Goal: Obtain resource: Download file/media

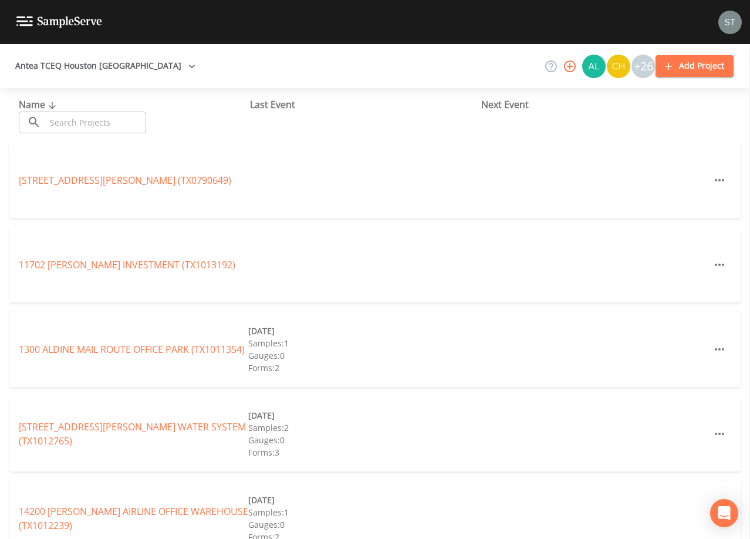
click at [129, 116] on input "text" at bounding box center [96, 123] width 100 height 22
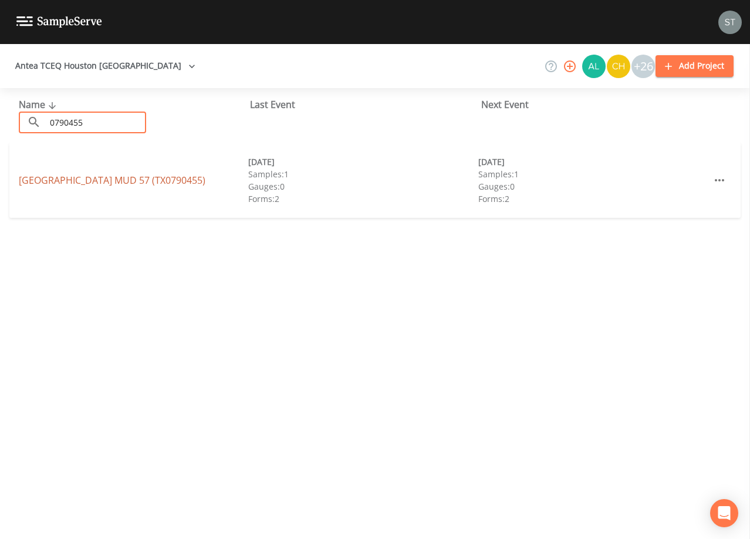
type input "0790455"
click at [175, 181] on link "[GEOGRAPHIC_DATA] 57 (TX0790455)" at bounding box center [112, 180] width 187 height 13
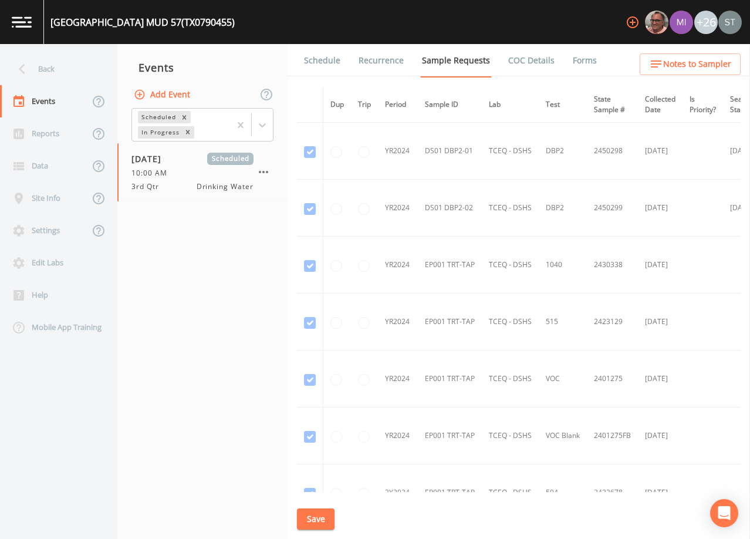
click at [578, 60] on link "Forms" at bounding box center [585, 60] width 28 height 33
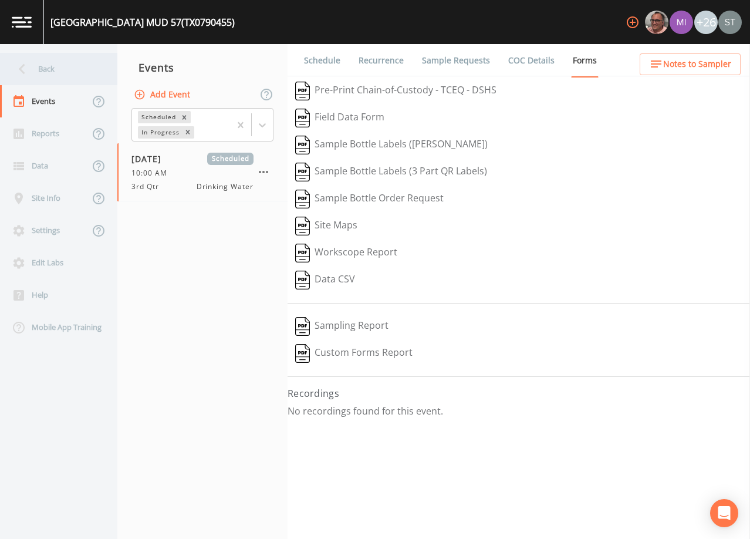
click at [46, 71] on div "Back" at bounding box center [53, 69] width 106 height 32
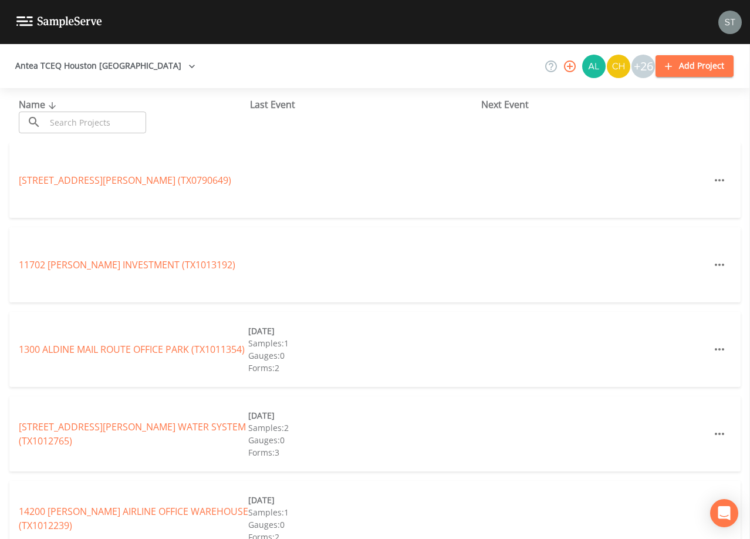
click at [80, 124] on input "text" at bounding box center [96, 123] width 100 height 22
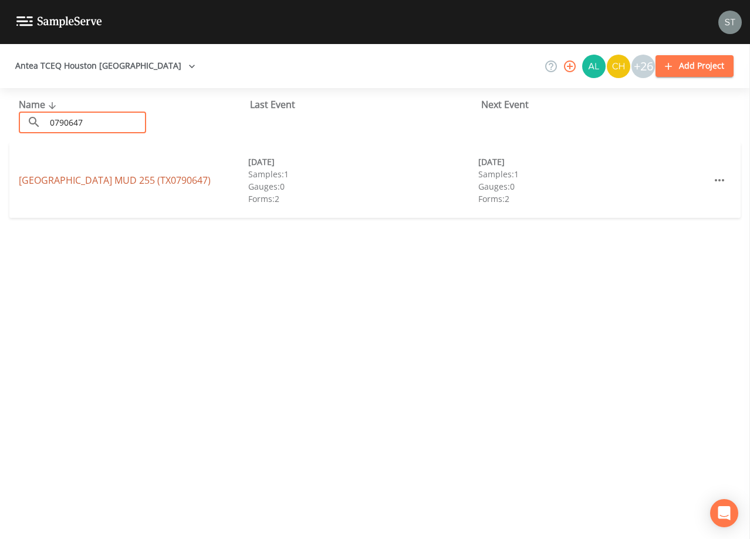
type input "0790647"
click at [143, 183] on link "[GEOGRAPHIC_DATA] 255 (TX0790647)" at bounding box center [115, 180] width 192 height 13
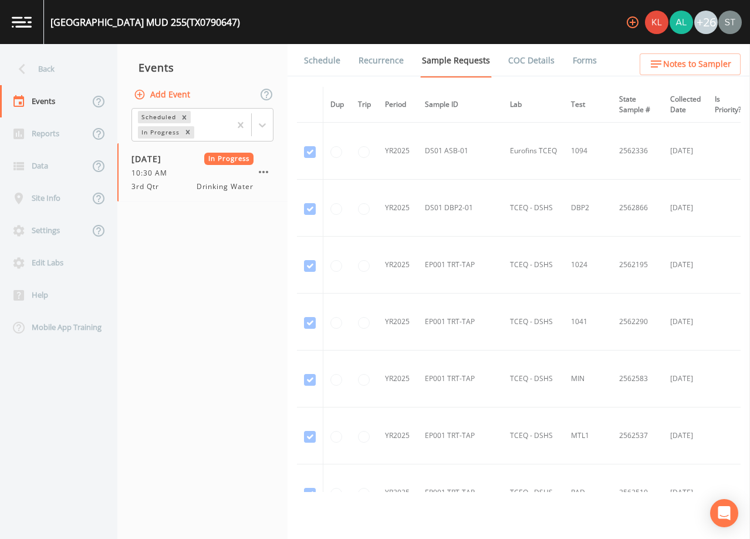
click at [579, 58] on link "Forms" at bounding box center [585, 60] width 28 height 33
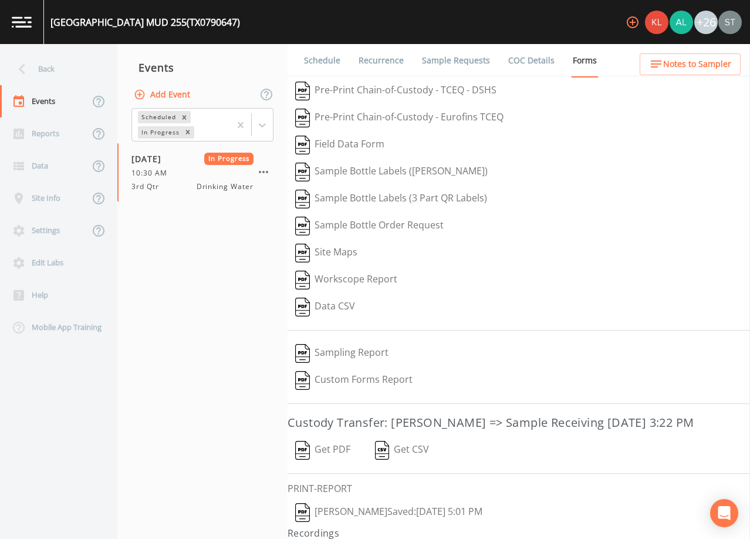
scroll to position [46, 0]
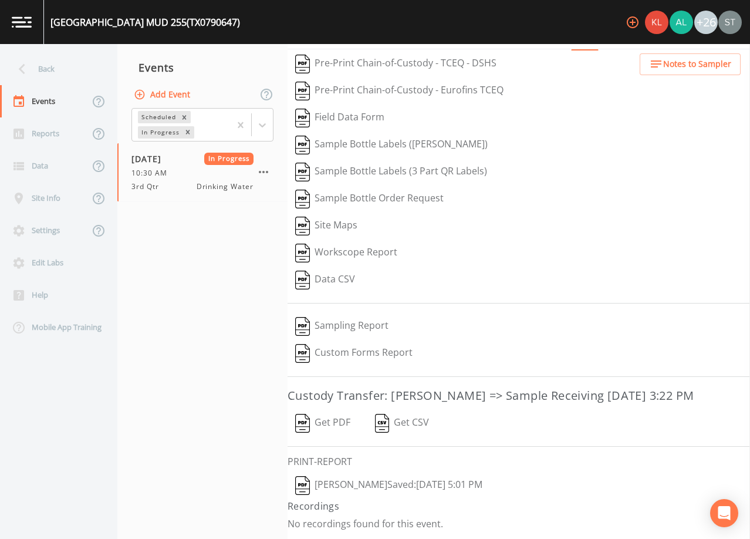
click at [329, 424] on button "Get PDF" at bounding box center [323, 423] width 70 height 27
click at [53, 64] on div "Back" at bounding box center [53, 69] width 106 height 32
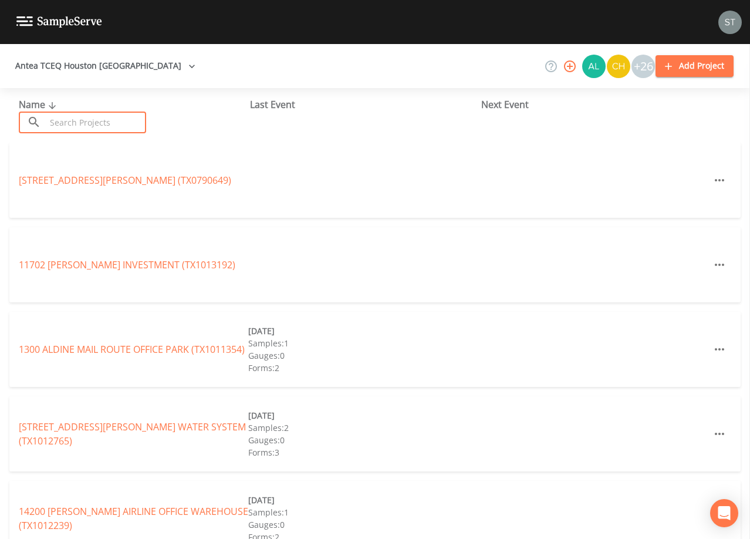
drag, startPoint x: 79, startPoint y: 121, endPoint x: 83, endPoint y: 116, distance: 6.7
click at [82, 118] on input "text" at bounding box center [96, 123] width 100 height 22
type input "0"
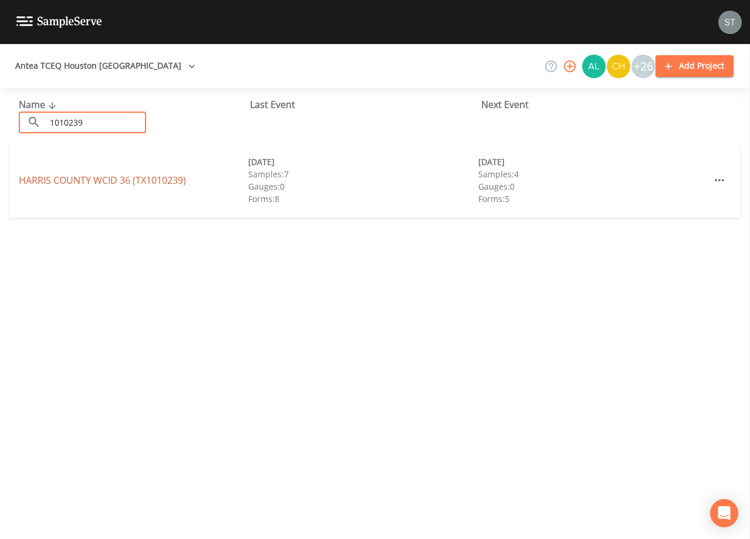
type input "1010239"
click at [126, 181] on link "[GEOGRAPHIC_DATA] 36 (TX1010239)" at bounding box center [102, 180] width 167 height 13
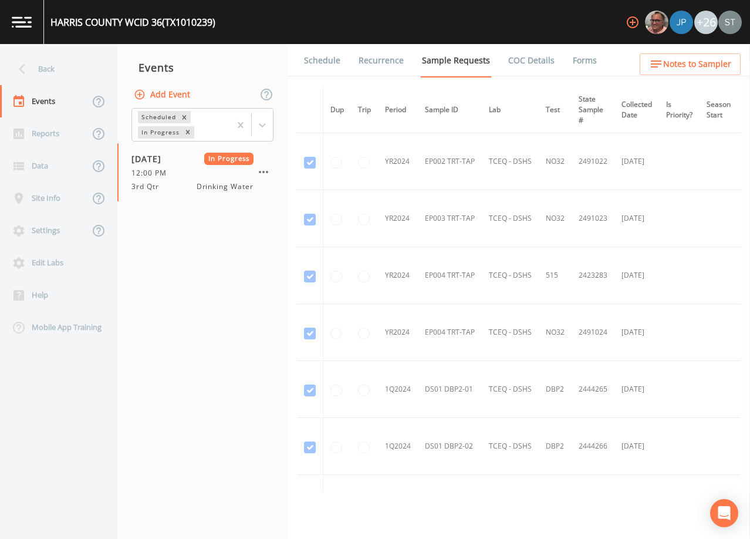
click at [582, 65] on link "Forms" at bounding box center [585, 60] width 28 height 33
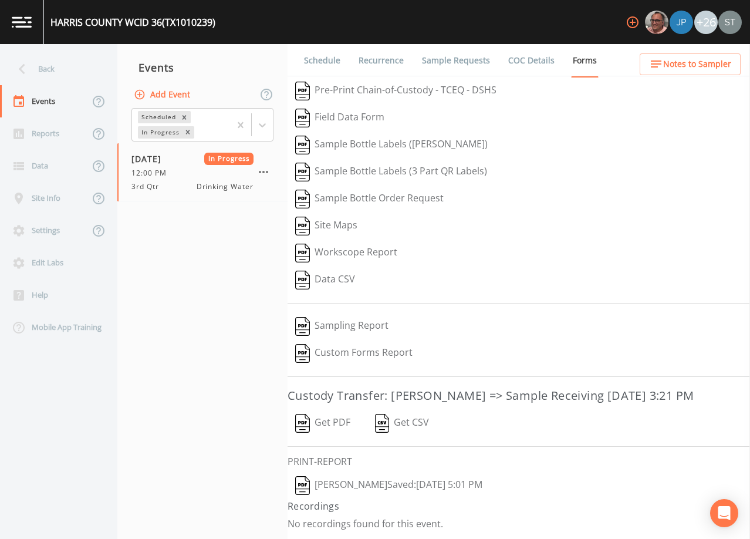
click at [330, 423] on button "Get PDF" at bounding box center [323, 423] width 70 height 27
click at [34, 73] on div "Back" at bounding box center [53, 69] width 106 height 32
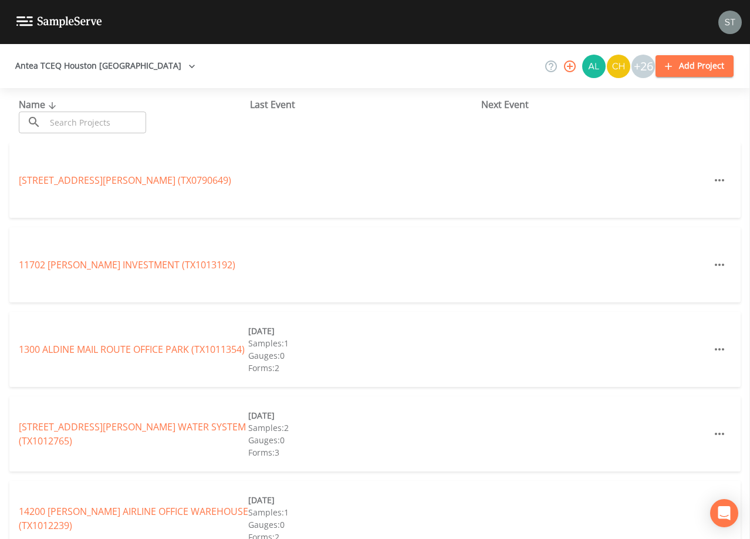
click at [72, 119] on input "text" at bounding box center [96, 123] width 100 height 22
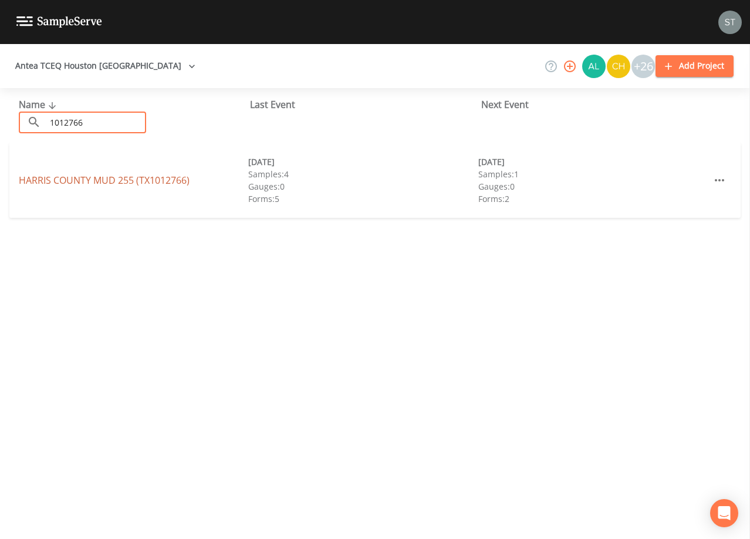
type input "1012766"
click at [151, 181] on link "[GEOGRAPHIC_DATA] 255 (TX1012766)" at bounding box center [104, 180] width 171 height 13
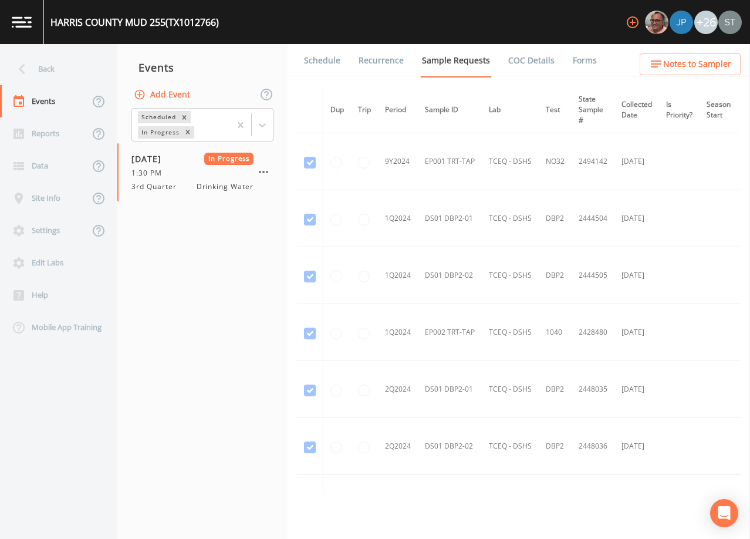
click at [572, 58] on link "Forms" at bounding box center [585, 60] width 28 height 33
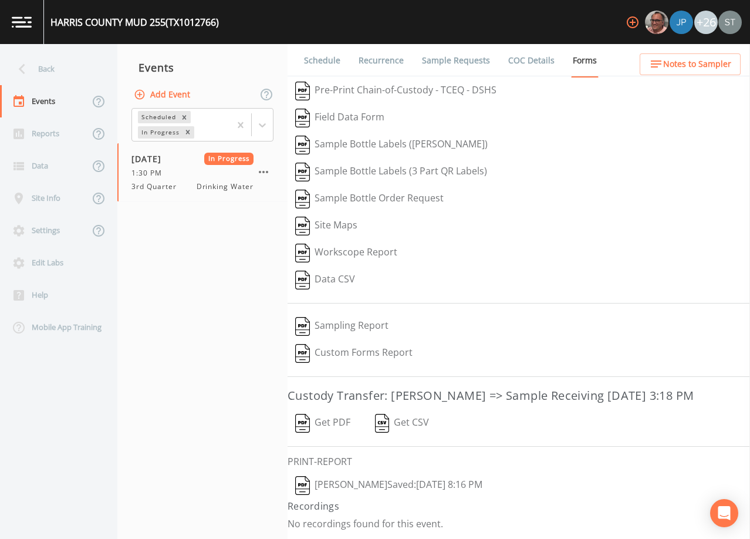
click at [334, 426] on button "Get PDF" at bounding box center [323, 423] width 70 height 27
click at [47, 68] on div "Back" at bounding box center [53, 69] width 106 height 32
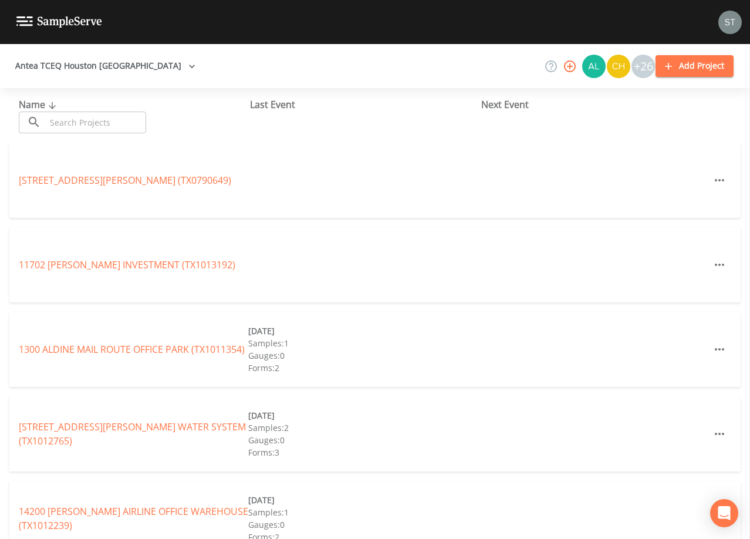
click at [95, 118] on input "text" at bounding box center [96, 123] width 100 height 22
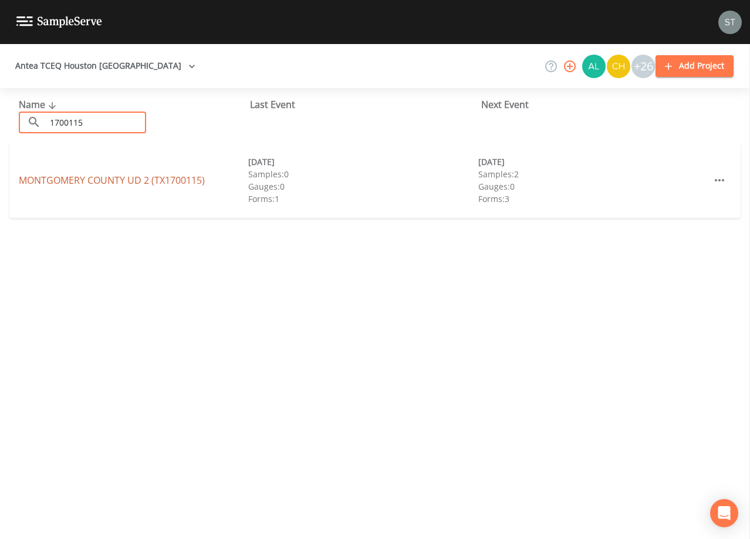
type input "1700115"
click at [151, 180] on link "[GEOGRAPHIC_DATA] (TX1700115)" at bounding box center [112, 180] width 186 height 13
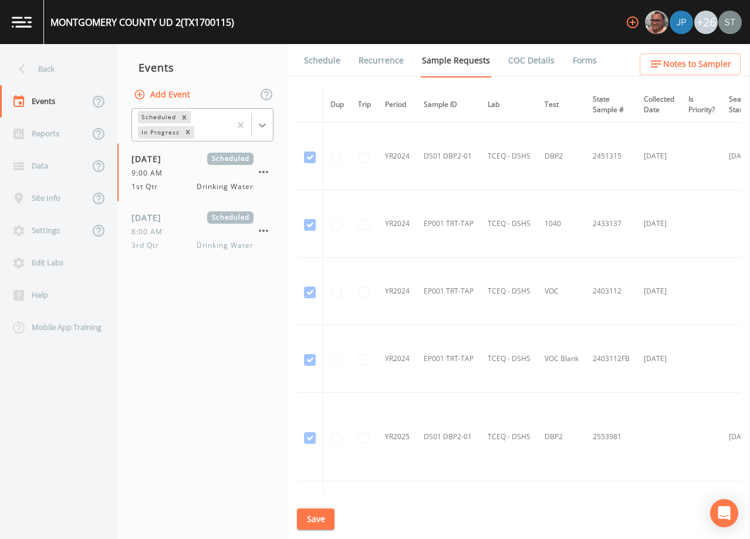
click at [263, 126] on icon at bounding box center [262, 125] width 7 height 4
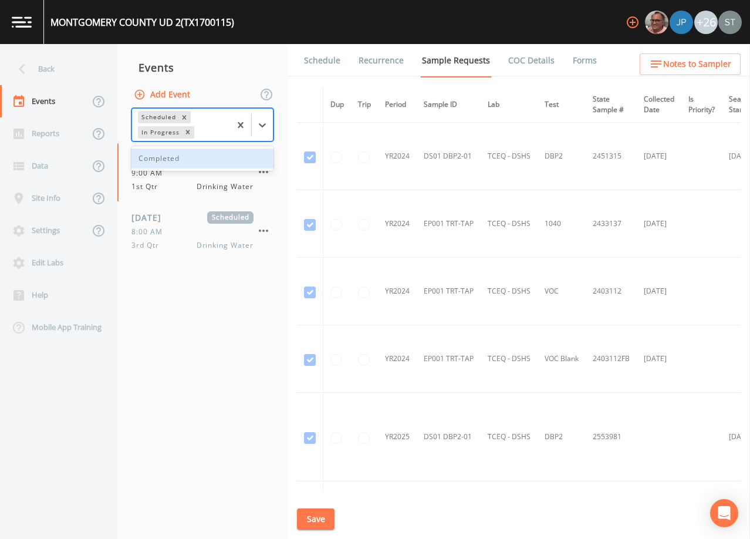
click at [199, 165] on div "Completed" at bounding box center [202, 158] width 142 height 20
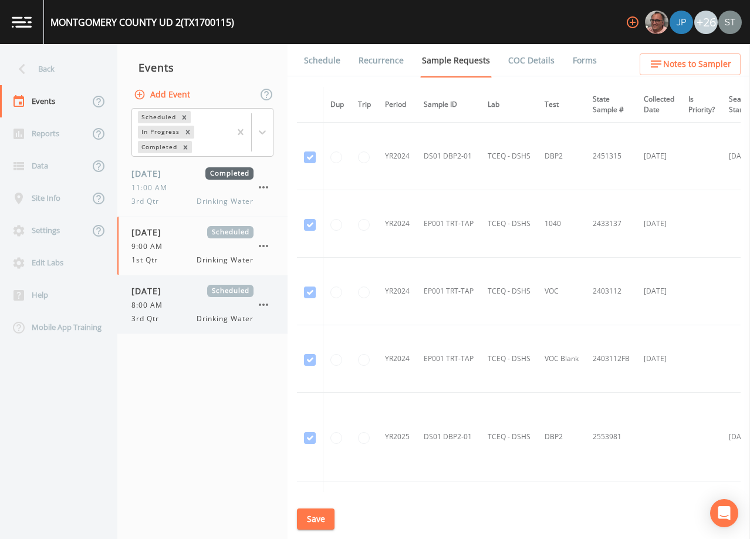
click at [170, 289] on span "[DATE]" at bounding box center [150, 291] width 38 height 12
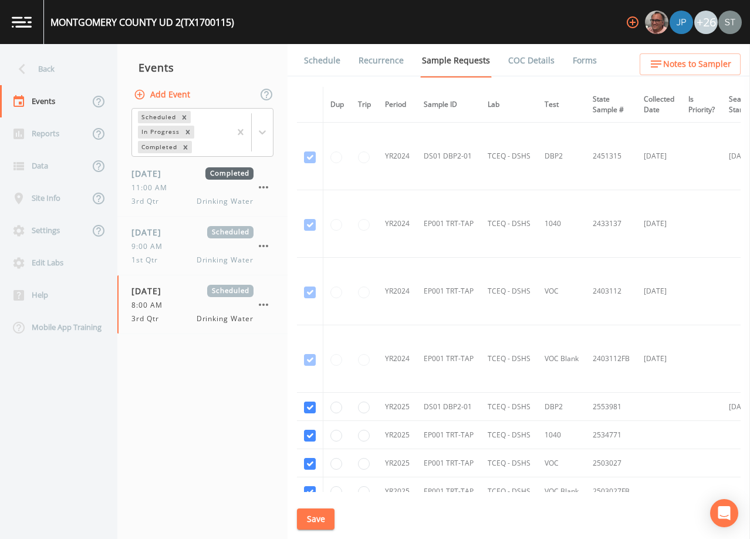
click at [322, 60] on link "Schedule" at bounding box center [322, 60] width 40 height 33
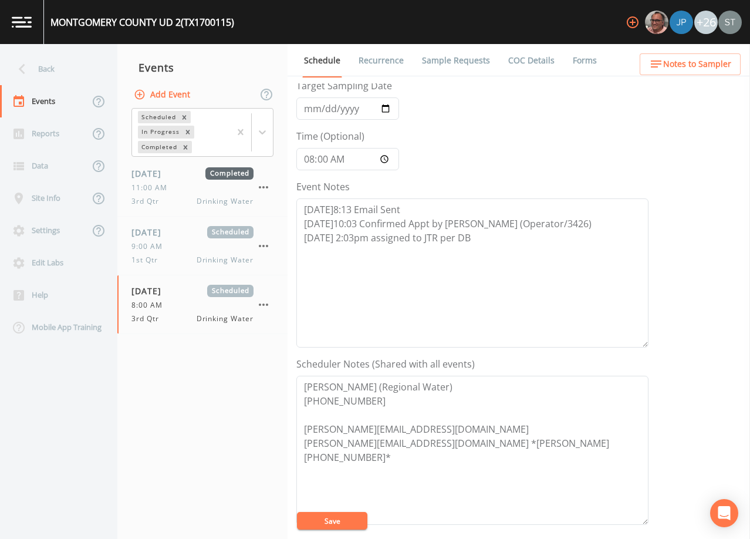
scroll to position [117, 0]
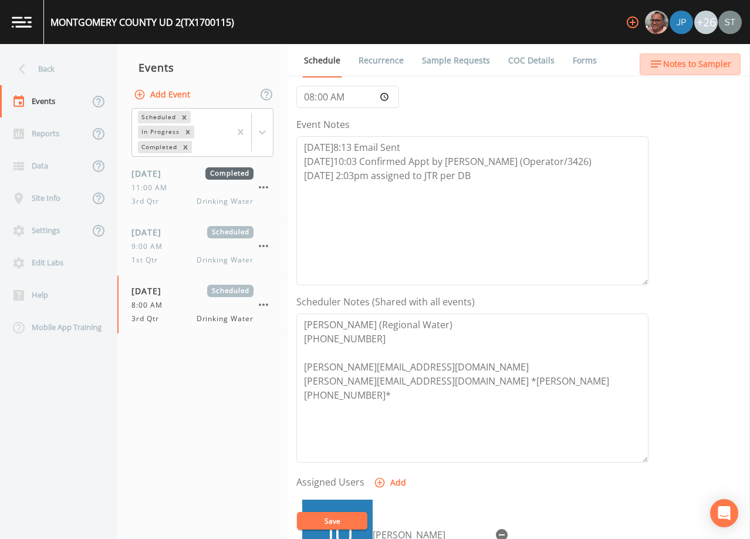
click at [712, 69] on span "Notes to Sampler" at bounding box center [697, 64] width 68 height 15
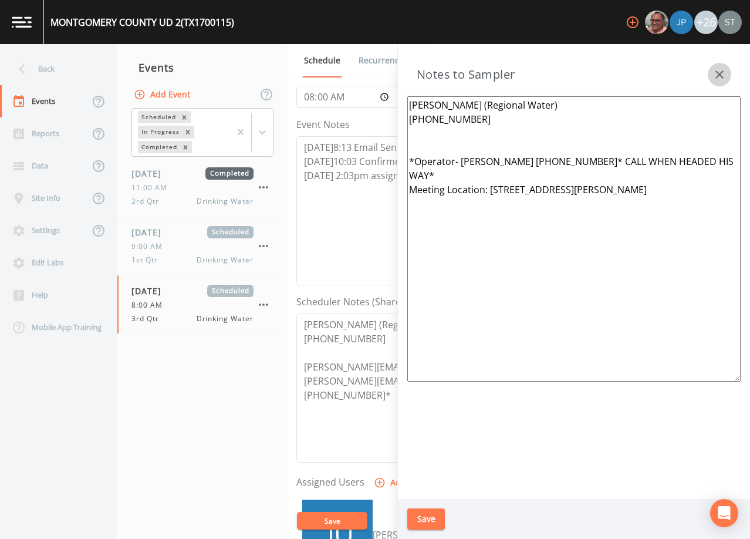
click at [718, 78] on icon "button" at bounding box center [719, 74] width 14 height 14
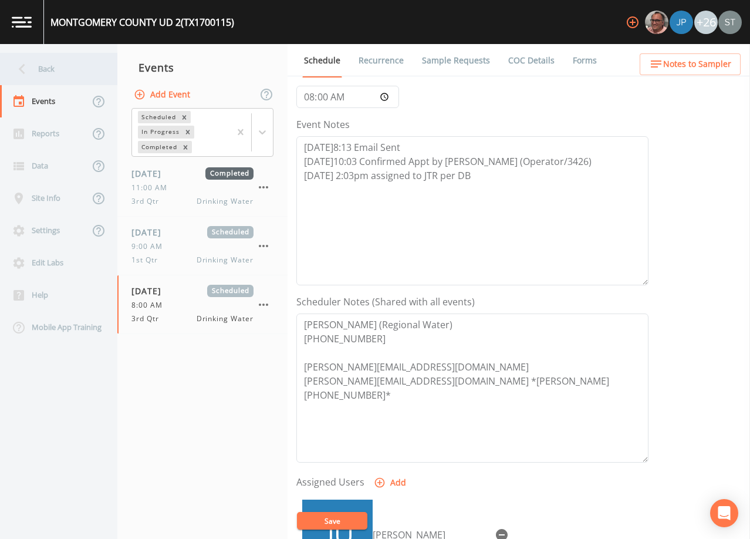
click at [49, 66] on div "Back" at bounding box center [53, 69] width 106 height 32
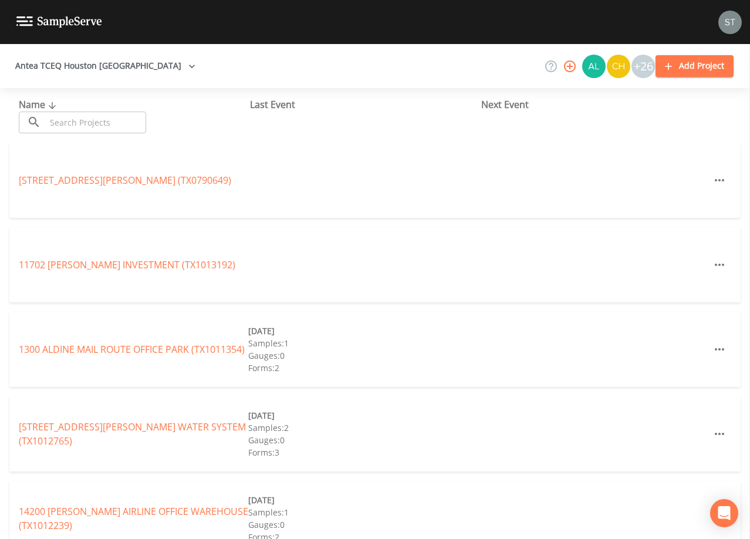
click at [67, 120] on input "text" at bounding box center [96, 123] width 100 height 22
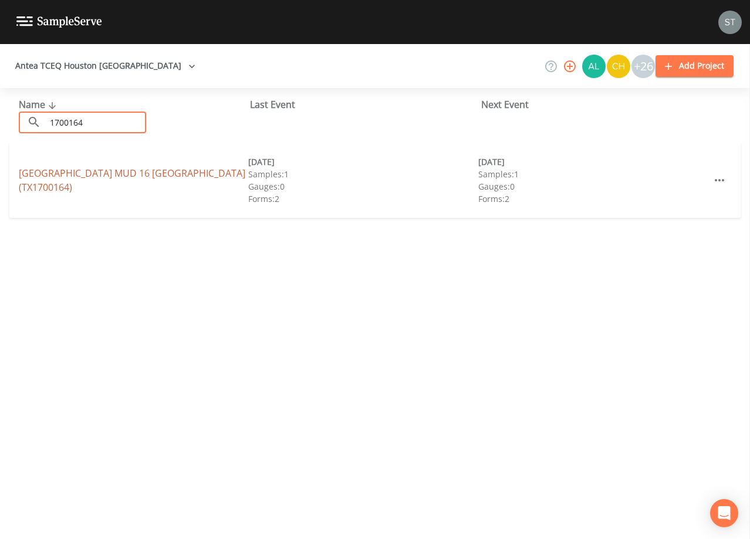
type input "1700164"
click at [181, 171] on link "[GEOGRAPHIC_DATA] (TX1700164)" at bounding box center [132, 180] width 227 height 27
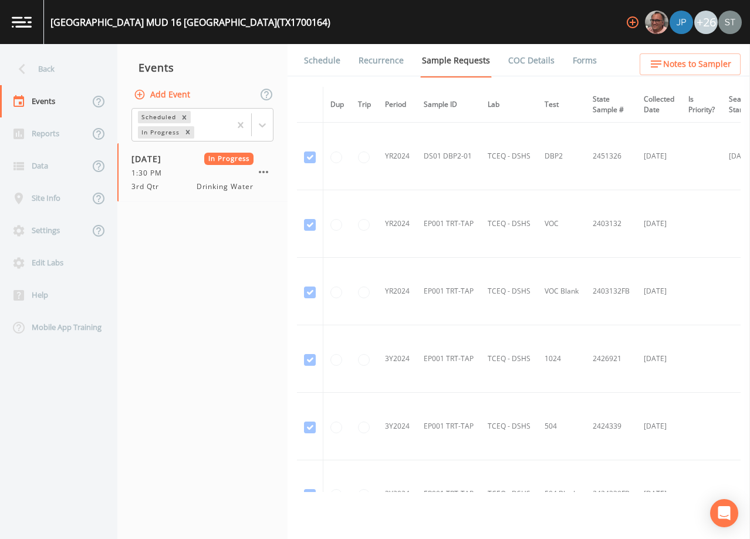
click at [576, 56] on link "Forms" at bounding box center [585, 60] width 28 height 33
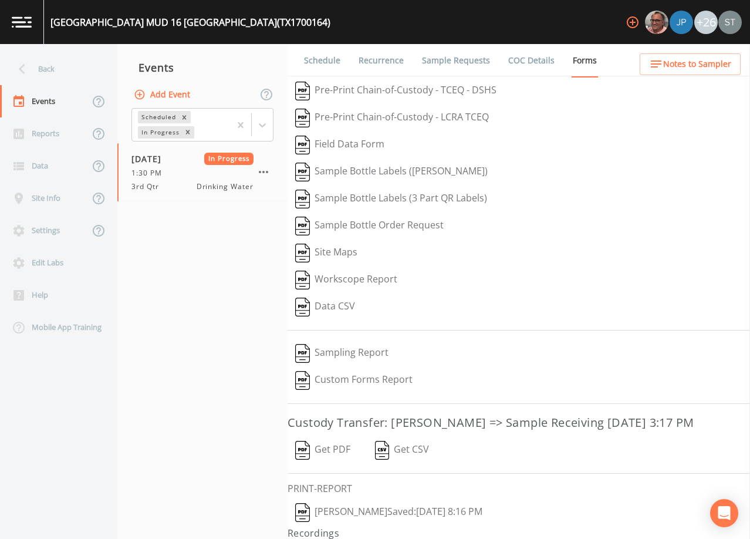
scroll to position [46, 0]
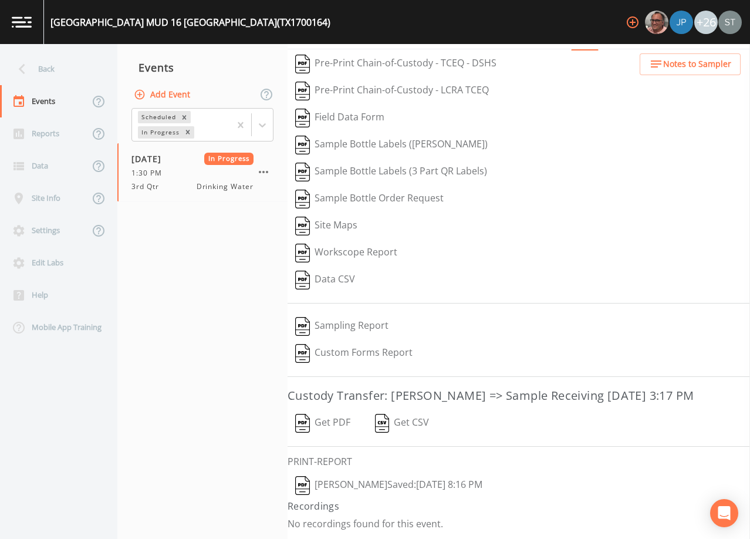
click at [330, 421] on button "Get PDF" at bounding box center [323, 423] width 70 height 27
click at [50, 69] on div "Back" at bounding box center [53, 69] width 106 height 32
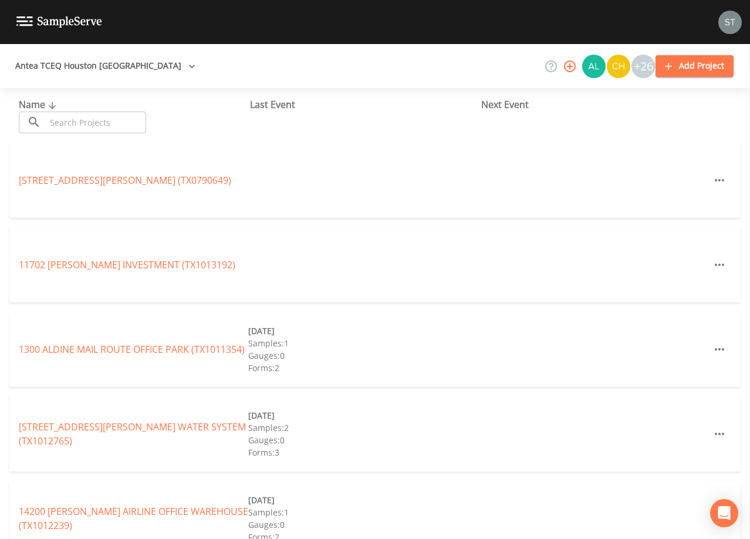
click at [124, 119] on input "text" at bounding box center [96, 123] width 100 height 22
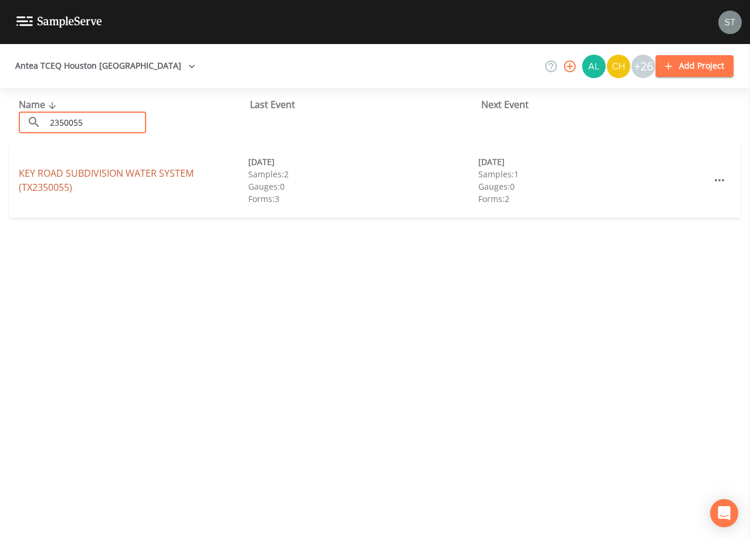
type input "2350055"
click at [168, 173] on link "KEY ROAD SUBDIVISION WATER SYSTEM (TX2350055)" at bounding box center [106, 180] width 175 height 27
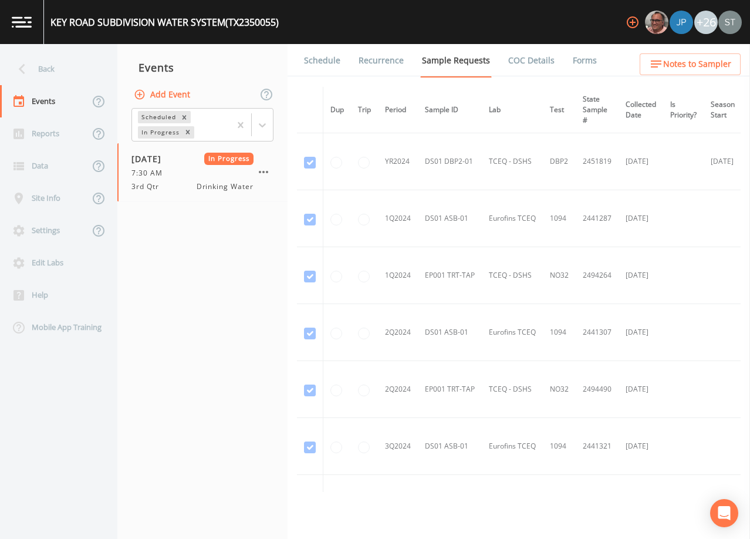
click at [579, 60] on link "Forms" at bounding box center [585, 60] width 28 height 33
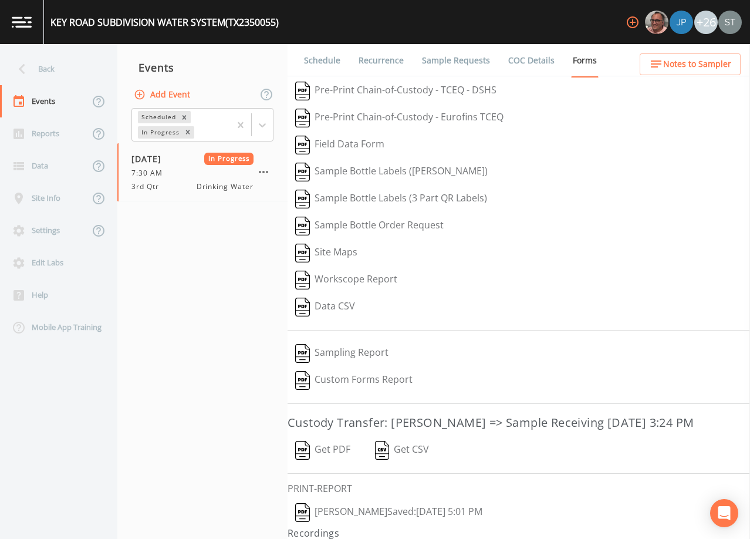
scroll to position [46, 0]
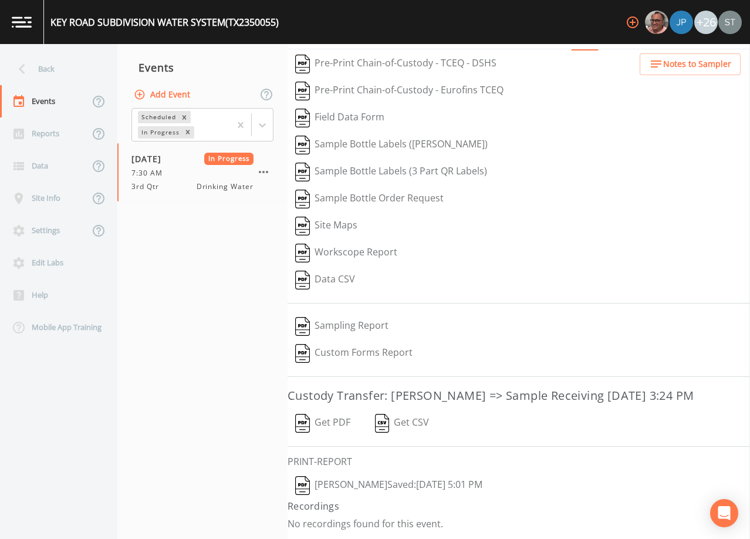
click at [346, 421] on button "Get PDF" at bounding box center [323, 423] width 70 height 27
click at [46, 69] on div "Back" at bounding box center [53, 69] width 106 height 32
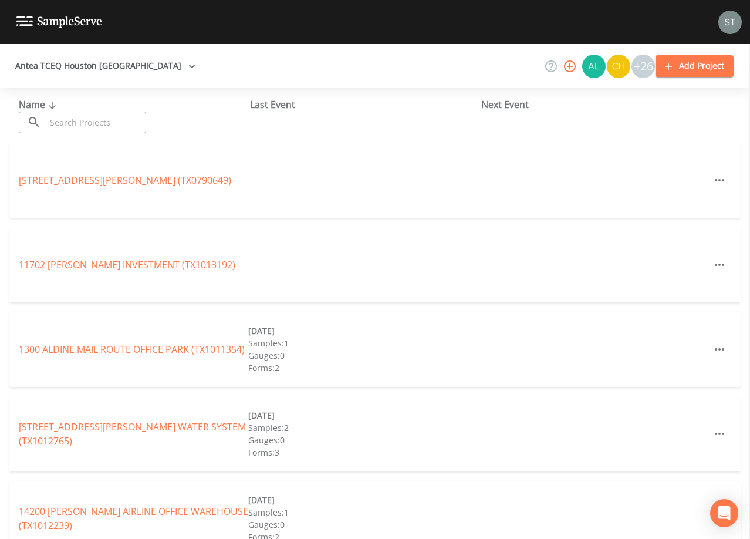
drag, startPoint x: 89, startPoint y: 117, endPoint x: 103, endPoint y: 116, distance: 14.2
click at [97, 120] on input "text" at bounding box center [96, 123] width 100 height 22
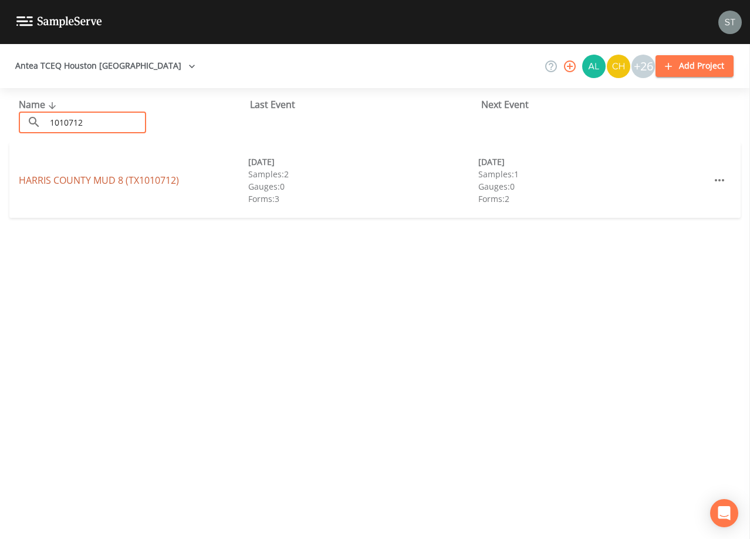
type input "1010712"
click at [123, 176] on link "[GEOGRAPHIC_DATA] 8 (TX1010712)" at bounding box center [99, 180] width 160 height 13
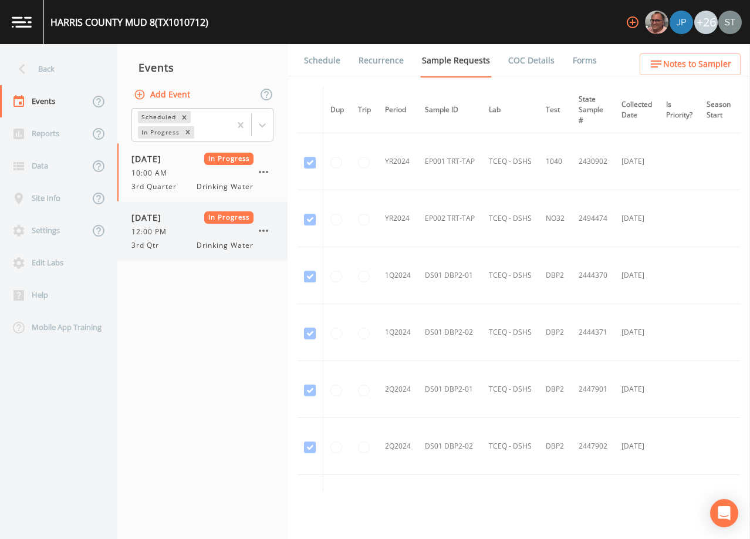
click at [194, 217] on div "[DATE] In Progress" at bounding box center [192, 217] width 122 height 12
click at [579, 57] on link "Forms" at bounding box center [585, 60] width 28 height 33
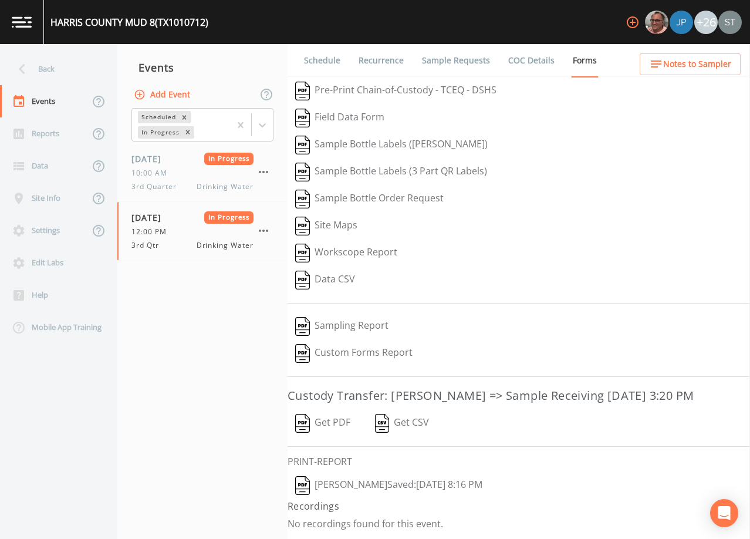
click at [335, 421] on button "Get PDF" at bounding box center [323, 423] width 70 height 27
click at [45, 69] on div "Back" at bounding box center [53, 69] width 106 height 32
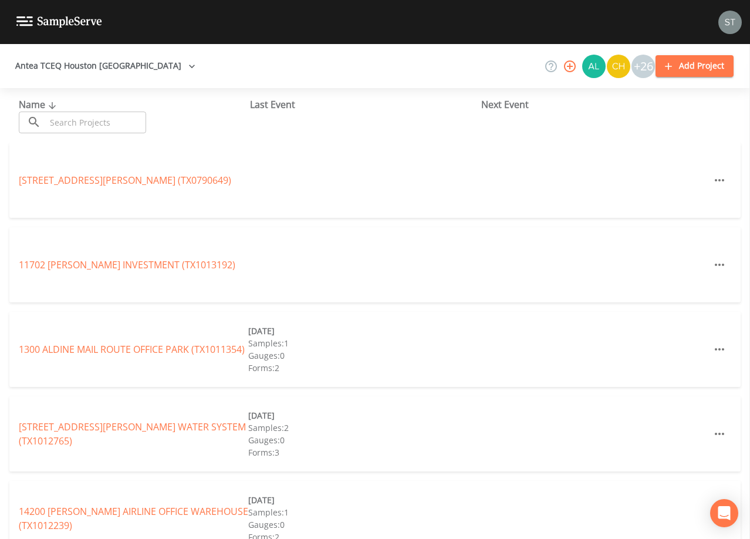
click at [110, 126] on input "text" at bounding box center [96, 123] width 100 height 22
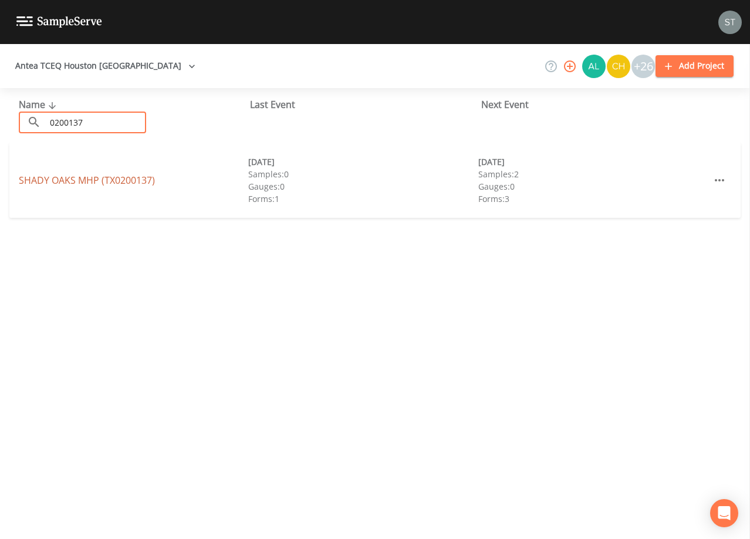
type input "0200137"
click at [125, 182] on link "[GEOGRAPHIC_DATA] (TX0200137)" at bounding box center [87, 180] width 136 height 13
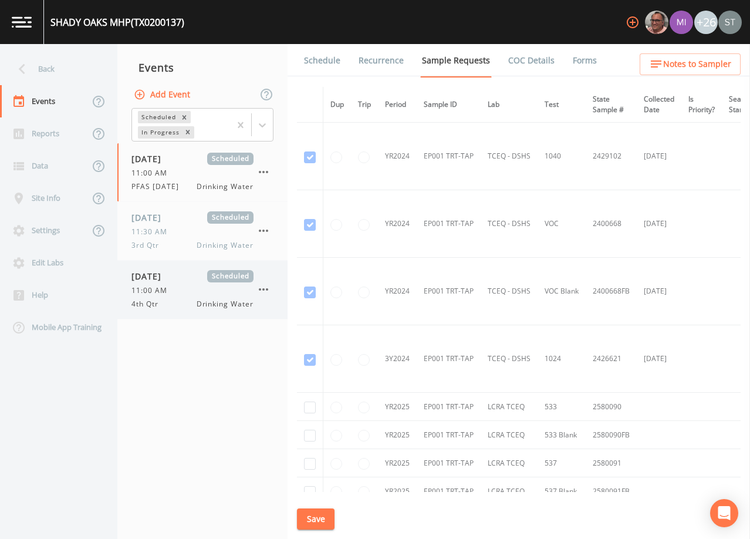
click at [180, 290] on div "11:00 AM" at bounding box center [192, 290] width 122 height 11
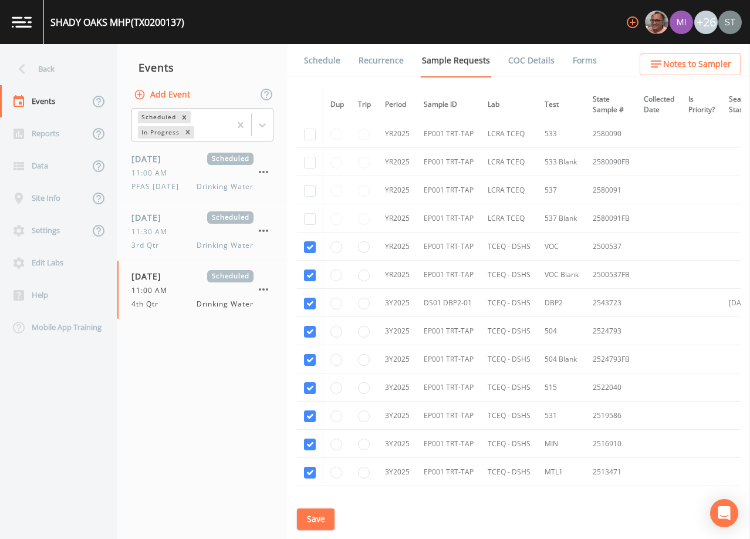
scroll to position [246, 0]
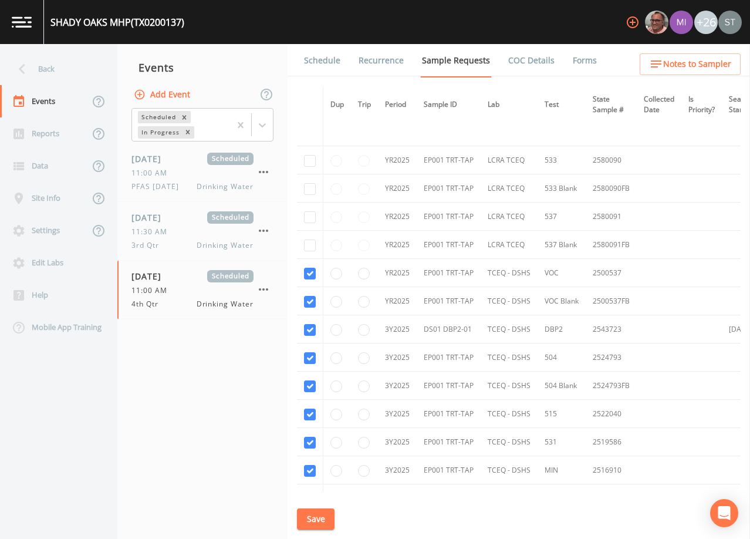
click at [316, 65] on link "Schedule" at bounding box center [322, 60] width 40 height 33
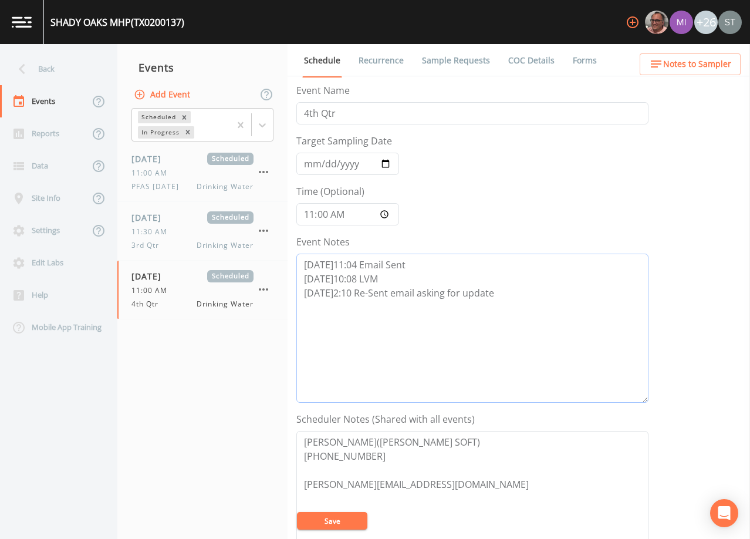
click at [522, 294] on textarea "[DATE]11:04 Email Sent [DATE]10:08 LVM [DATE]2:10 Re-Sent email asking for upda…" at bounding box center [472, 328] width 352 height 149
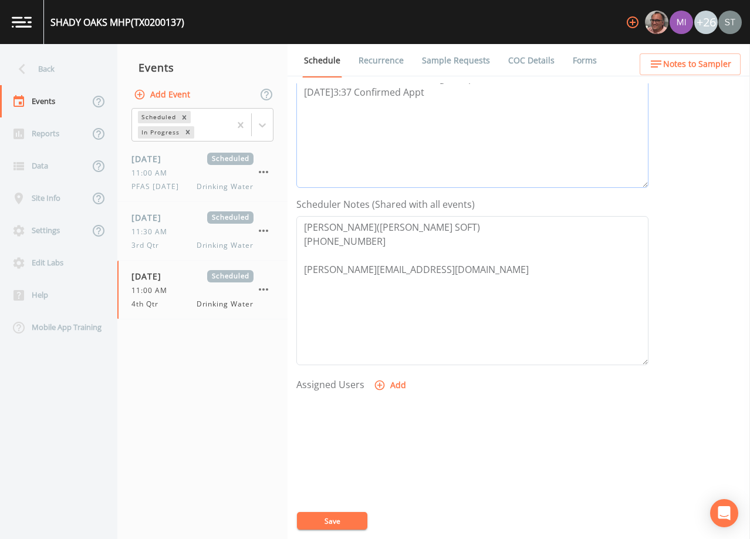
scroll to position [235, 0]
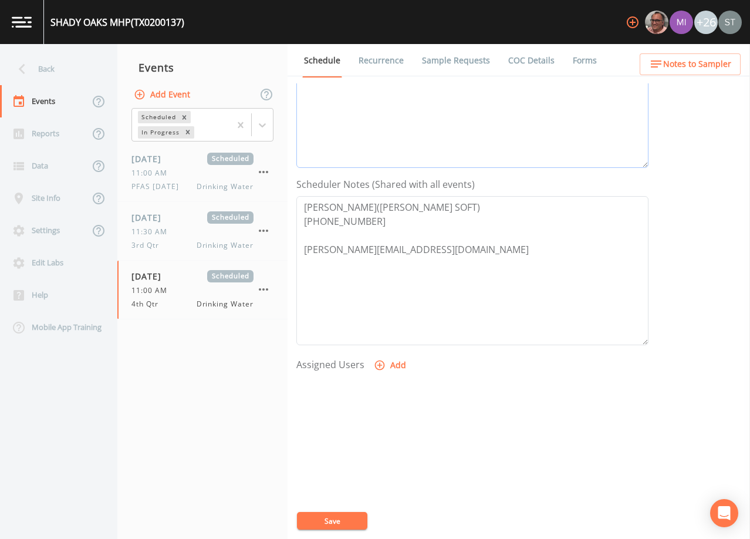
type textarea "[DATE]11:04 Email Sent [DATE]10:08 LVM [DATE]2:10 Re-Sent email asking for upda…"
click at [380, 364] on icon "button" at bounding box center [380, 365] width 12 height 12
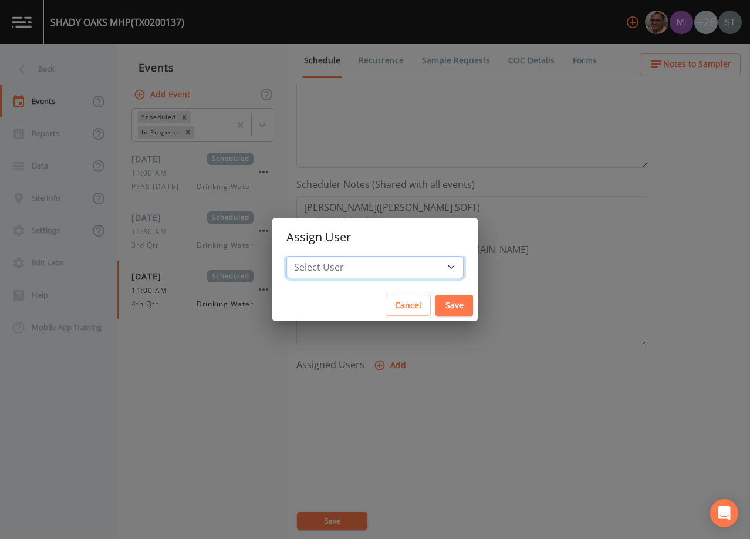
click at [379, 266] on select "Select User [PERSON_NAME] [PERSON_NAME] [PERSON_NAME] [PERSON_NAME] [PERSON_NAM…" at bounding box center [374, 267] width 177 height 22
select select "6dda6eef-c380-4015-b89d-b9b44b713005"
click at [313, 256] on select "Select User [PERSON_NAME] [PERSON_NAME] [PERSON_NAME] [PERSON_NAME] [PERSON_NAM…" at bounding box center [374, 267] width 177 height 22
click at [435, 302] on button "Save" at bounding box center [454, 306] width 38 height 22
select select
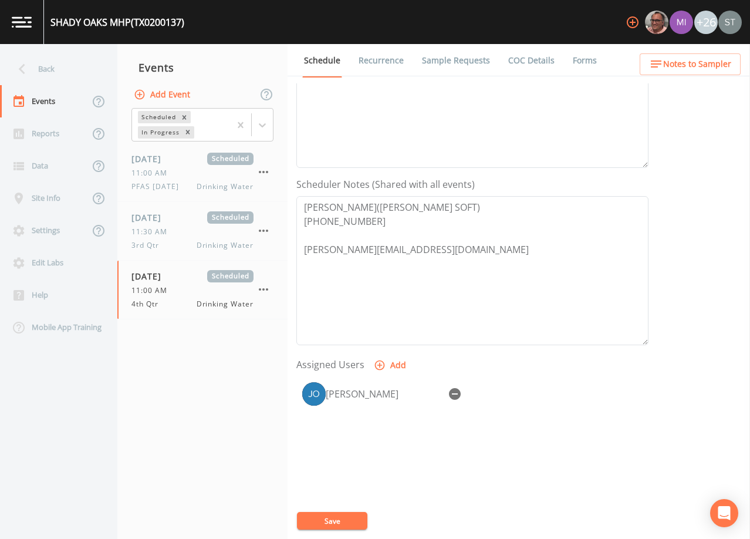
click at [343, 524] on button "Save" at bounding box center [332, 521] width 70 height 18
click at [351, 523] on button "Save" at bounding box center [332, 521] width 70 height 18
click at [381, 57] on link "Recurrence" at bounding box center [381, 60] width 49 height 33
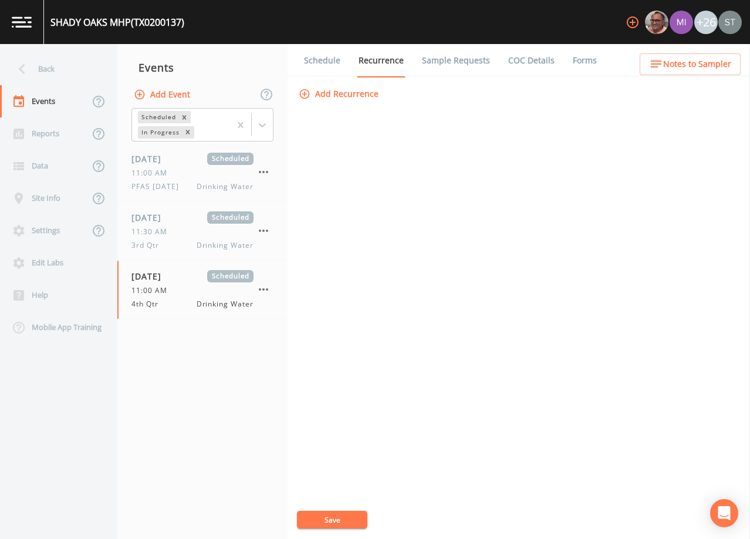
click at [327, 65] on link "Schedule" at bounding box center [322, 60] width 40 height 33
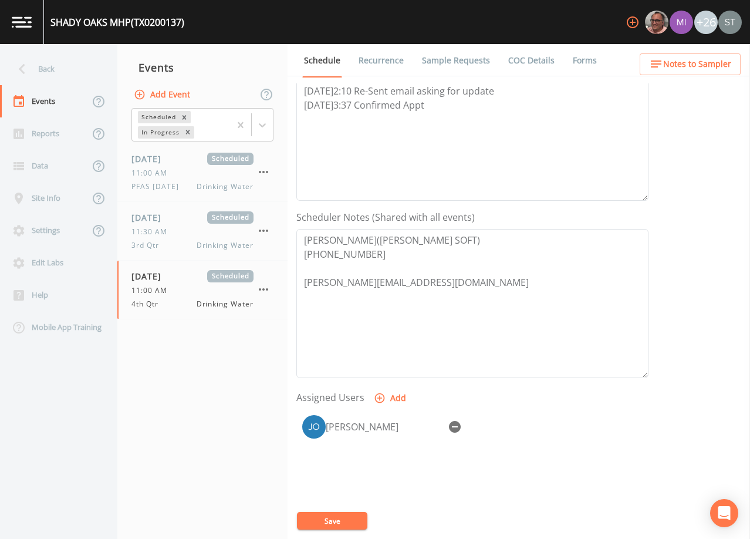
scroll to position [289, 0]
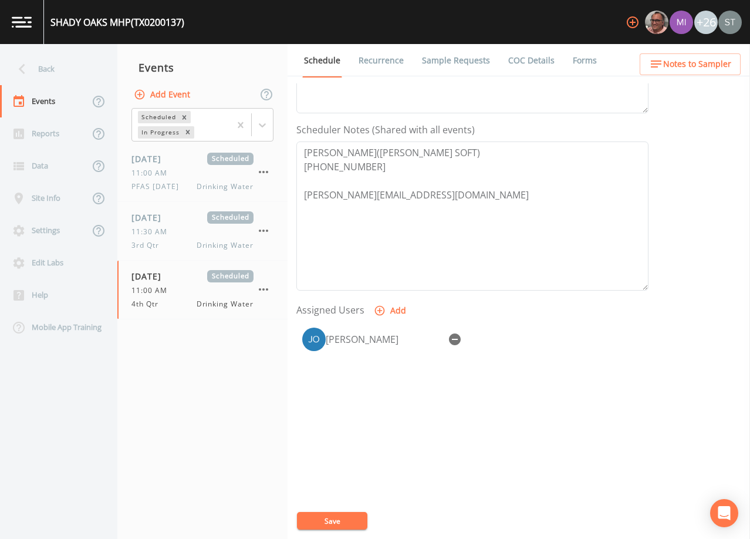
click at [702, 64] on span "Notes to Sampler" at bounding box center [697, 64] width 68 height 15
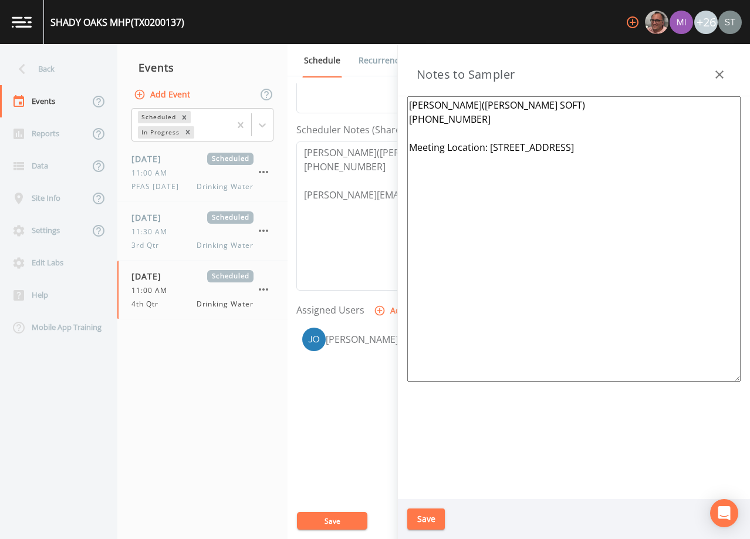
click at [720, 72] on icon "button" at bounding box center [719, 74] width 14 height 14
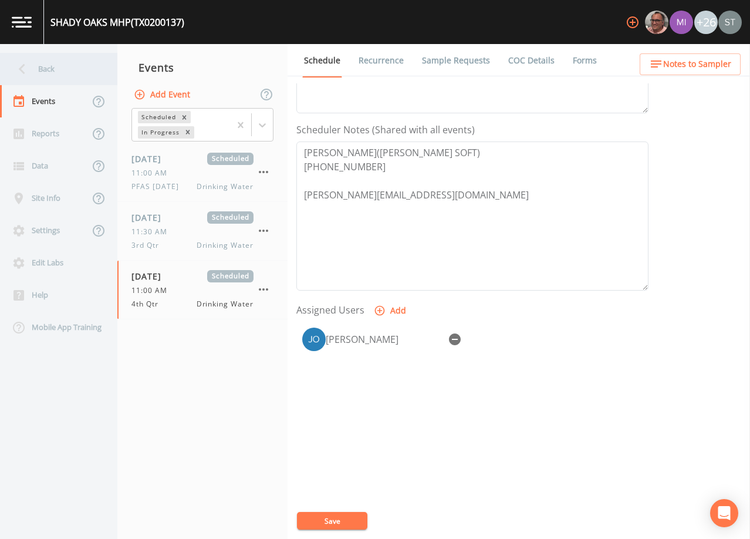
click at [43, 70] on div "Back" at bounding box center [53, 69] width 106 height 32
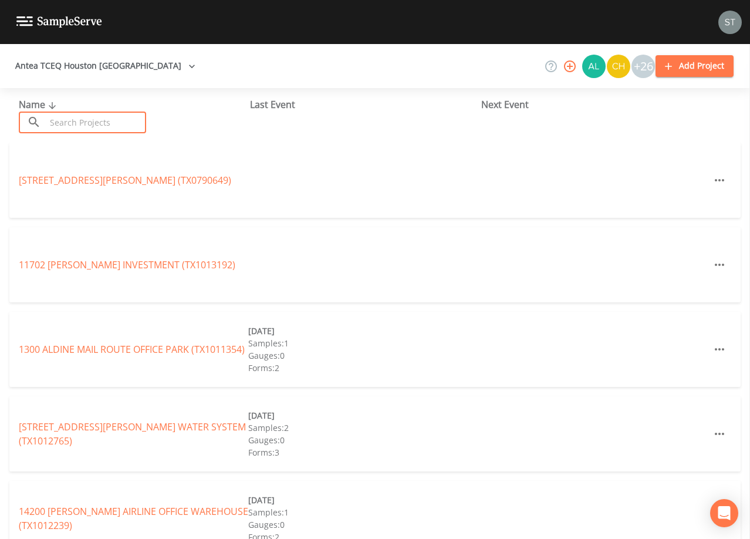
click at [130, 118] on input "text" at bounding box center [96, 123] width 100 height 22
click at [129, 121] on input "text" at bounding box center [96, 123] width 100 height 22
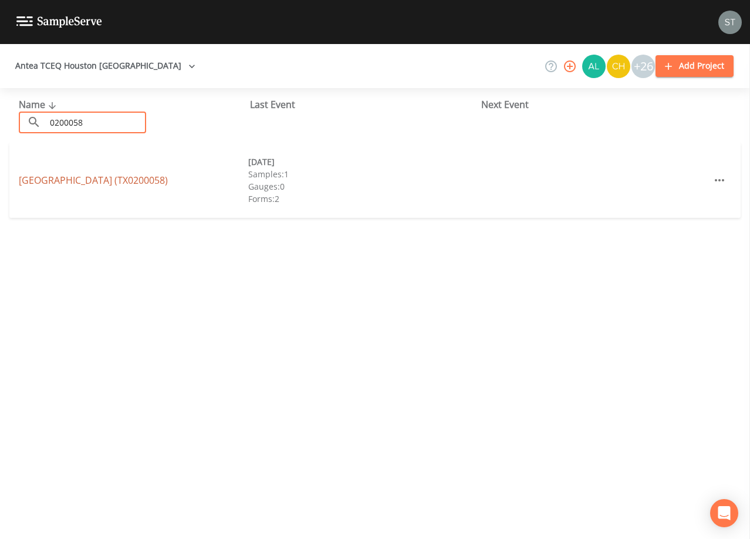
type input "0200058"
click at [137, 185] on link "[GEOGRAPHIC_DATA] (TX0200058)" at bounding box center [93, 180] width 149 height 13
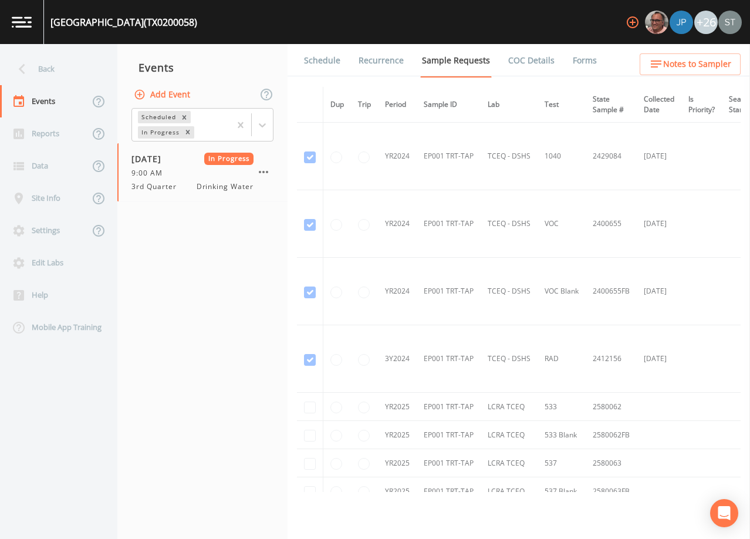
click at [572, 62] on link "Forms" at bounding box center [585, 60] width 28 height 33
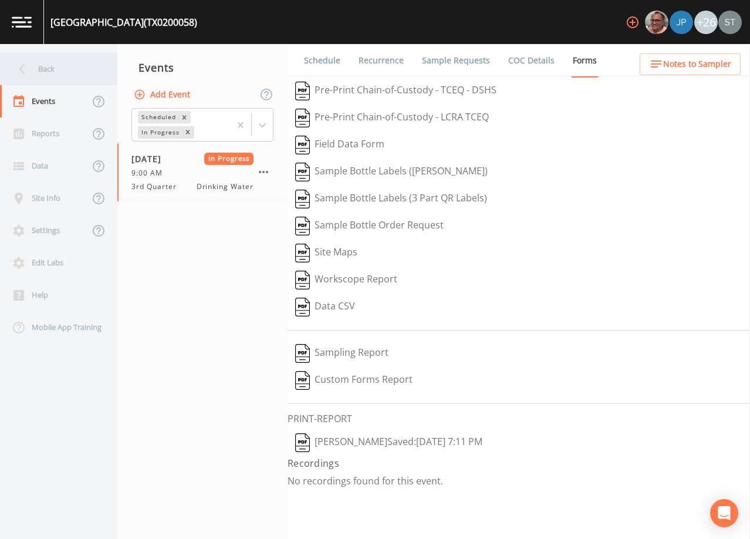
click at [49, 69] on div "Back" at bounding box center [53, 69] width 106 height 32
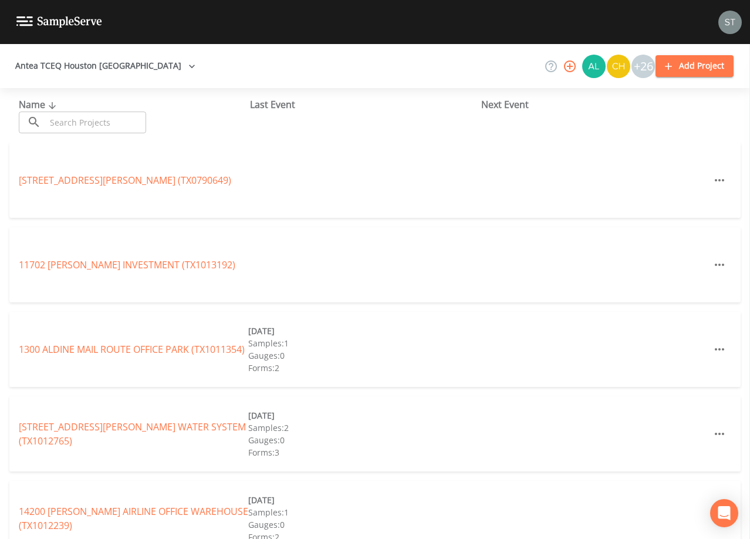
click at [95, 120] on input "text" at bounding box center [96, 123] width 100 height 22
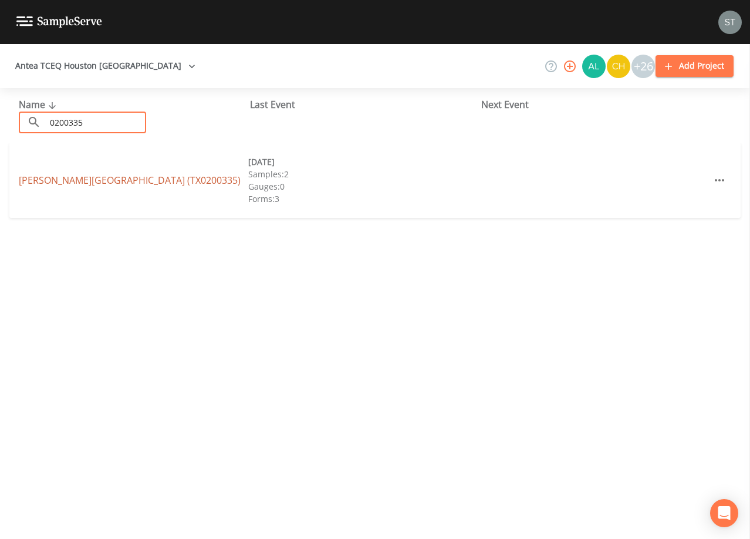
type input "0200335"
click at [148, 174] on link "[PERSON_NAME][GEOGRAPHIC_DATA] (TX0200335)" at bounding box center [130, 180] width 222 height 13
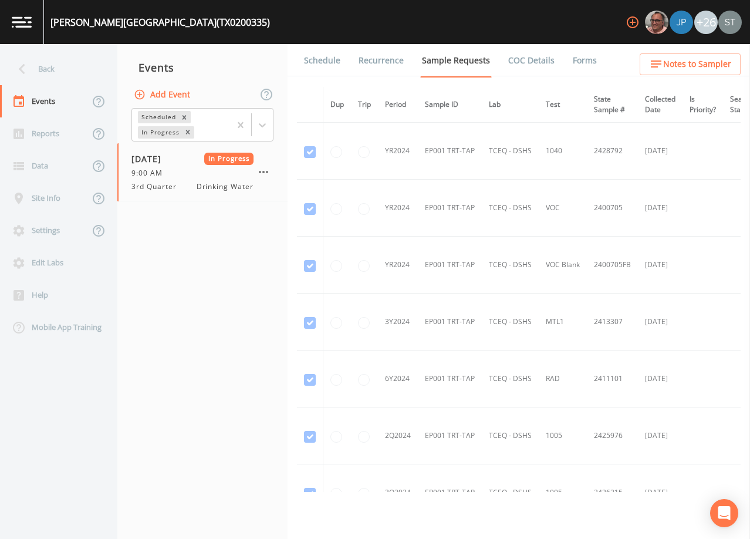
click at [579, 60] on link "Forms" at bounding box center [585, 60] width 28 height 33
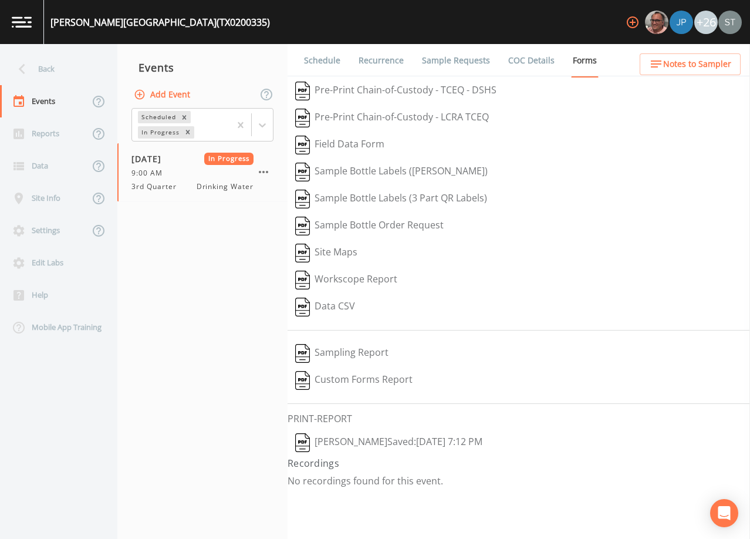
click at [56, 75] on div "Back" at bounding box center [53, 69] width 106 height 32
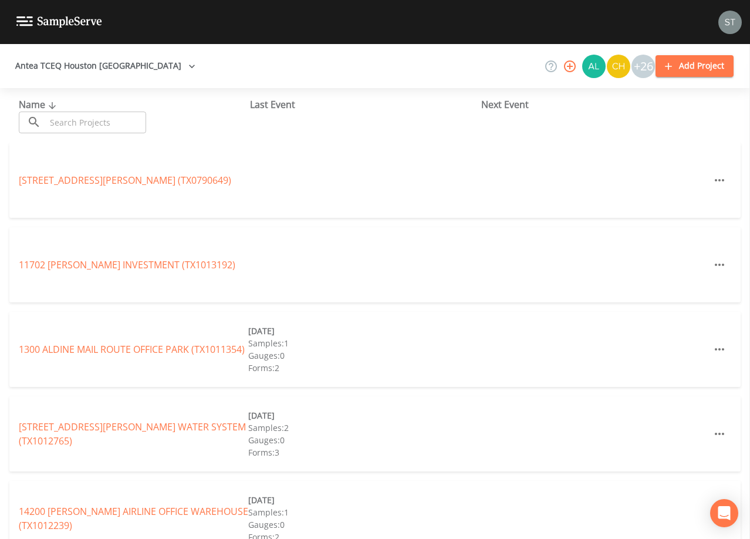
click at [107, 117] on input "text" at bounding box center [96, 123] width 100 height 22
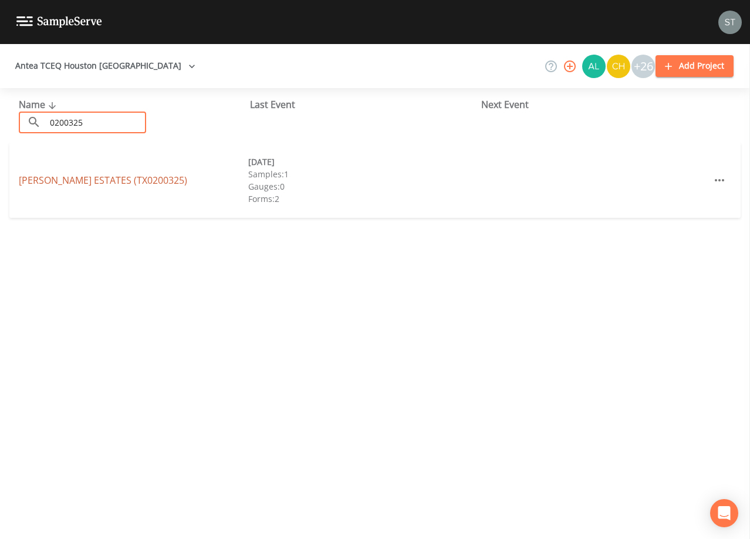
type input "0200325"
click at [126, 182] on link "[PERSON_NAME][GEOGRAPHIC_DATA] (TX0200325)" at bounding box center [103, 180] width 168 height 13
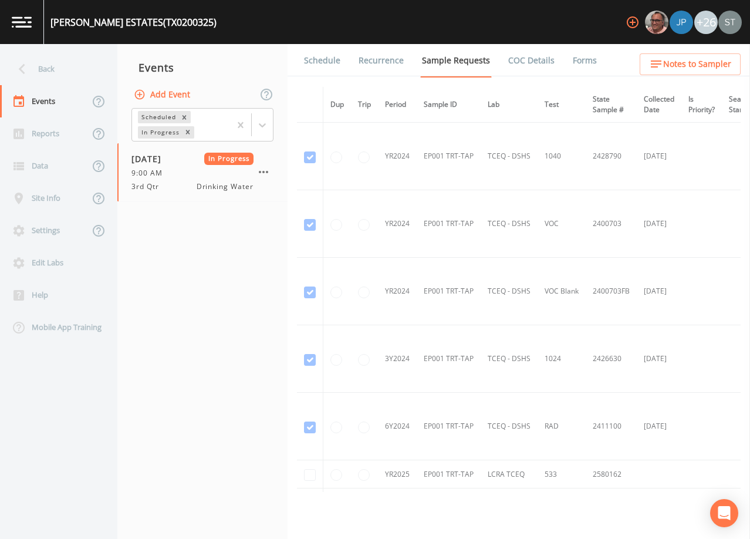
click at [571, 60] on link "Forms" at bounding box center [585, 60] width 28 height 33
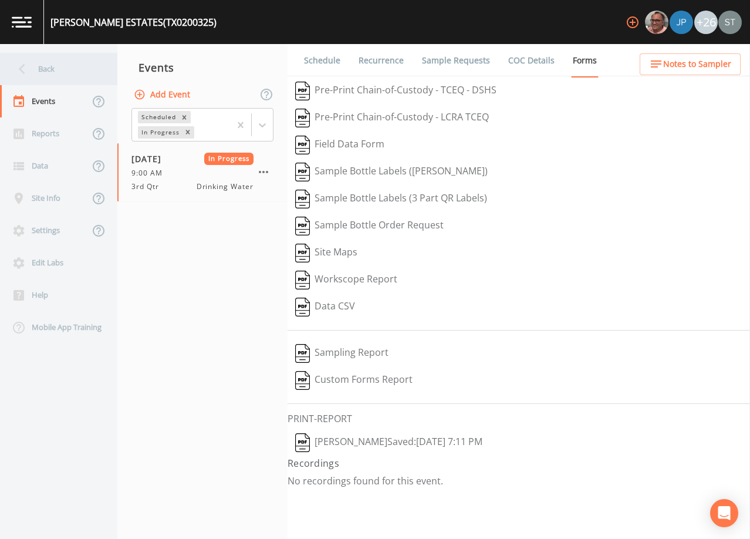
click at [42, 70] on div "Back" at bounding box center [53, 69] width 106 height 32
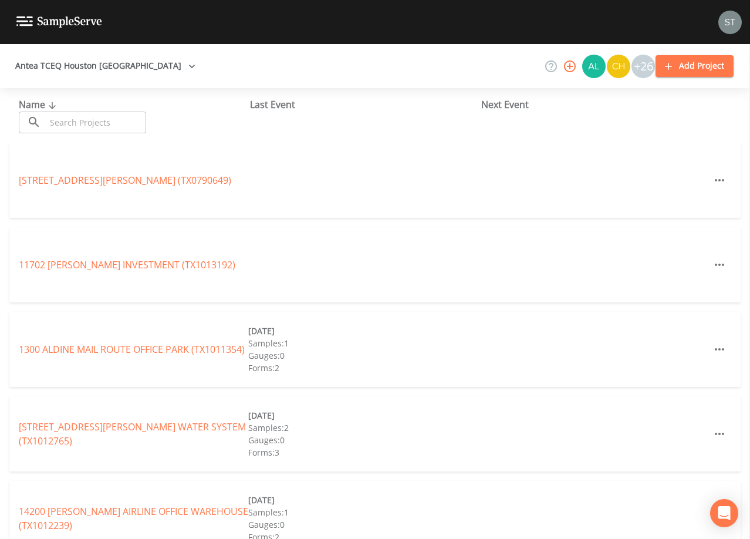
click at [92, 117] on input "text" at bounding box center [96, 123] width 100 height 22
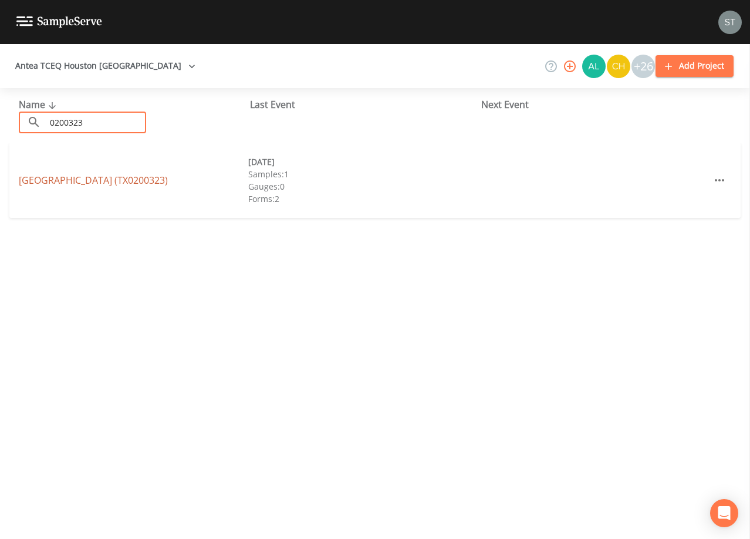
type input "0200323"
click at [168, 181] on link "[GEOGRAPHIC_DATA] (TX0200323)" at bounding box center [93, 180] width 149 height 13
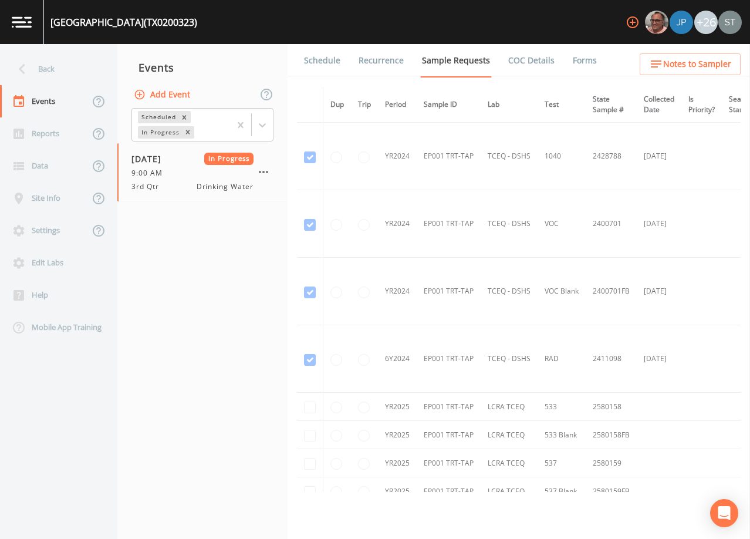
click at [579, 64] on link "Forms" at bounding box center [585, 60] width 28 height 33
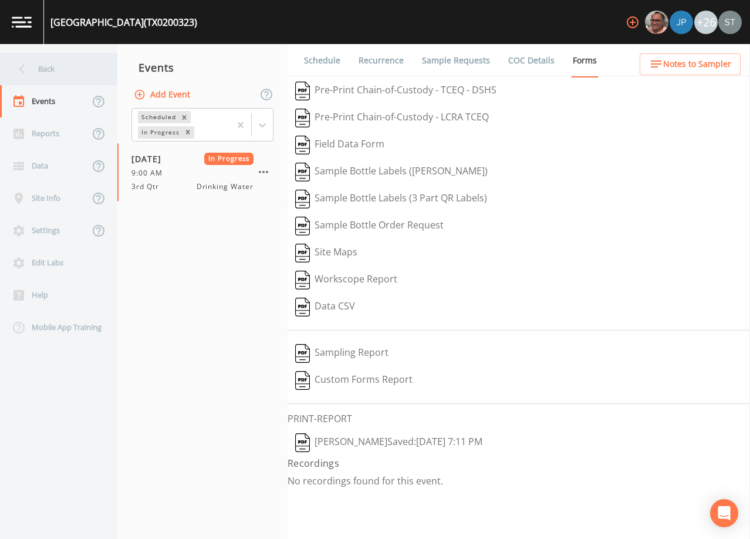
click at [63, 66] on div "Back" at bounding box center [53, 69] width 106 height 32
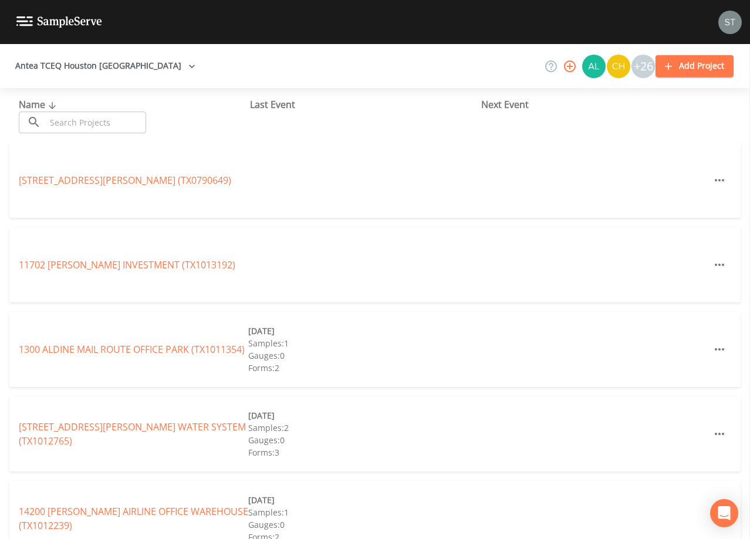
click at [104, 120] on input "text" at bounding box center [96, 123] width 100 height 22
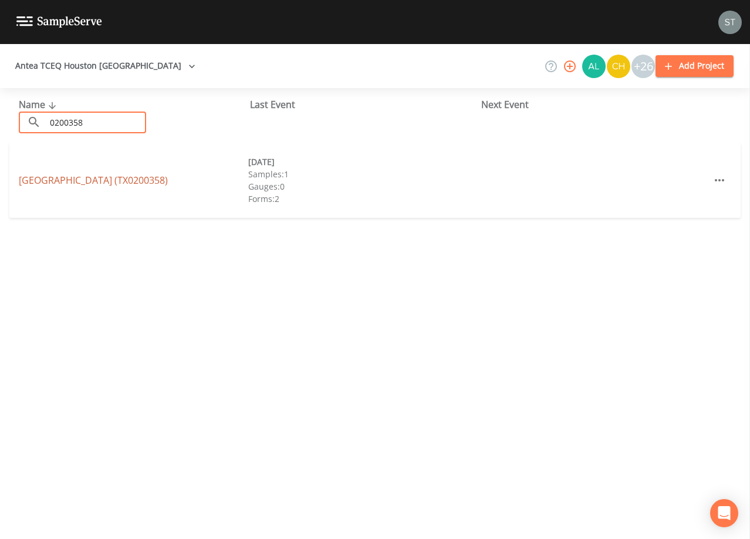
type input "0200358"
click at [128, 182] on link "[GEOGRAPHIC_DATA] (TX0200358)" at bounding box center [93, 180] width 149 height 13
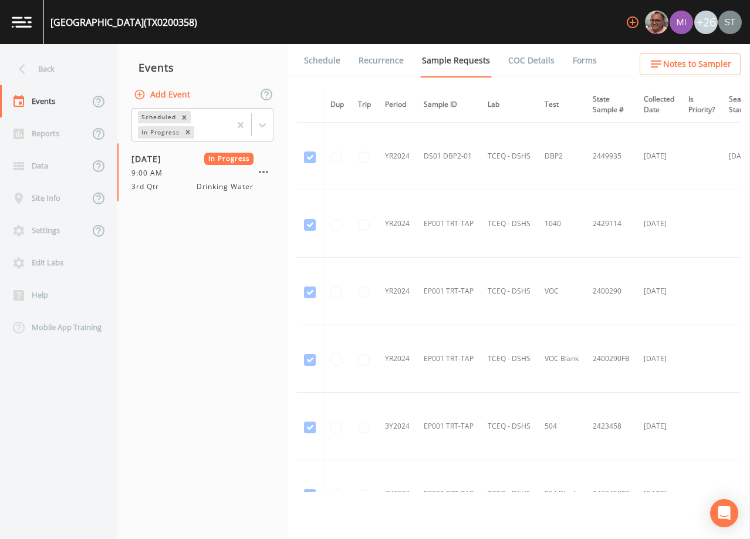
click at [571, 60] on link "Forms" at bounding box center [585, 60] width 28 height 33
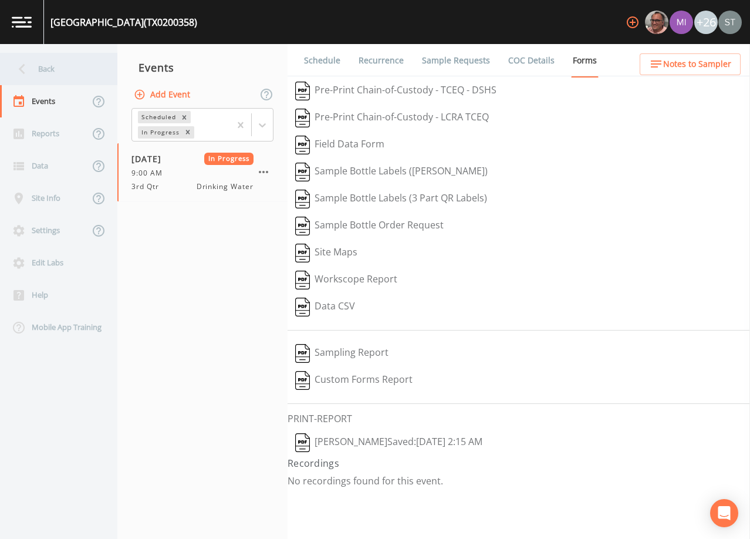
click at [54, 67] on div "Back" at bounding box center [53, 69] width 106 height 32
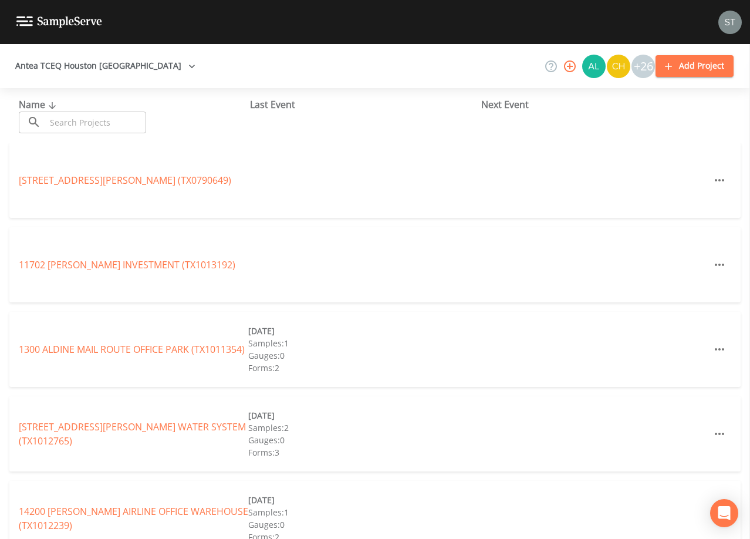
drag, startPoint x: 99, startPoint y: 117, endPoint x: 107, endPoint y: 109, distance: 11.6
click at [101, 117] on input "text" at bounding box center [96, 123] width 100 height 22
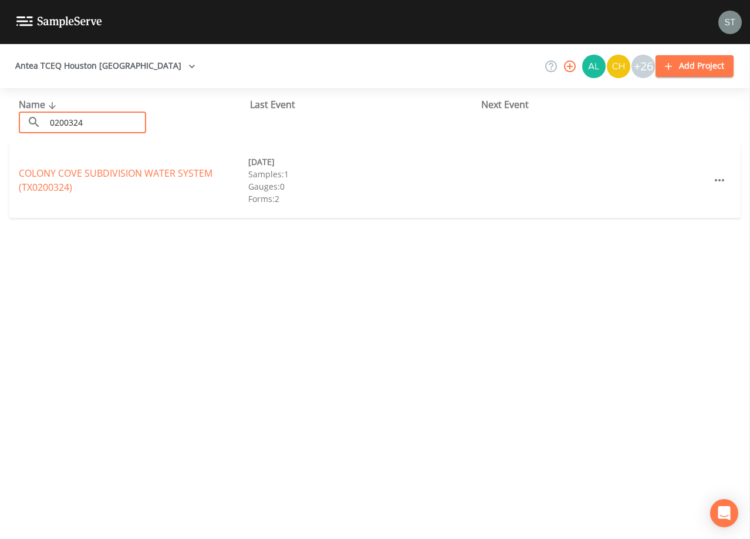
type input "0200324"
click at [143, 171] on link "COLONY COVE SUBDIVISION WATER SYSTEM (TX0200324)" at bounding box center [116, 180] width 194 height 27
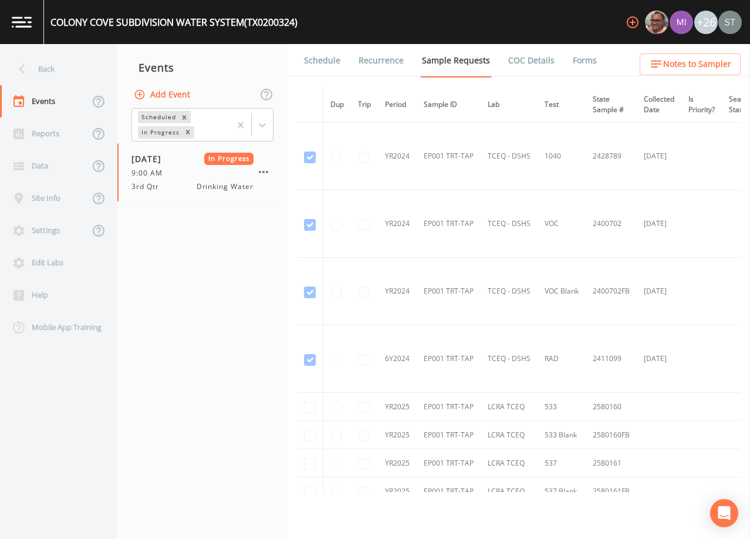
click at [580, 62] on link "Forms" at bounding box center [585, 60] width 28 height 33
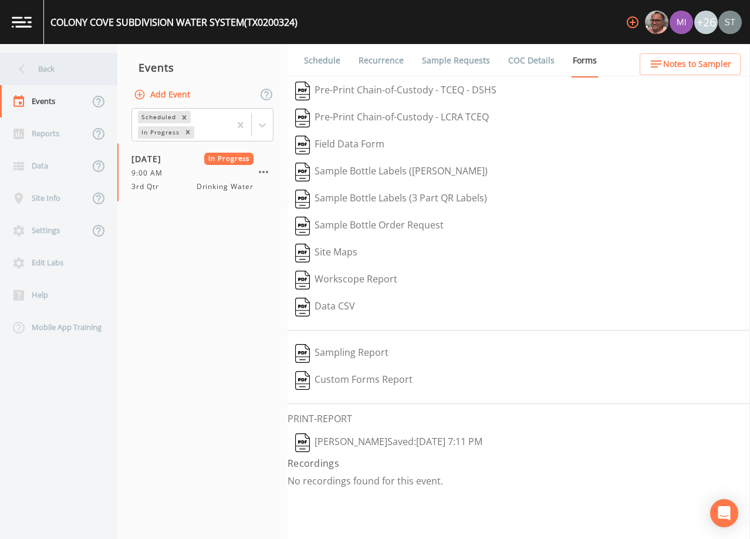
click at [60, 73] on div "Back" at bounding box center [53, 69] width 106 height 32
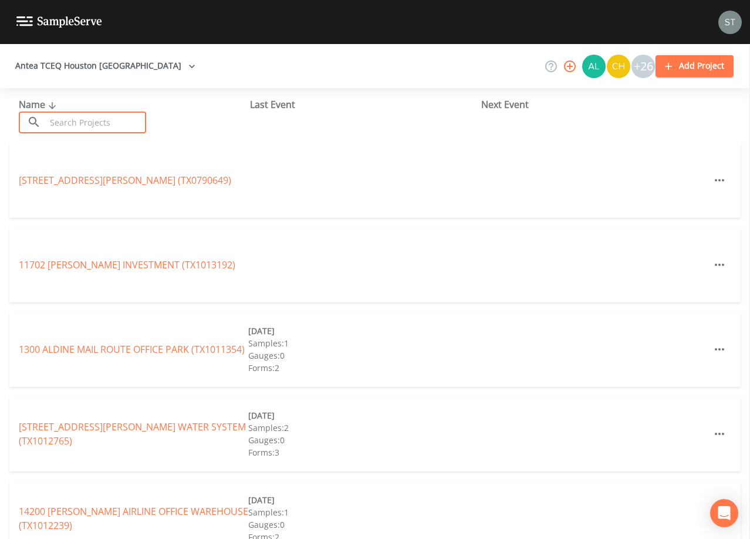
click at [119, 114] on input "text" at bounding box center [96, 123] width 100 height 22
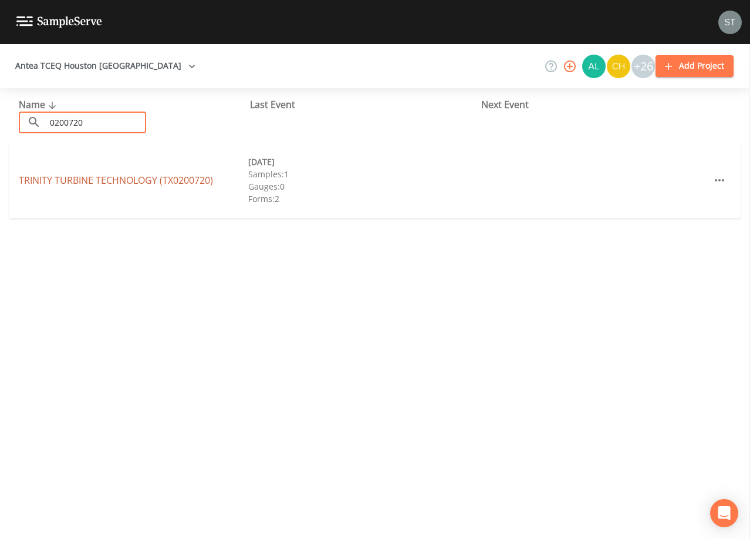
type input "0200720"
drag, startPoint x: 59, startPoint y: 178, endPoint x: 103, endPoint y: 177, distance: 43.4
click at [59, 178] on link "TRINITY TURBINE TECHNOLOGY (TX0200720)" at bounding box center [116, 180] width 194 height 13
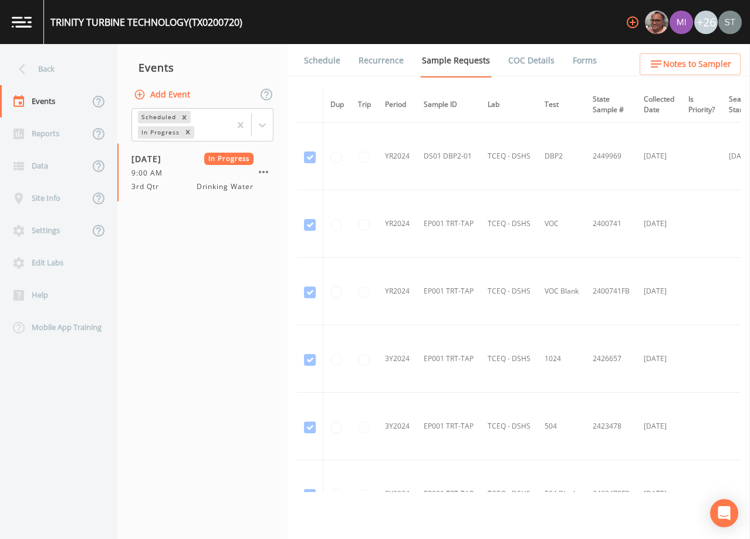
click at [575, 62] on link "Forms" at bounding box center [585, 60] width 28 height 33
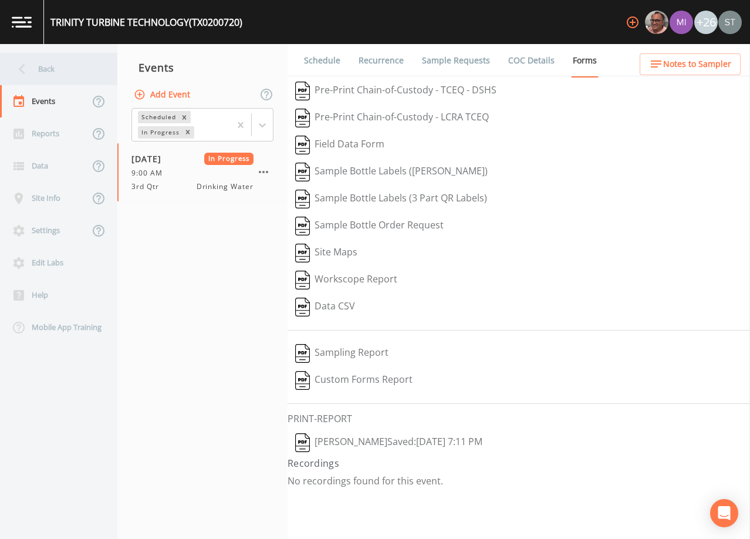
click at [38, 70] on div "Back" at bounding box center [53, 69] width 106 height 32
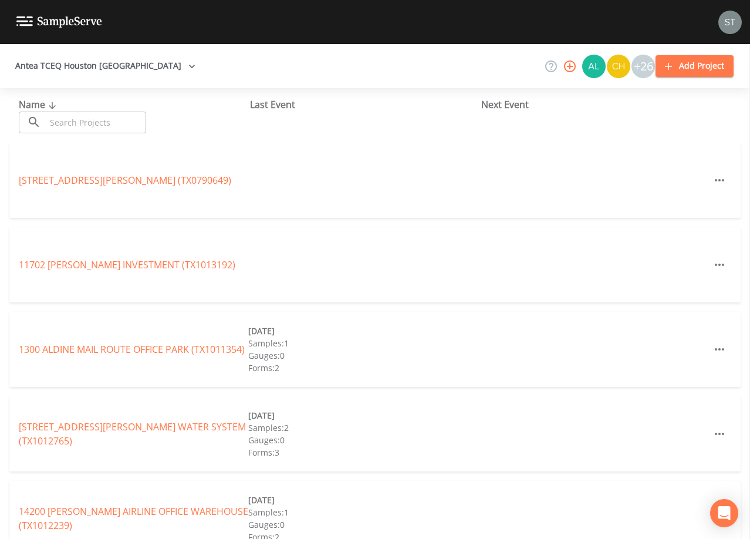
click at [94, 123] on input "text" at bounding box center [96, 123] width 100 height 22
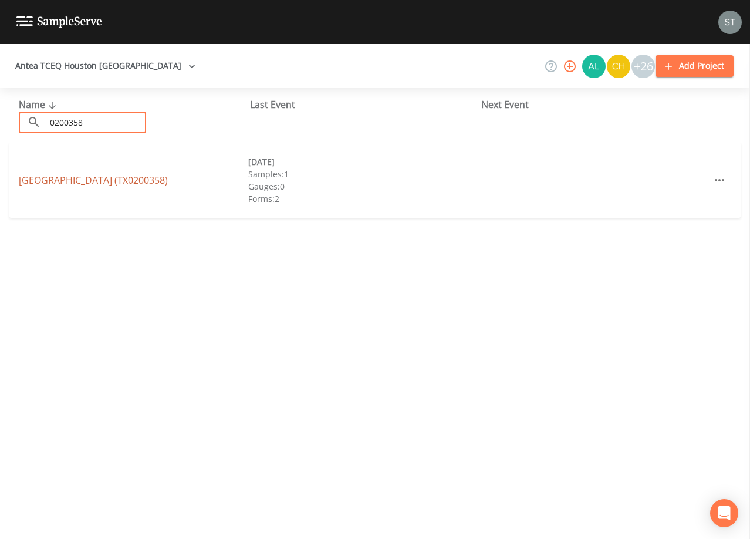
type input "0200358"
click at [151, 179] on link "[GEOGRAPHIC_DATA] (TX0200358)" at bounding box center [93, 180] width 149 height 13
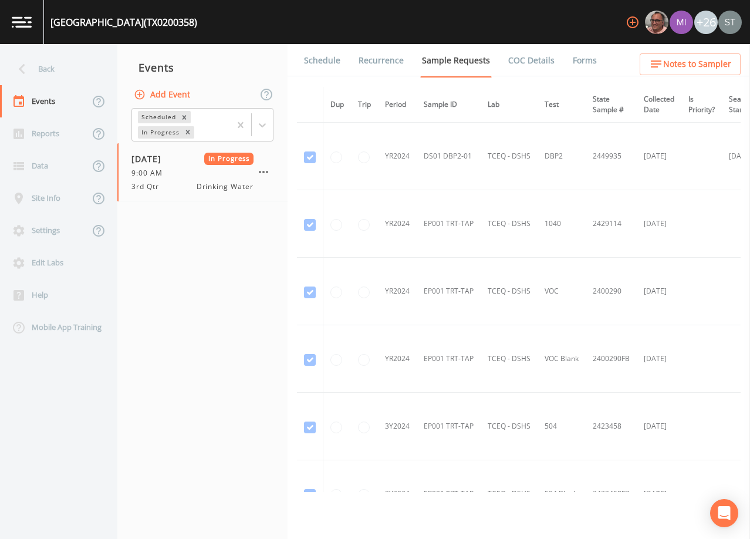
click at [573, 60] on link "Forms" at bounding box center [585, 60] width 28 height 33
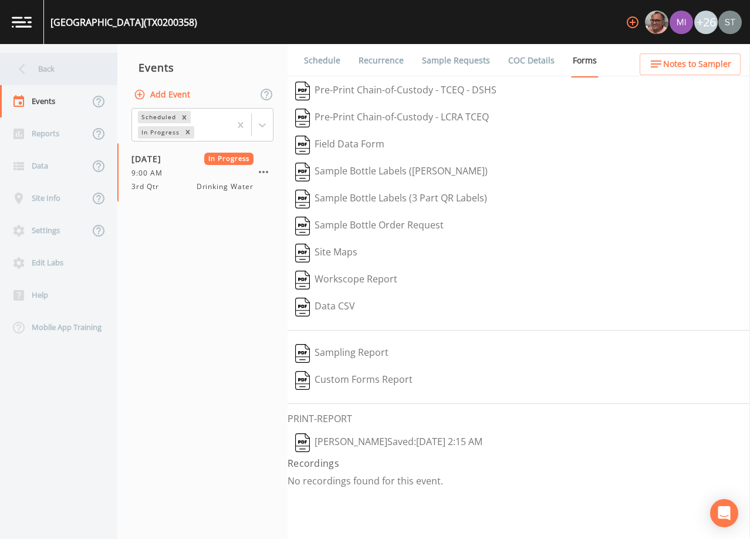
click at [57, 71] on div "Back" at bounding box center [53, 69] width 106 height 32
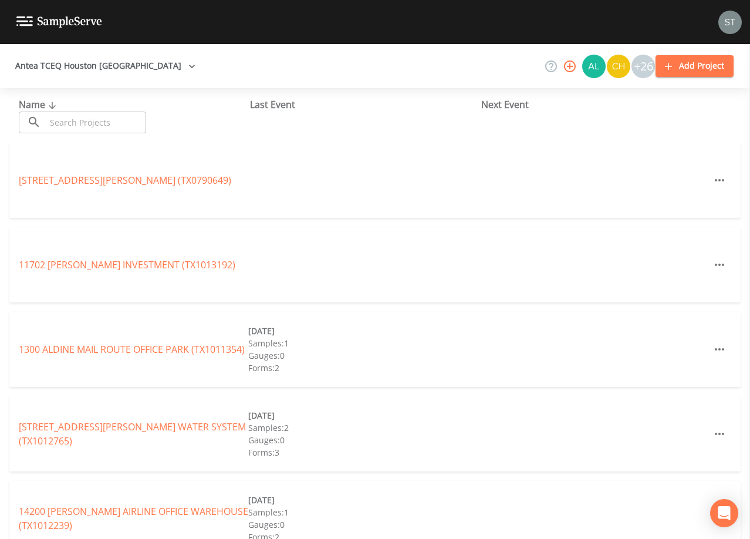
click at [102, 112] on input "text" at bounding box center [96, 123] width 100 height 22
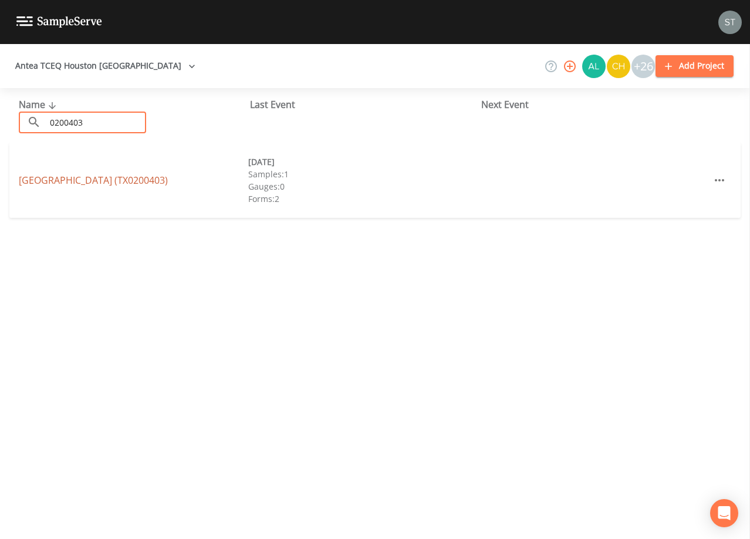
type input "0200403"
drag, startPoint x: 147, startPoint y: 182, endPoint x: 367, endPoint y: 140, distance: 224.1
click at [148, 181] on link "[GEOGRAPHIC_DATA] (TX0200403)" at bounding box center [93, 180] width 149 height 13
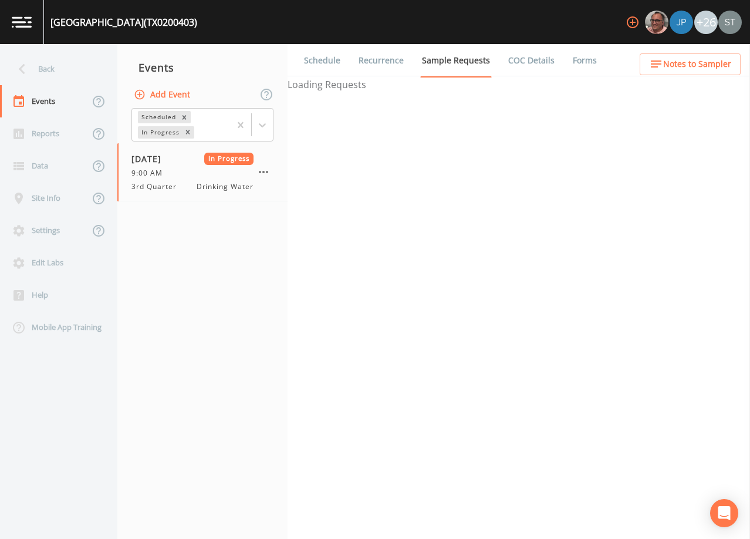
click at [575, 62] on link "Forms" at bounding box center [585, 60] width 28 height 33
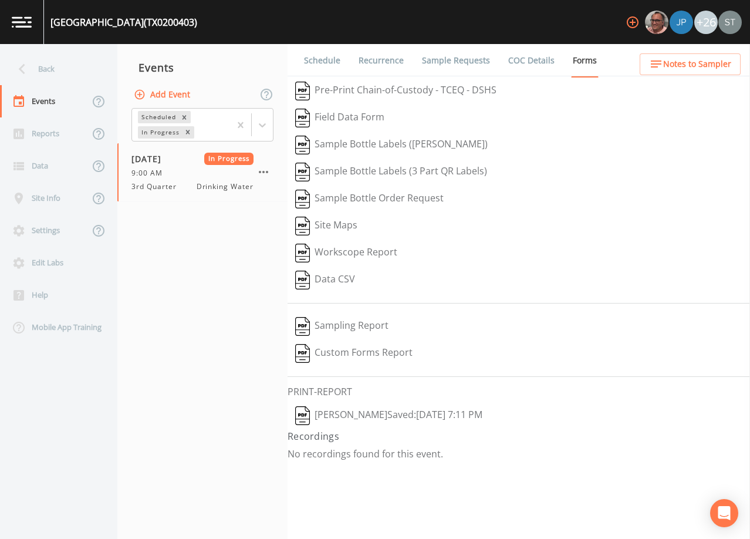
click at [428, 411] on button "[PERSON_NAME]  Saved: [DATE] 7:11 PM" at bounding box center [389, 415] width 202 height 27
click at [59, 71] on div "Back" at bounding box center [53, 69] width 106 height 32
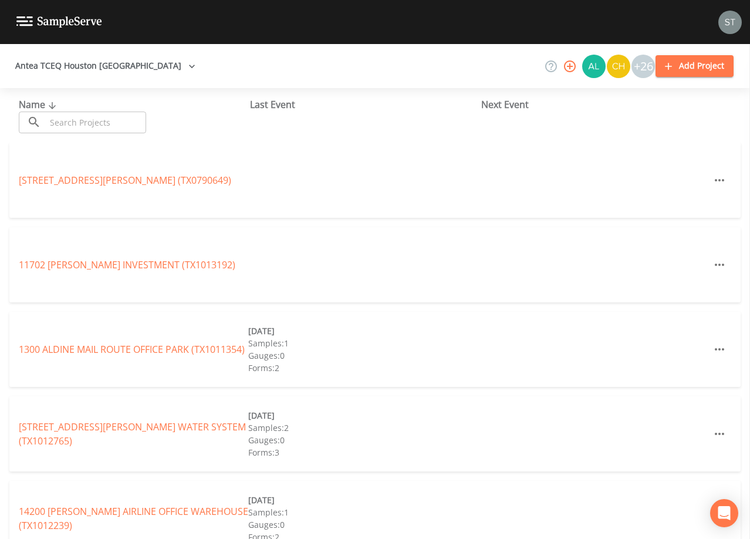
click at [106, 123] on input "text" at bounding box center [96, 123] width 100 height 22
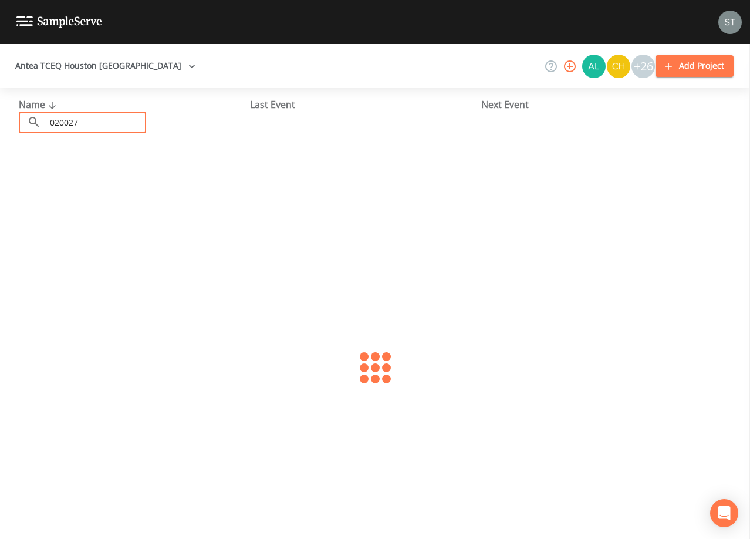
type input "0200275"
click at [147, 180] on link "CORONADO COUNTRY (TX0200275)" at bounding box center [96, 180] width 154 height 13
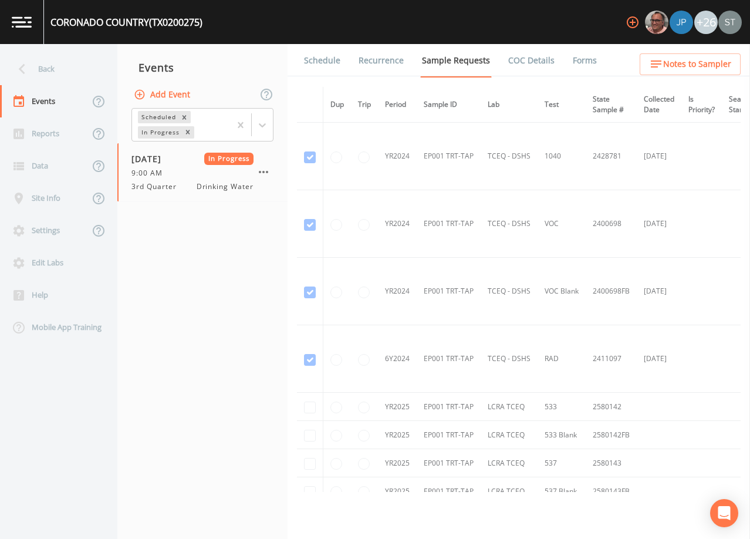
click at [580, 62] on link "Forms" at bounding box center [585, 60] width 28 height 33
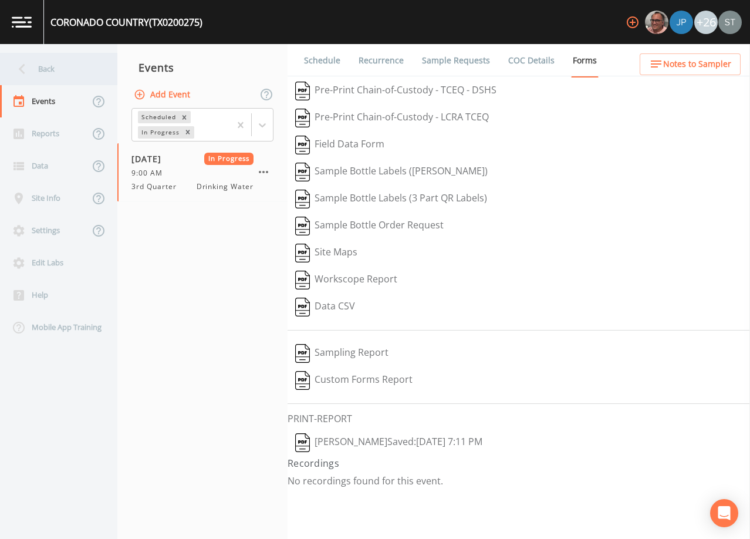
click at [55, 75] on div "Back" at bounding box center [53, 69] width 106 height 32
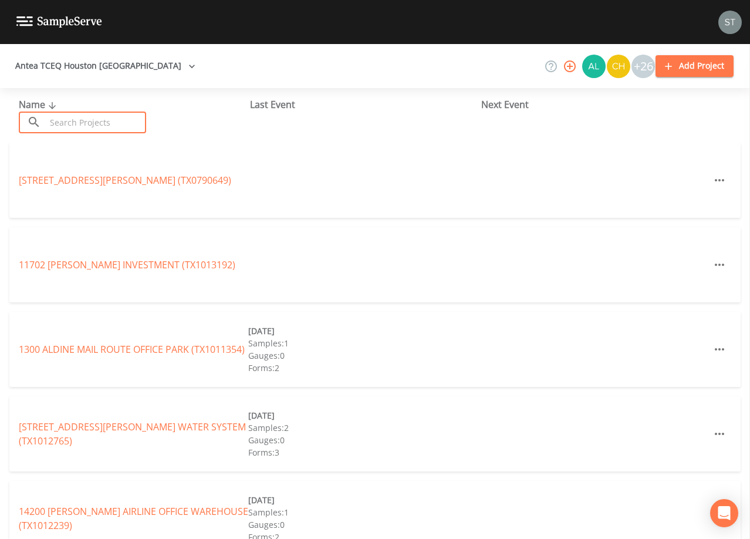
drag, startPoint x: 100, startPoint y: 118, endPoint x: 104, endPoint y: 108, distance: 11.0
click at [102, 117] on input "text" at bounding box center [96, 123] width 100 height 22
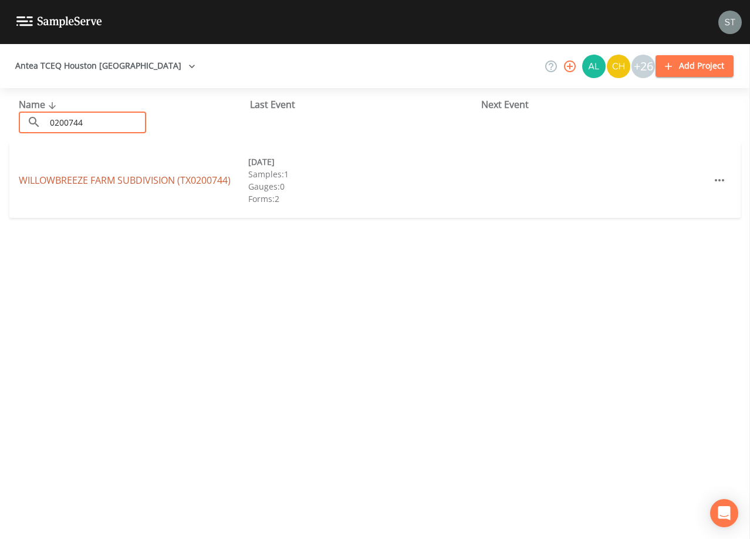
type input "0200744"
click at [153, 178] on link "[GEOGRAPHIC_DATA] (TX0200744)" at bounding box center [125, 180] width 212 height 13
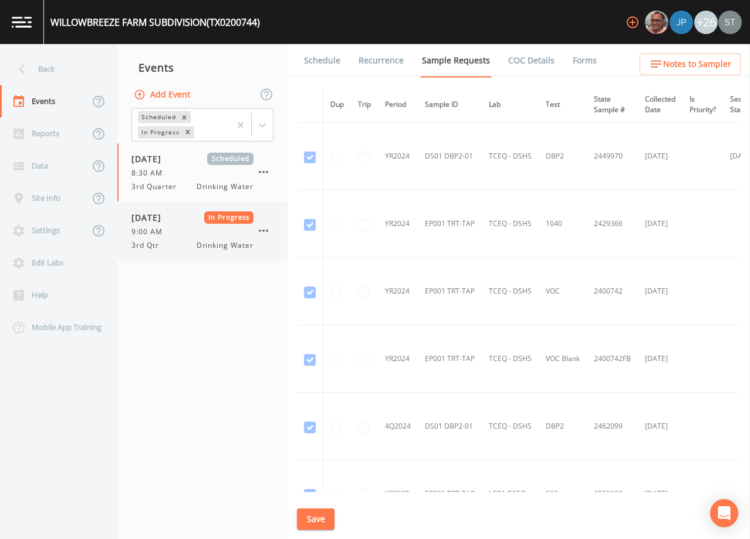
click at [185, 229] on div "9:00 AM" at bounding box center [192, 232] width 122 height 11
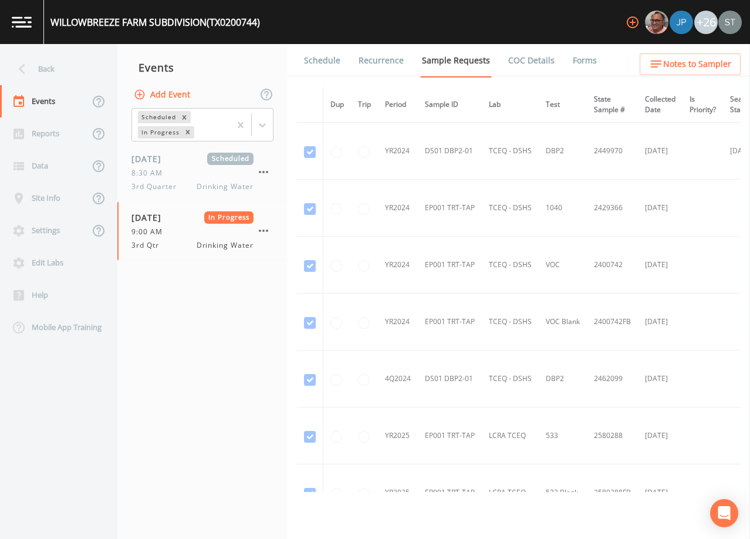
click at [574, 60] on link "Forms" at bounding box center [585, 60] width 28 height 33
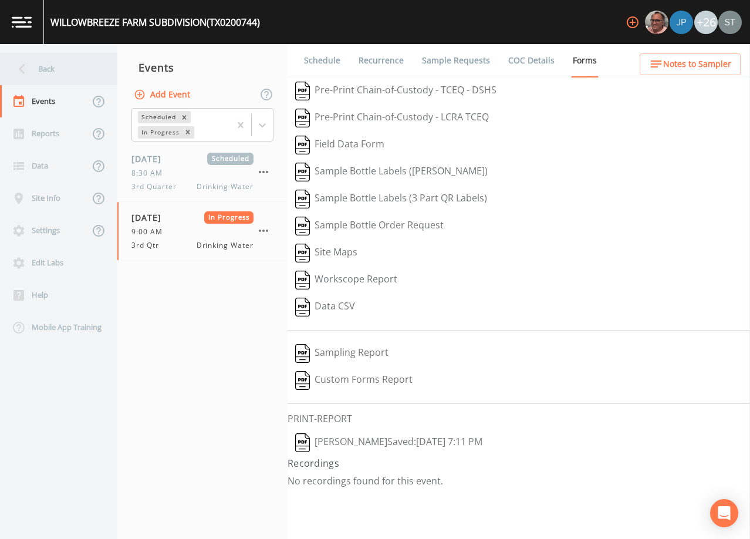
click at [73, 66] on div "Back" at bounding box center [53, 69] width 106 height 32
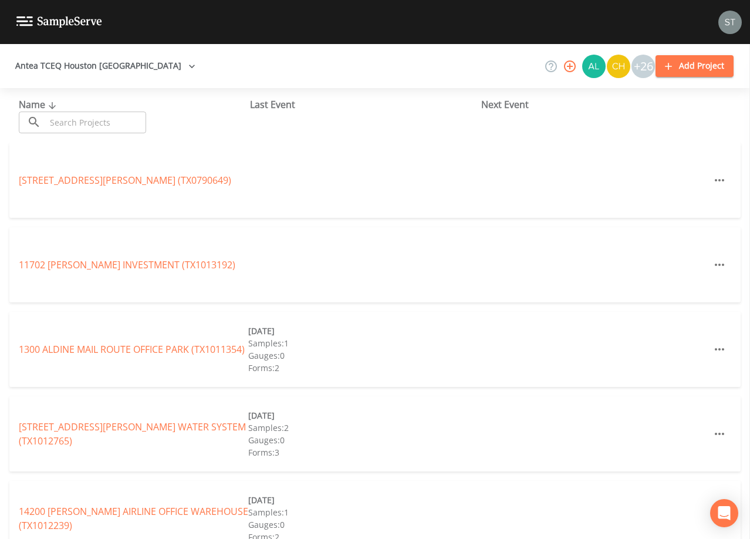
click at [89, 118] on input "text" at bounding box center [96, 123] width 100 height 22
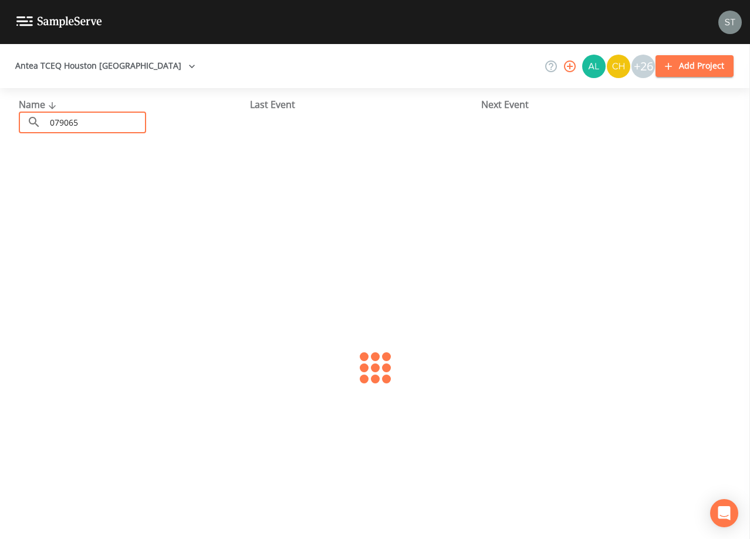
type input "0790656"
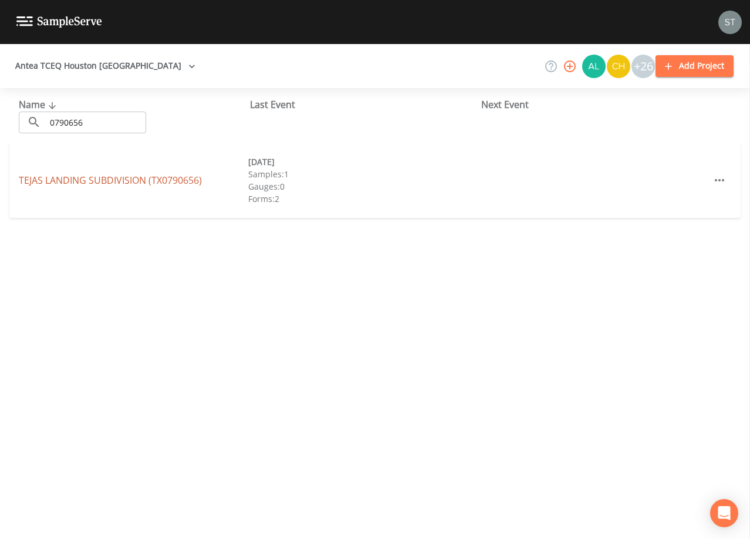
click at [133, 183] on link "[GEOGRAPHIC_DATA] (TX0790656)" at bounding box center [110, 180] width 183 height 13
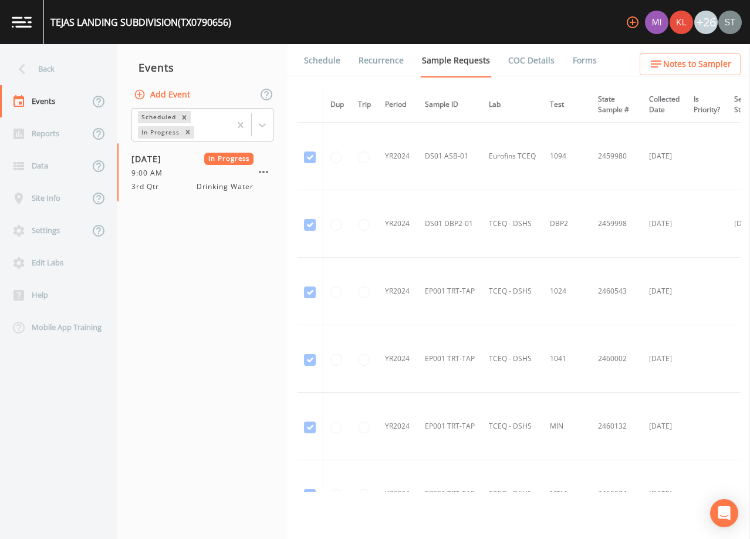
click at [571, 63] on link "Forms" at bounding box center [585, 60] width 28 height 33
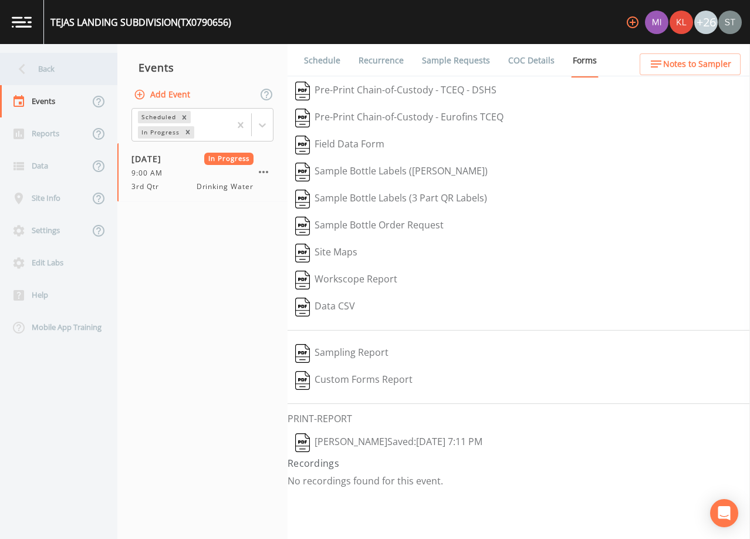
click at [56, 79] on div "Back" at bounding box center [53, 69] width 106 height 32
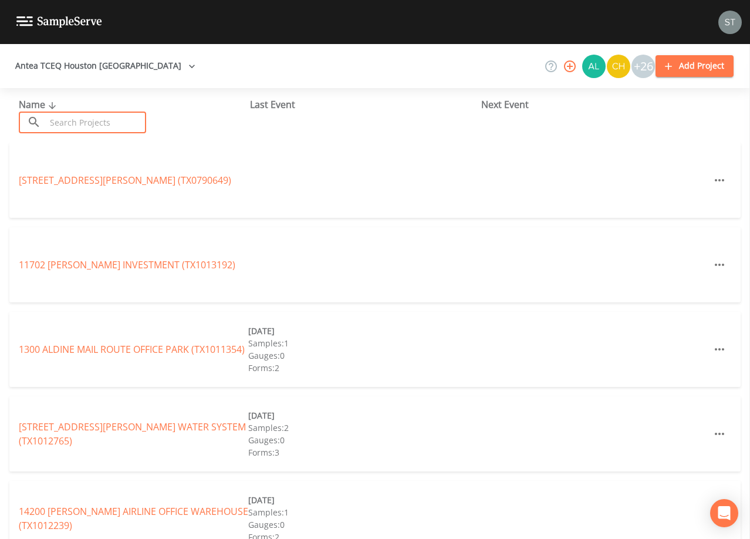
click at [95, 119] on input "text" at bounding box center [96, 123] width 100 height 22
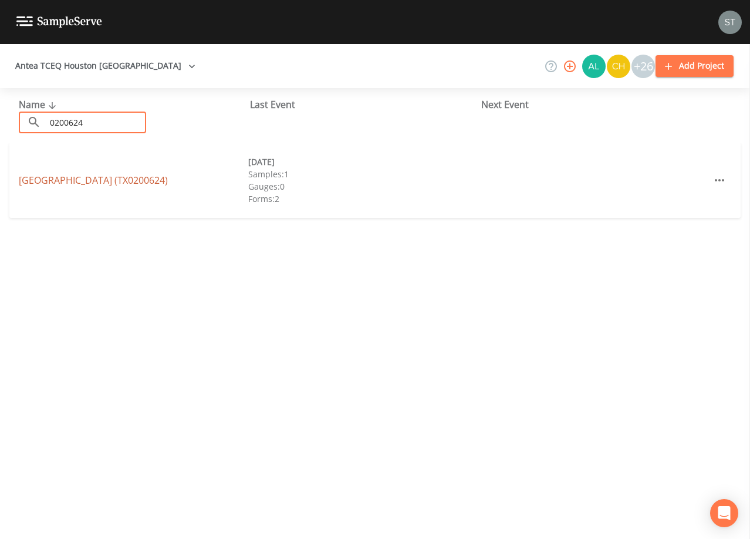
type input "0200624"
click at [144, 177] on link "[GEOGRAPHIC_DATA] (TX0200624)" at bounding box center [93, 180] width 149 height 13
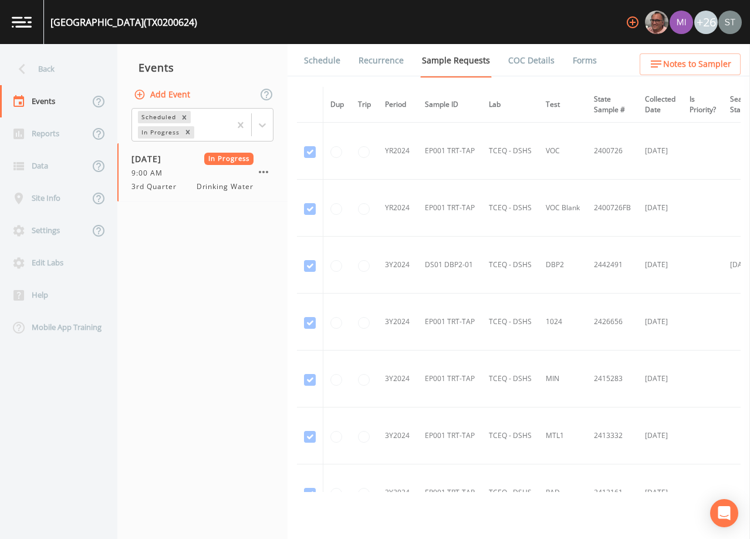
click at [576, 64] on link "Forms" at bounding box center [585, 60] width 28 height 33
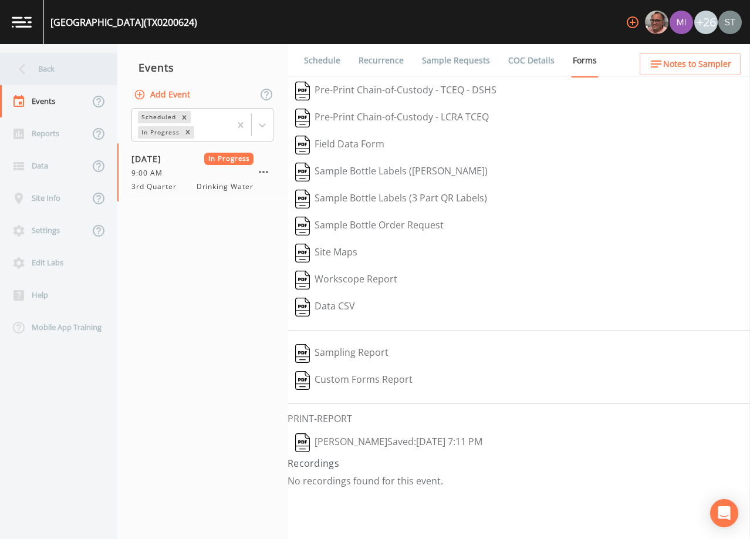
click at [50, 69] on div "Back" at bounding box center [53, 69] width 106 height 32
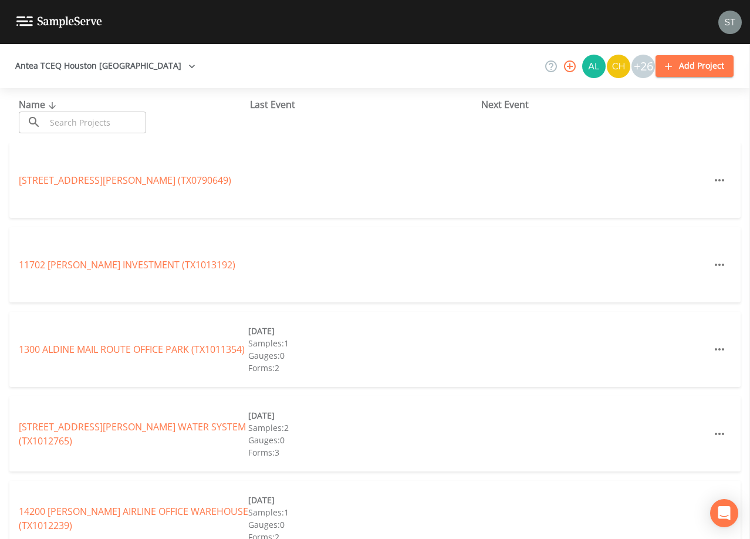
click at [102, 120] on input "text" at bounding box center [96, 123] width 100 height 22
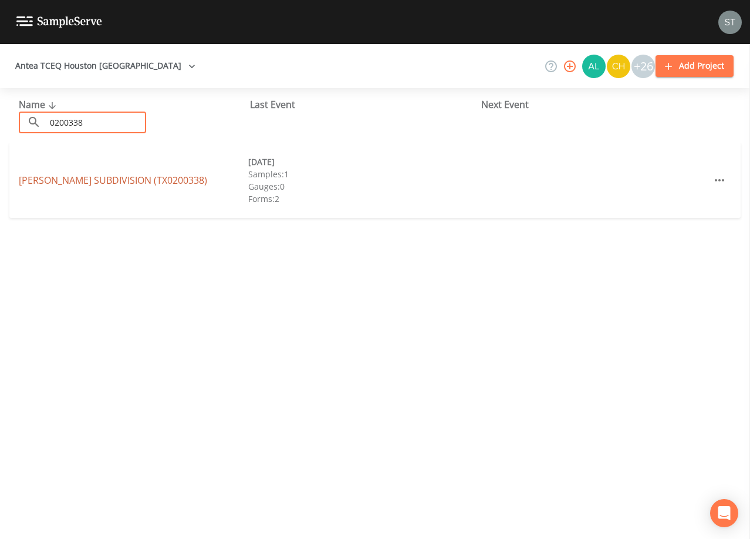
type input "0200338"
click at [131, 178] on link "[PERSON_NAME][GEOGRAPHIC_DATA] (TX0200338)" at bounding box center [113, 180] width 188 height 13
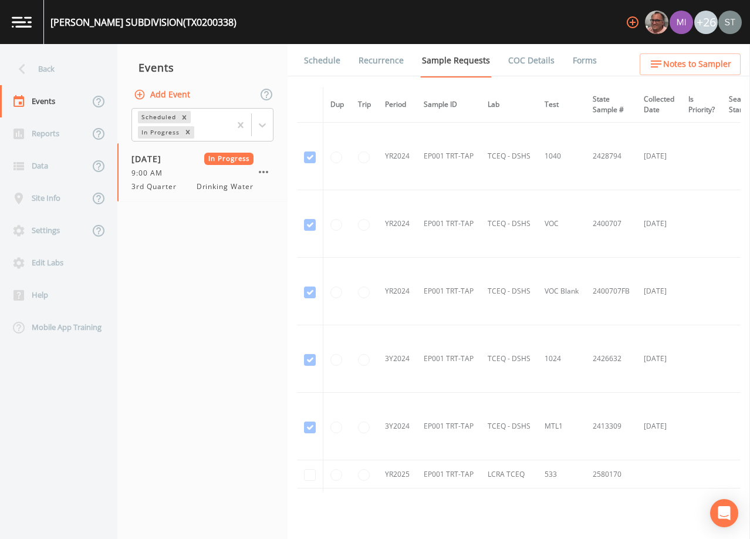
click at [578, 64] on link "Forms" at bounding box center [585, 60] width 28 height 33
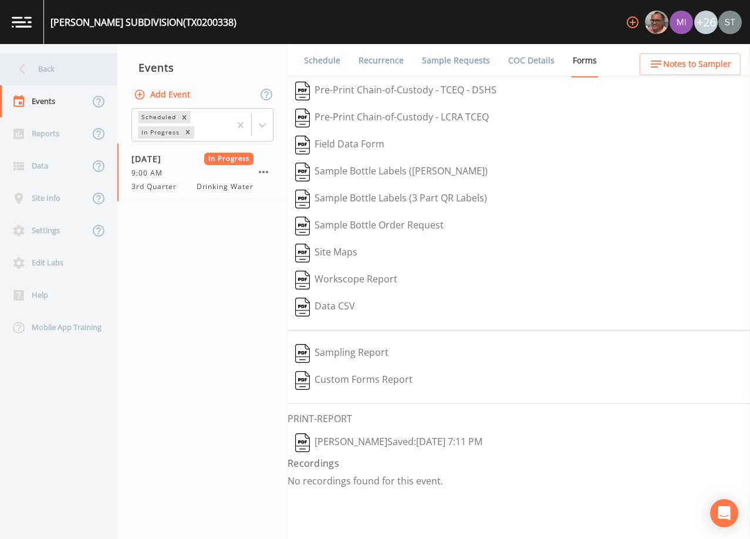
click at [56, 72] on div "Back" at bounding box center [53, 69] width 106 height 32
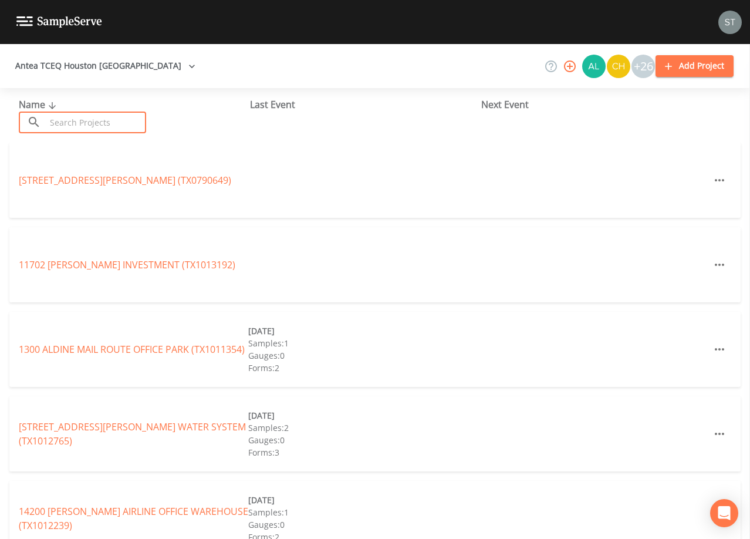
click at [86, 122] on input "text" at bounding box center [96, 123] width 100 height 22
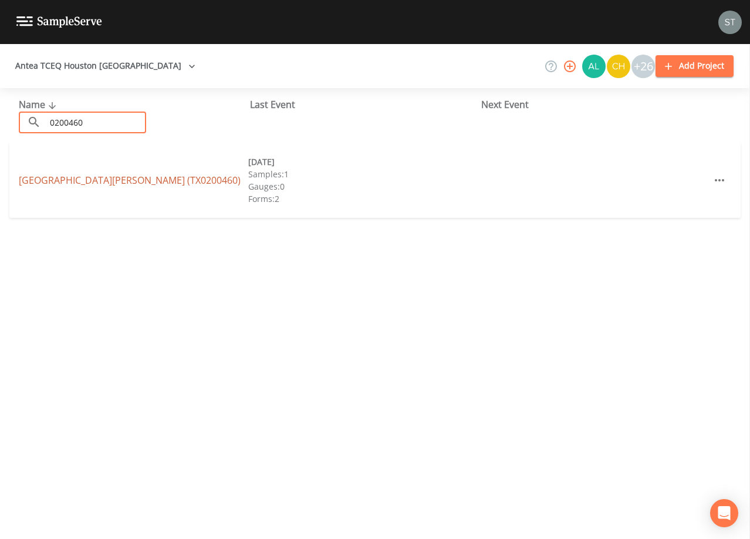
type input "0200460"
click at [58, 177] on link "[GEOGRAPHIC_DATA][PERSON_NAME] (TX0200460)" at bounding box center [130, 180] width 222 height 13
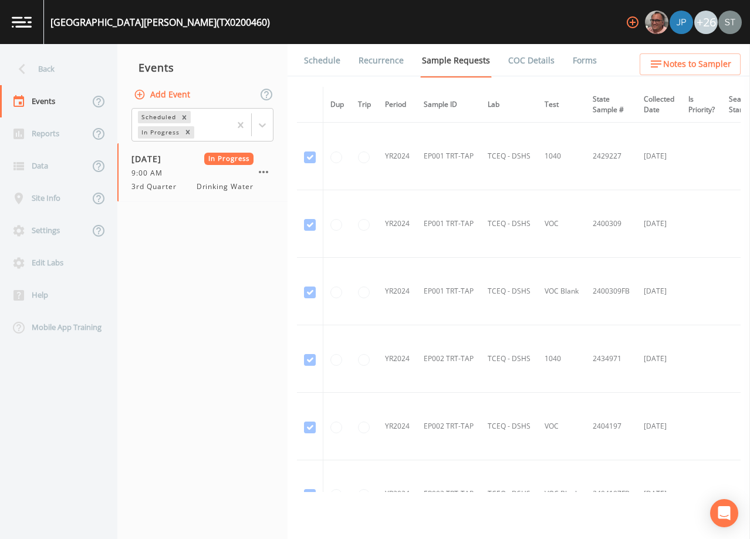
click at [583, 60] on link "Forms" at bounding box center [585, 60] width 28 height 33
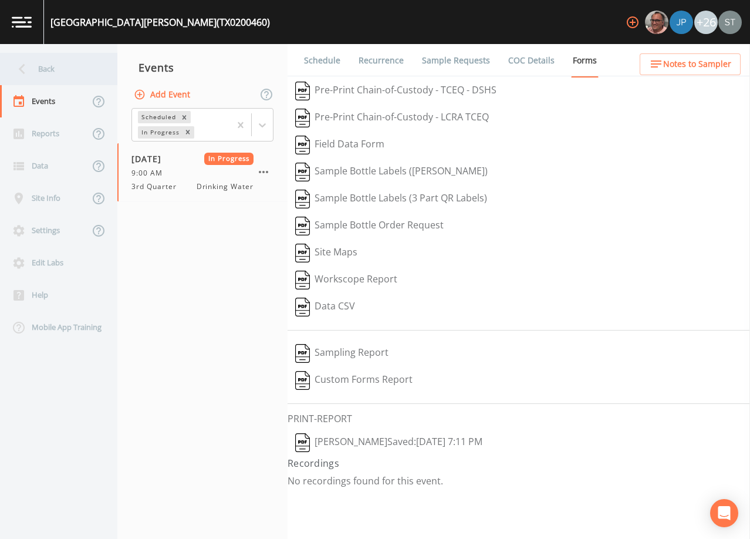
click at [51, 68] on div "Back" at bounding box center [53, 69] width 106 height 32
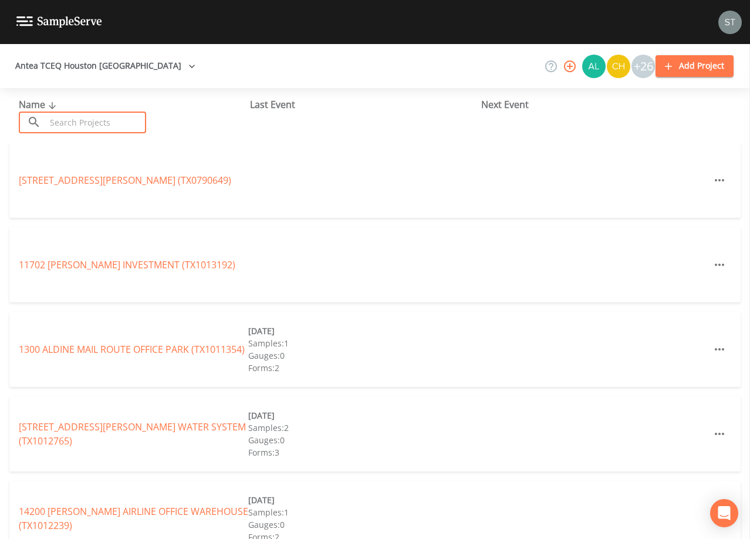
click at [129, 119] on input "text" at bounding box center [96, 123] width 100 height 22
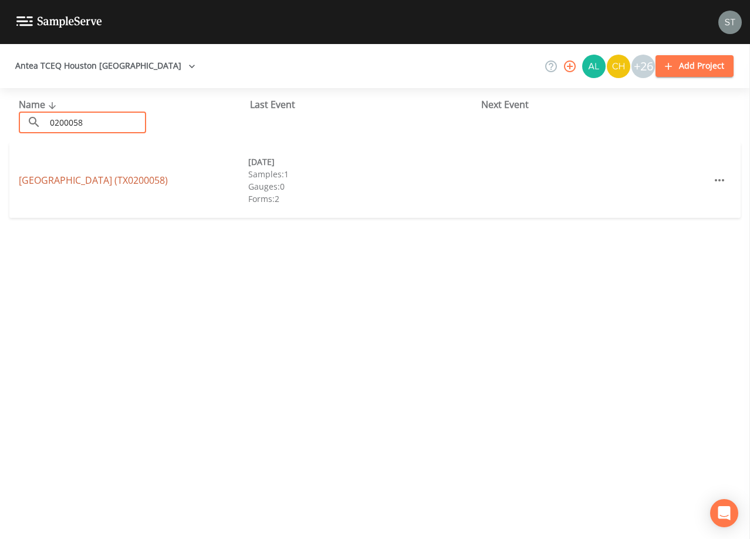
type input "0200058"
click at [139, 181] on link "[GEOGRAPHIC_DATA] (TX0200058)" at bounding box center [93, 180] width 149 height 13
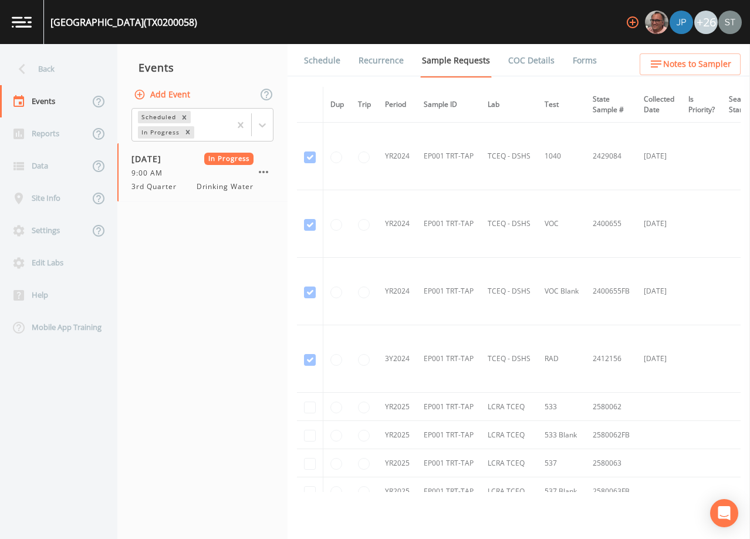
click at [579, 63] on link "Forms" at bounding box center [585, 60] width 28 height 33
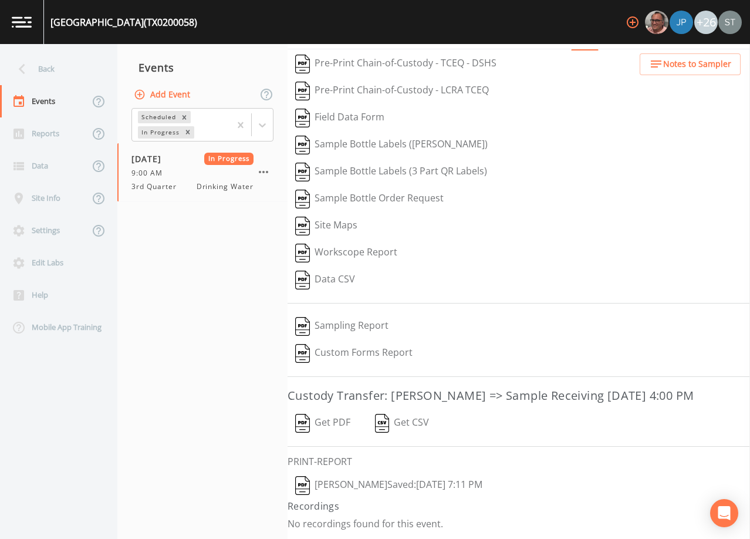
scroll to position [46, 0]
click at [329, 419] on button "Get PDF" at bounding box center [323, 423] width 70 height 27
click at [46, 67] on div "Back" at bounding box center [53, 69] width 106 height 32
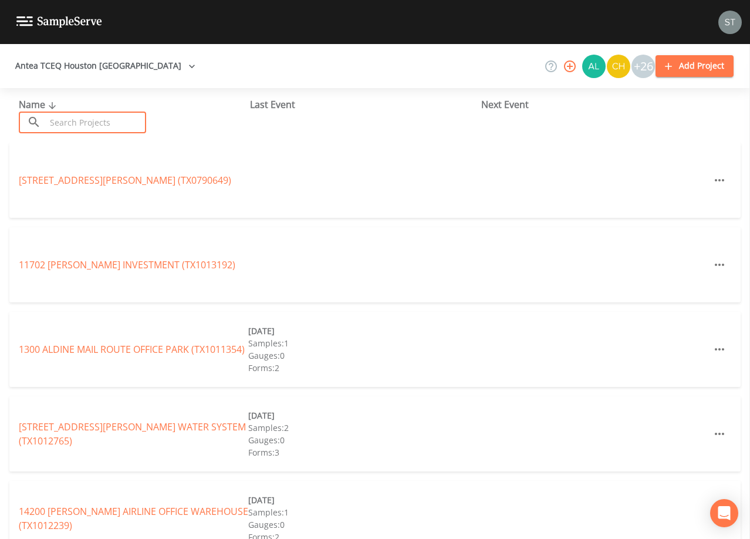
click at [109, 116] on input "text" at bounding box center [96, 123] width 100 height 22
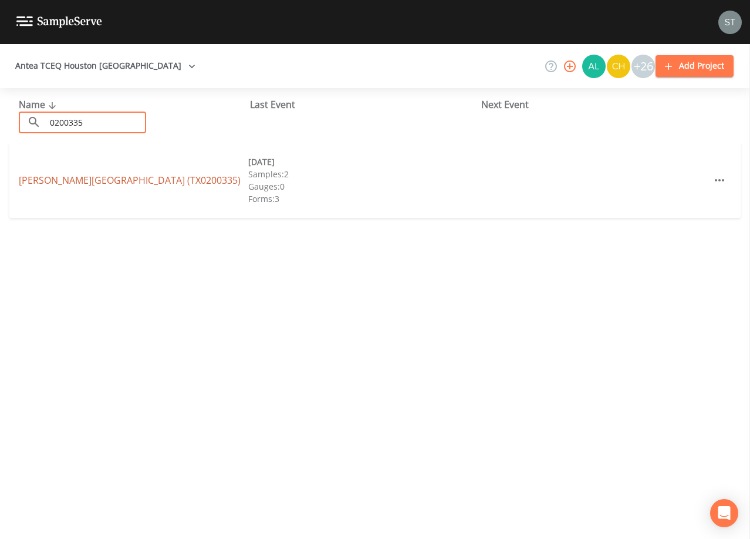
type input "0200335"
click at [133, 174] on link "[PERSON_NAME][GEOGRAPHIC_DATA] (TX0200335)" at bounding box center [130, 180] width 222 height 13
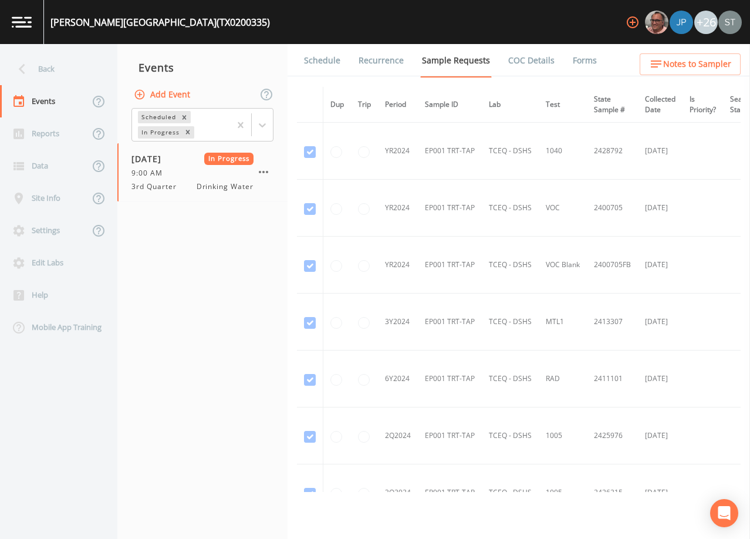
click at [582, 62] on link "Forms" at bounding box center [585, 60] width 28 height 33
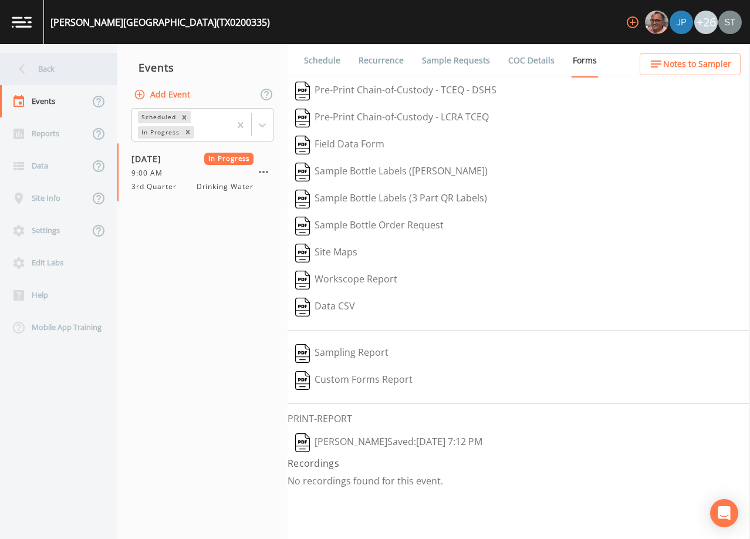
click at [53, 75] on div "Back" at bounding box center [53, 69] width 106 height 32
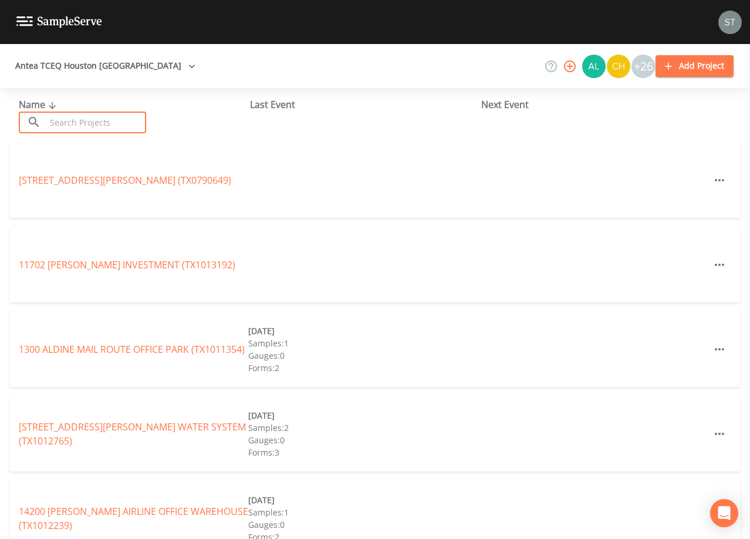
drag, startPoint x: 92, startPoint y: 126, endPoint x: 102, endPoint y: 131, distance: 11.8
click at [102, 130] on input "text" at bounding box center [96, 123] width 100 height 22
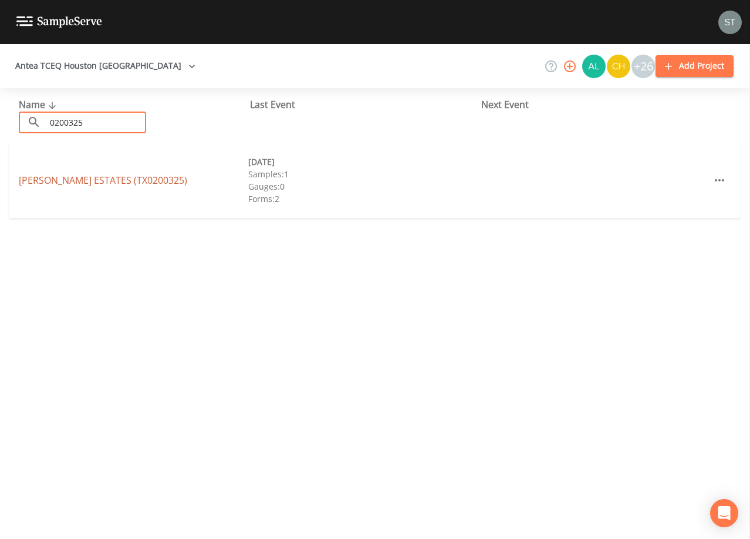
type input "0200325"
click at [143, 180] on link "[PERSON_NAME][GEOGRAPHIC_DATA] (TX0200325)" at bounding box center [103, 180] width 168 height 13
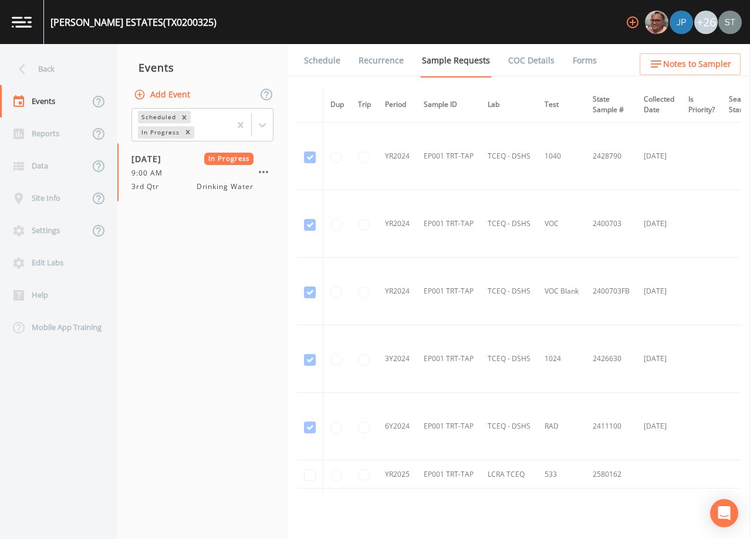
click at [577, 60] on link "Forms" at bounding box center [585, 60] width 28 height 33
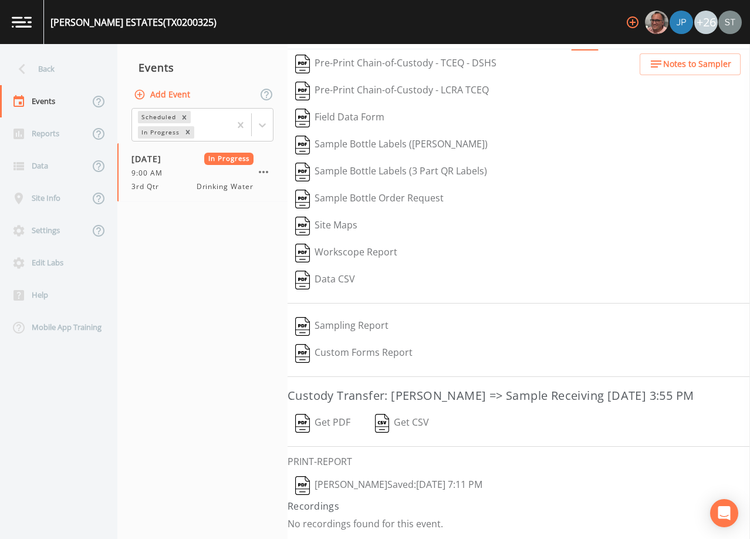
scroll to position [46, 0]
click at [337, 425] on button "Get PDF" at bounding box center [323, 423] width 70 height 27
click at [55, 72] on div "Back" at bounding box center [53, 69] width 106 height 32
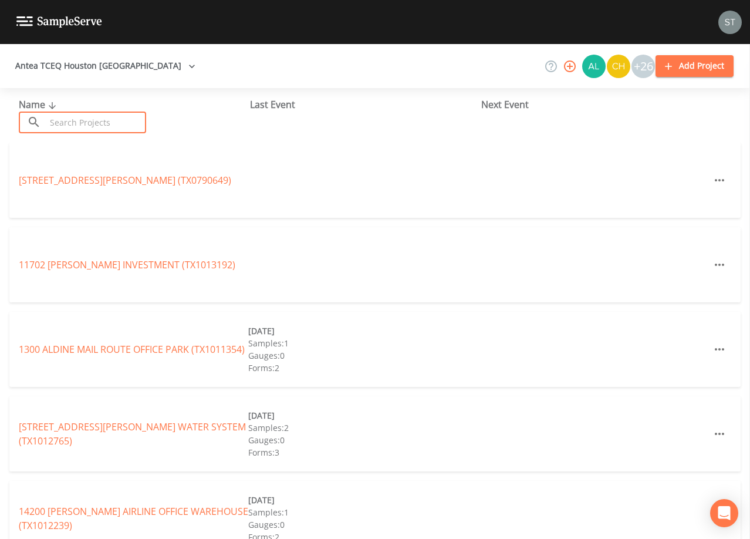
click at [79, 117] on input "text" at bounding box center [96, 123] width 100 height 22
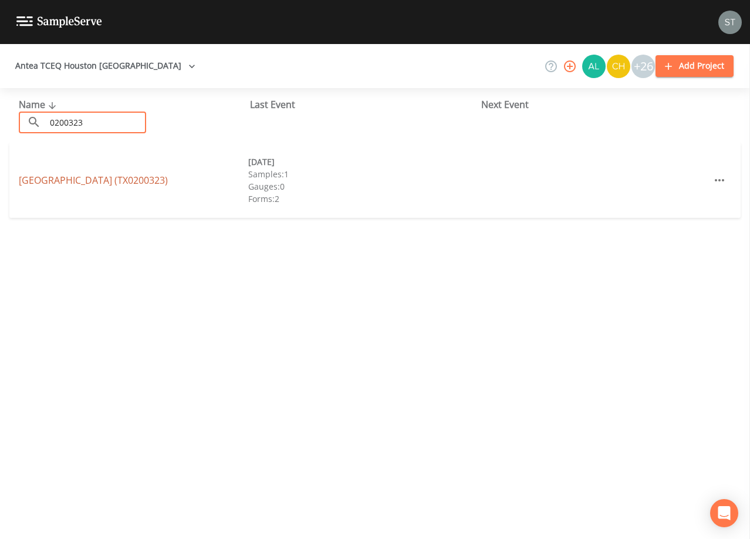
type input "0200323"
click at [140, 181] on link "[GEOGRAPHIC_DATA] (TX0200323)" at bounding box center [93, 180] width 149 height 13
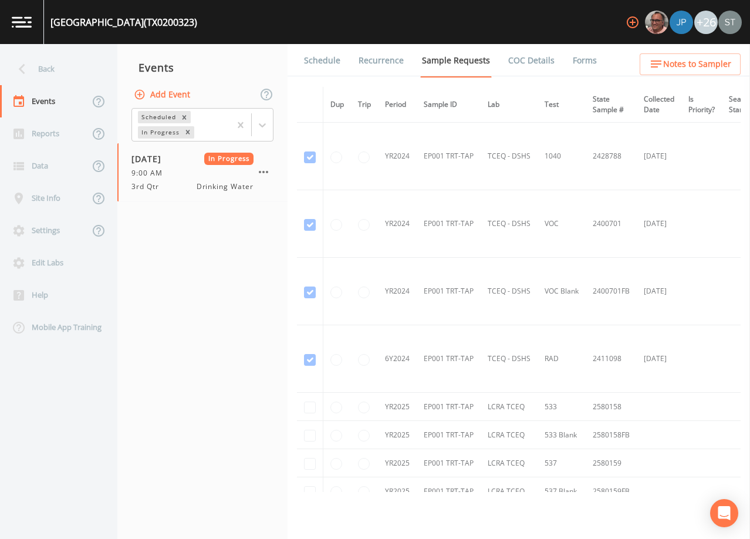
click at [579, 60] on link "Forms" at bounding box center [585, 60] width 28 height 33
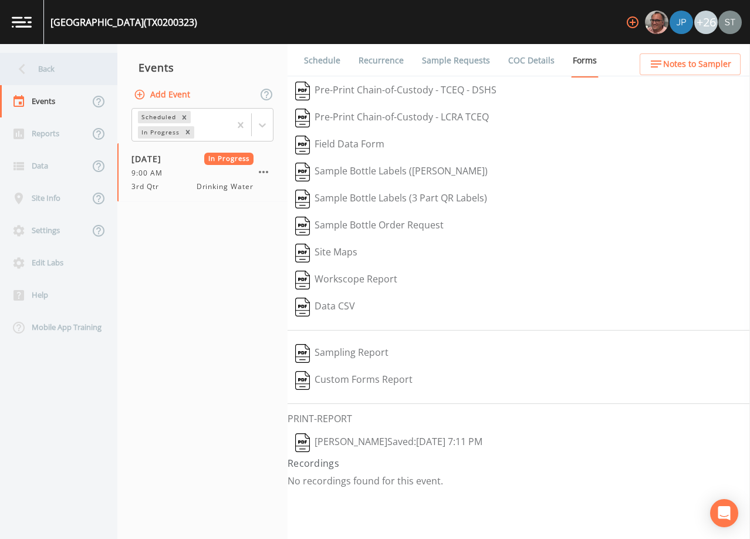
click at [56, 70] on div "Back" at bounding box center [53, 69] width 106 height 32
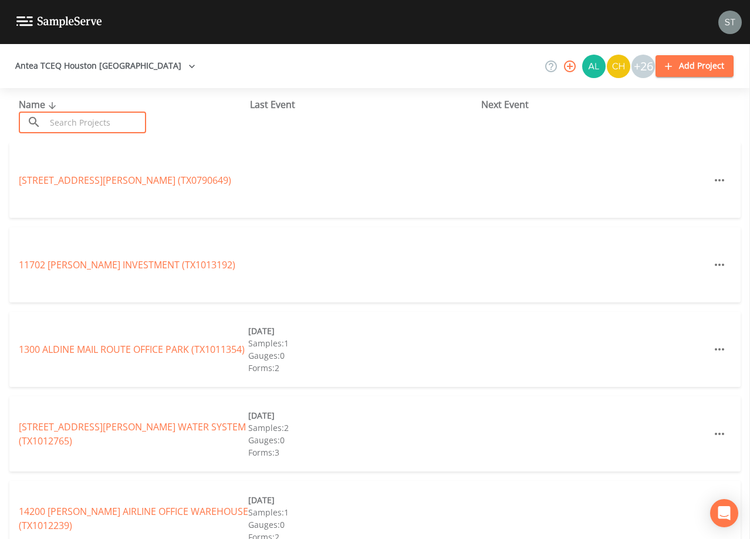
drag, startPoint x: 89, startPoint y: 120, endPoint x: 90, endPoint y: 114, distance: 6.0
click at [89, 120] on input "text" at bounding box center [96, 123] width 100 height 22
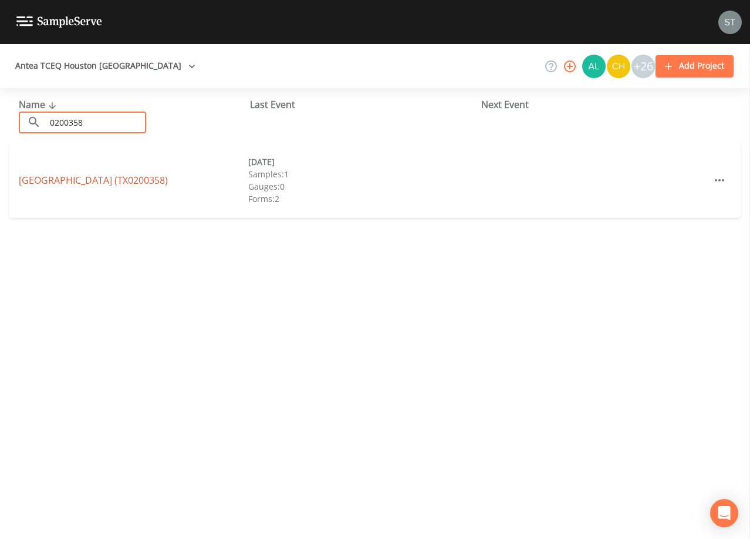
type input "0200358"
click at [128, 183] on link "[GEOGRAPHIC_DATA] (TX0200358)" at bounding box center [93, 180] width 149 height 13
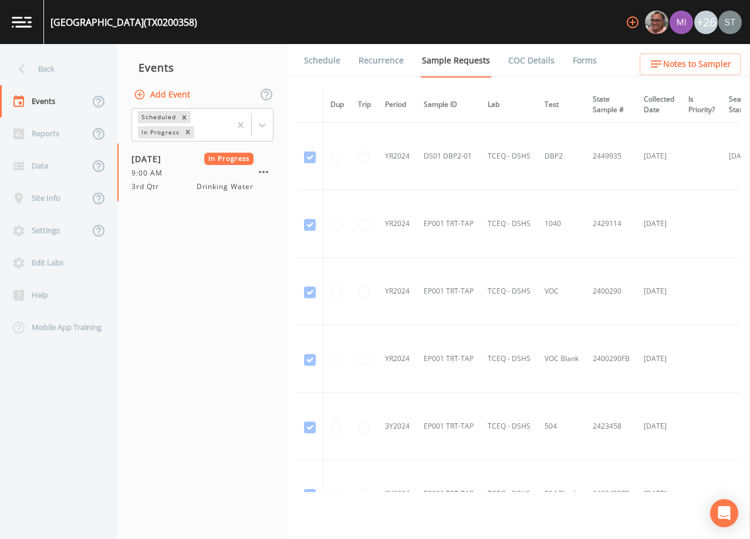
click at [577, 63] on link "Forms" at bounding box center [585, 60] width 28 height 33
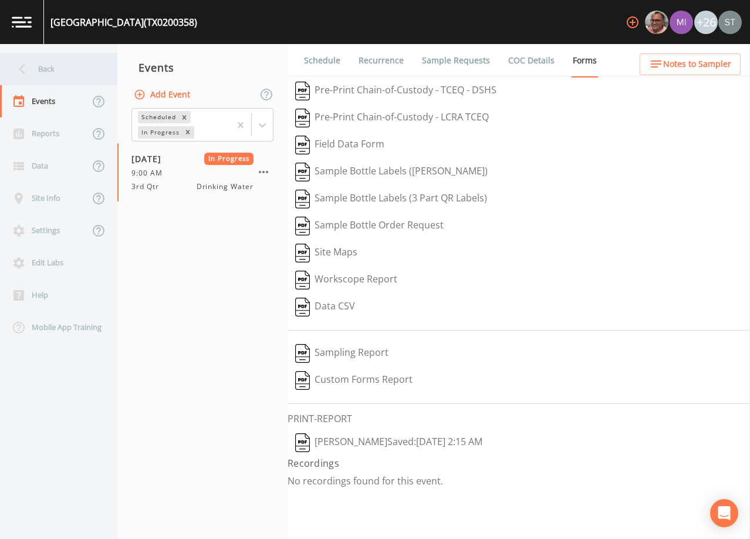
click at [53, 69] on div "Back" at bounding box center [53, 69] width 106 height 32
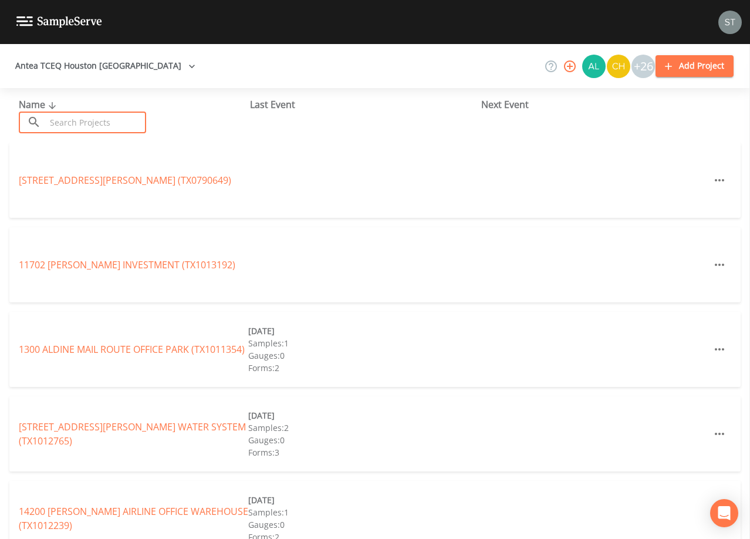
click at [100, 121] on input "text" at bounding box center [96, 123] width 100 height 22
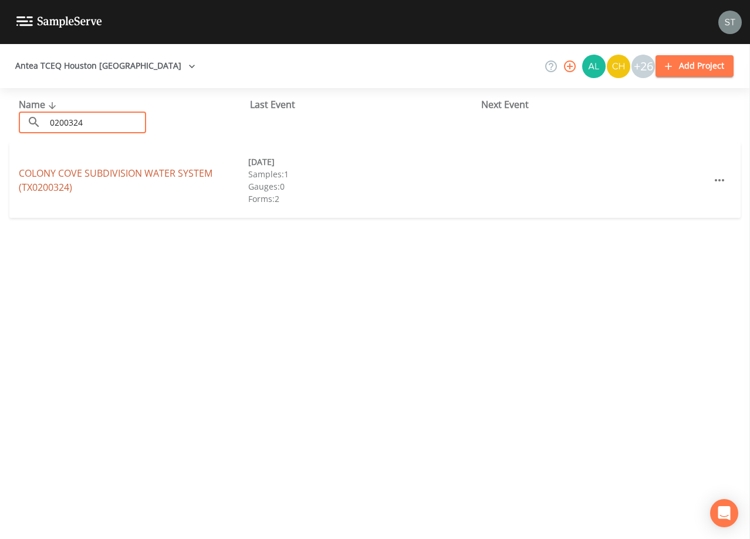
type input "0200324"
click at [142, 171] on link "COLONY COVE SUBDIVISION WATER SYSTEM (TX0200324)" at bounding box center [116, 180] width 194 height 27
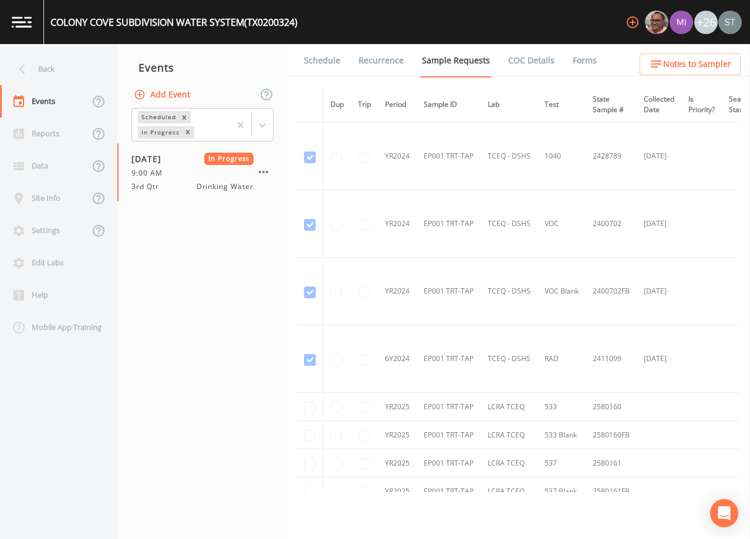
click at [585, 62] on link "Forms" at bounding box center [585, 60] width 28 height 33
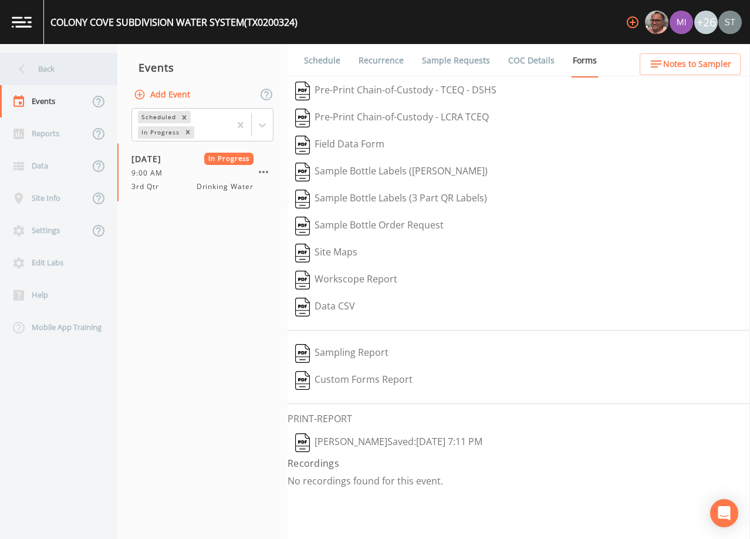
click at [60, 72] on div "Back" at bounding box center [53, 69] width 106 height 32
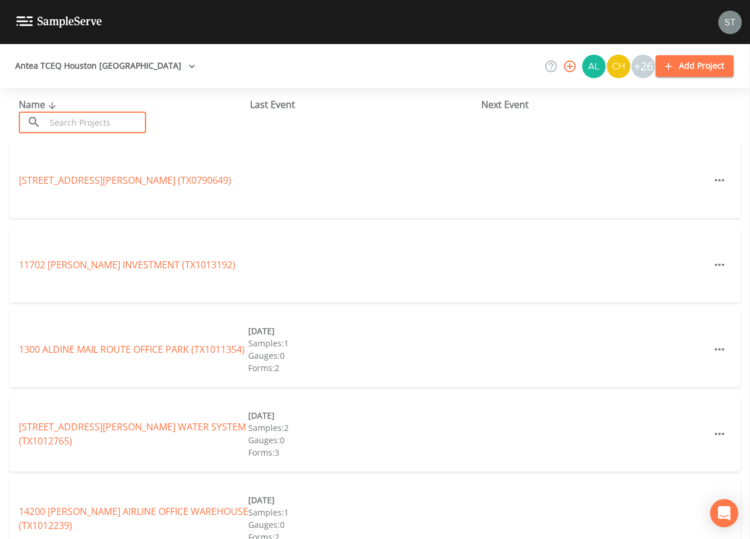
click at [101, 122] on input "text" at bounding box center [96, 123] width 100 height 22
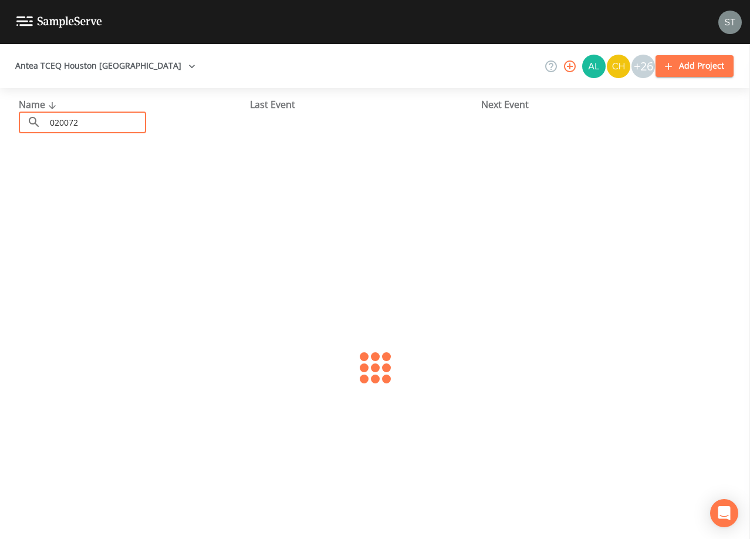
type input "0200720"
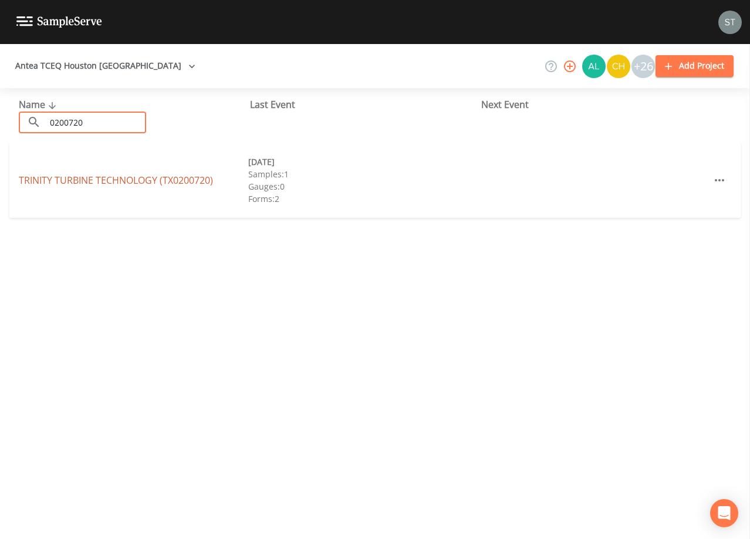
click at [123, 181] on link "TRINITY TURBINE TECHNOLOGY (TX0200720)" at bounding box center [116, 180] width 194 height 13
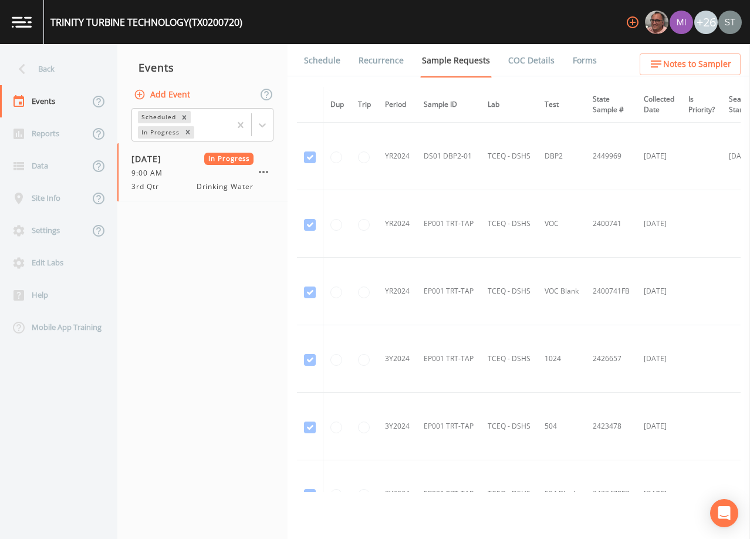
click at [573, 62] on link "Forms" at bounding box center [585, 60] width 28 height 33
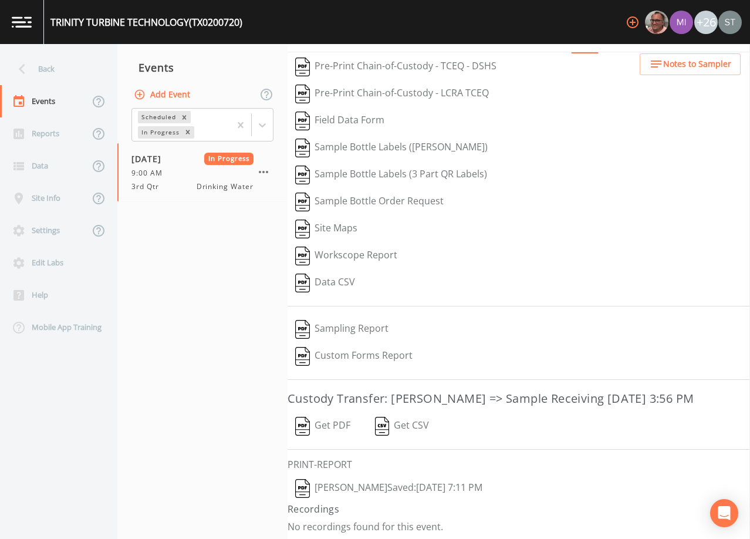
scroll to position [46, 0]
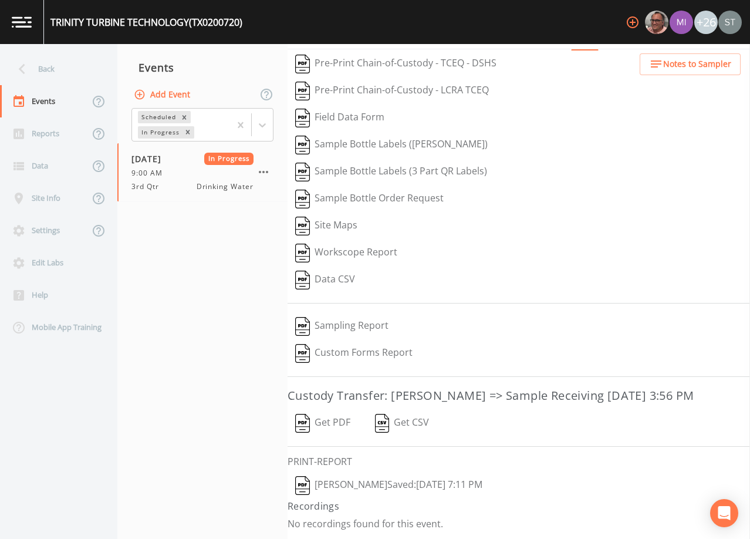
click at [335, 421] on button "Get PDF" at bounding box center [323, 423] width 70 height 27
click at [53, 75] on div "Back" at bounding box center [53, 69] width 106 height 32
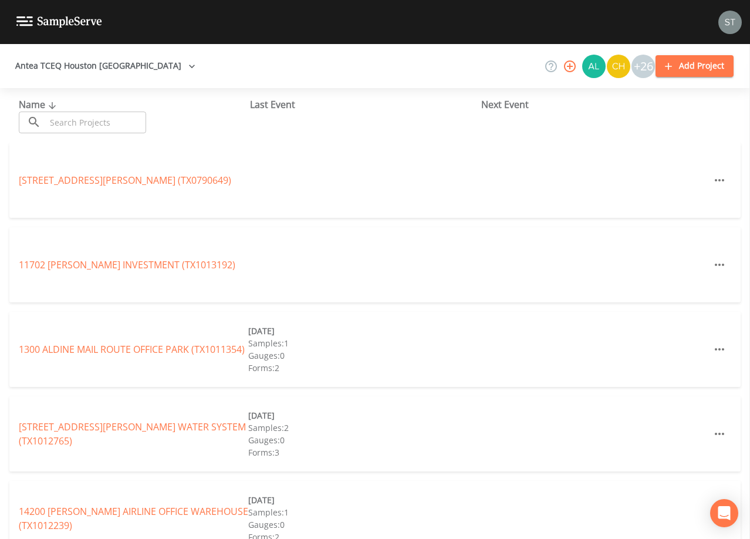
click at [99, 117] on input "text" at bounding box center [96, 123] width 100 height 22
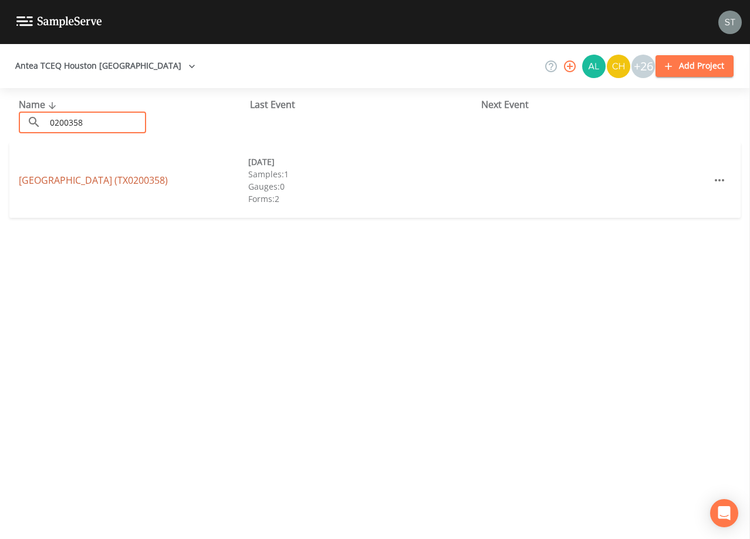
type input "0200358"
click at [159, 183] on link "[GEOGRAPHIC_DATA] (TX0200358)" at bounding box center [93, 180] width 149 height 13
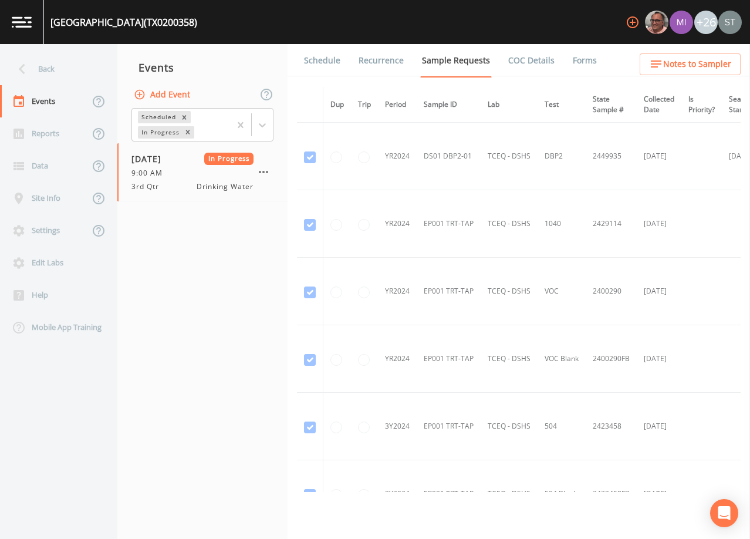
click at [572, 59] on link "Forms" at bounding box center [585, 60] width 28 height 33
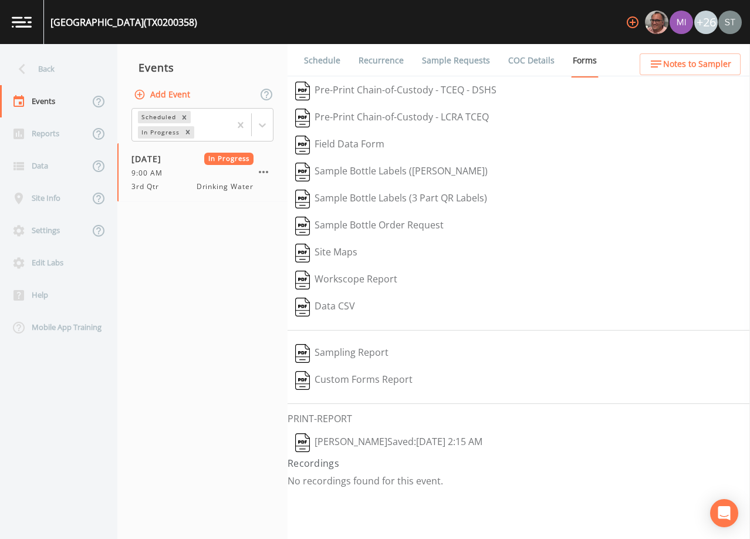
click at [340, 62] on link "Schedule" at bounding box center [322, 60] width 40 height 33
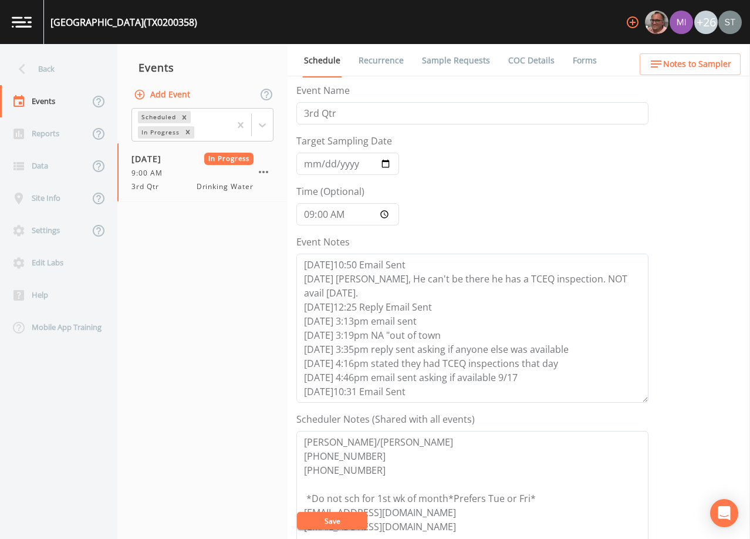
click at [583, 60] on link "Forms" at bounding box center [585, 60] width 28 height 33
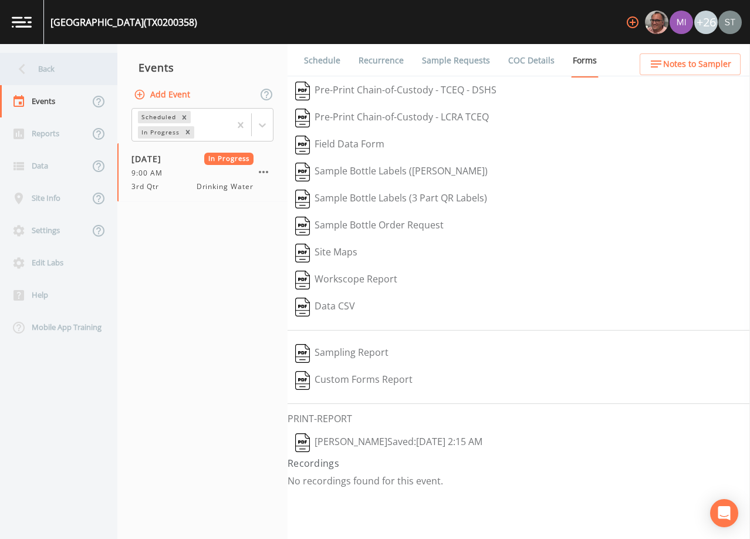
click at [58, 70] on div "Back" at bounding box center [53, 69] width 106 height 32
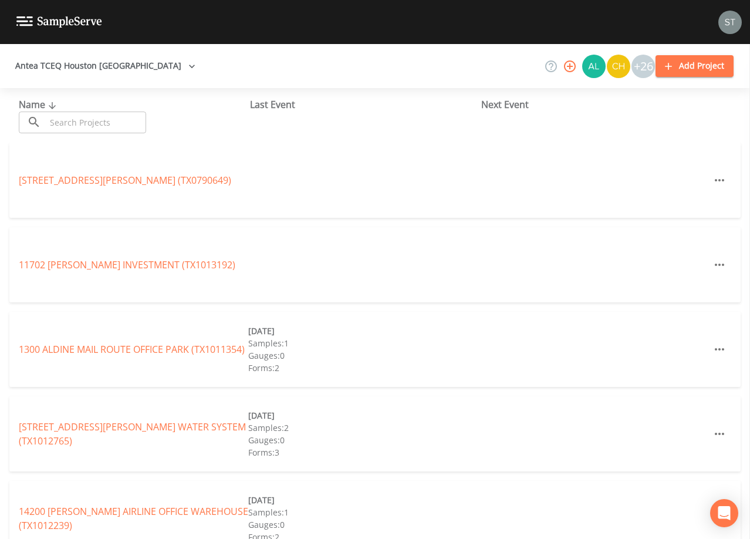
click at [110, 123] on input "text" at bounding box center [96, 123] width 100 height 22
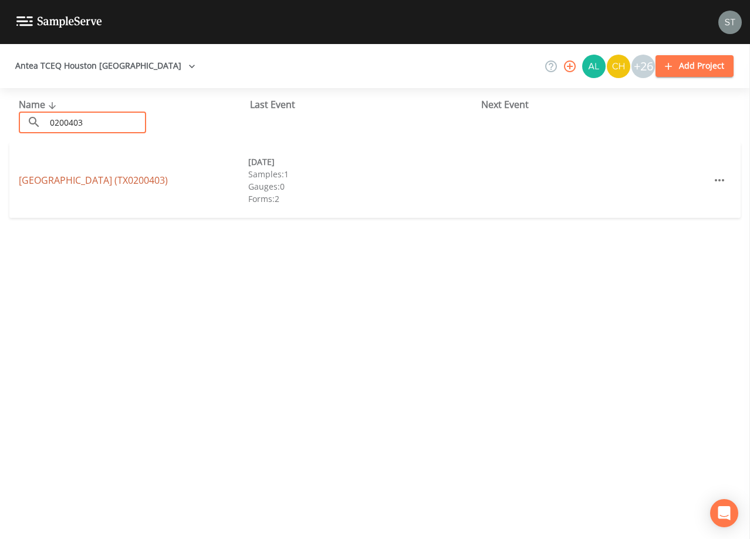
type input "0200403"
click at [127, 181] on link "[GEOGRAPHIC_DATA] (TX0200403)" at bounding box center [93, 180] width 149 height 13
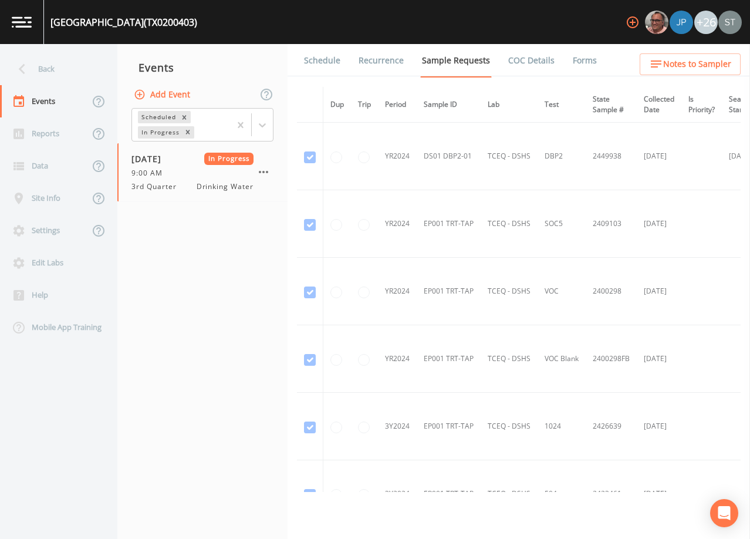
click at [576, 60] on link "Forms" at bounding box center [585, 60] width 28 height 33
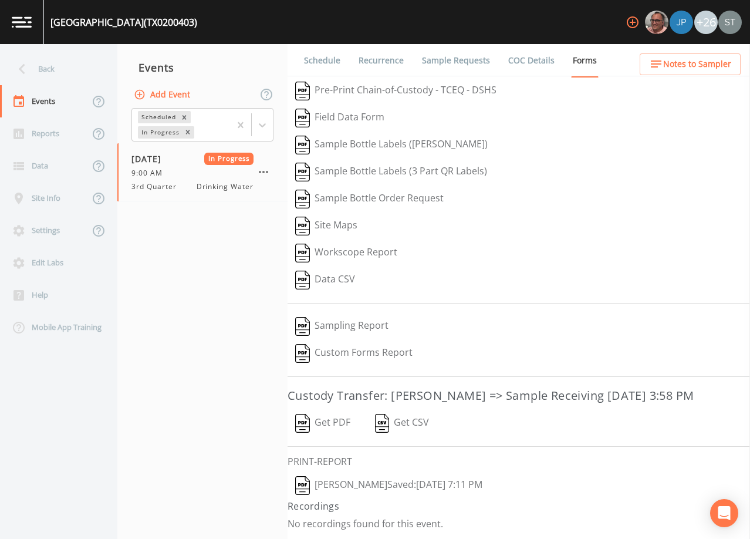
click at [336, 421] on button "Get PDF" at bounding box center [323, 423] width 70 height 27
click at [51, 69] on div "Back" at bounding box center [53, 69] width 106 height 32
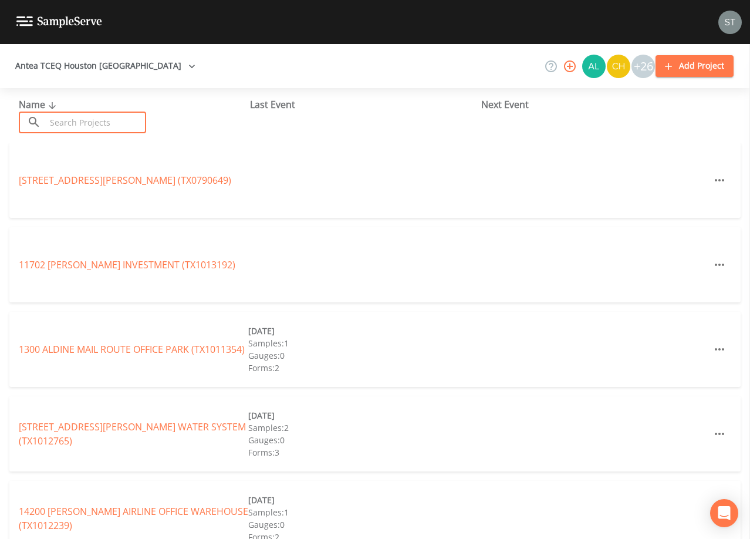
drag, startPoint x: 113, startPoint y: 126, endPoint x: 117, endPoint y: 112, distance: 14.8
click at [114, 124] on input "text" at bounding box center [96, 123] width 100 height 22
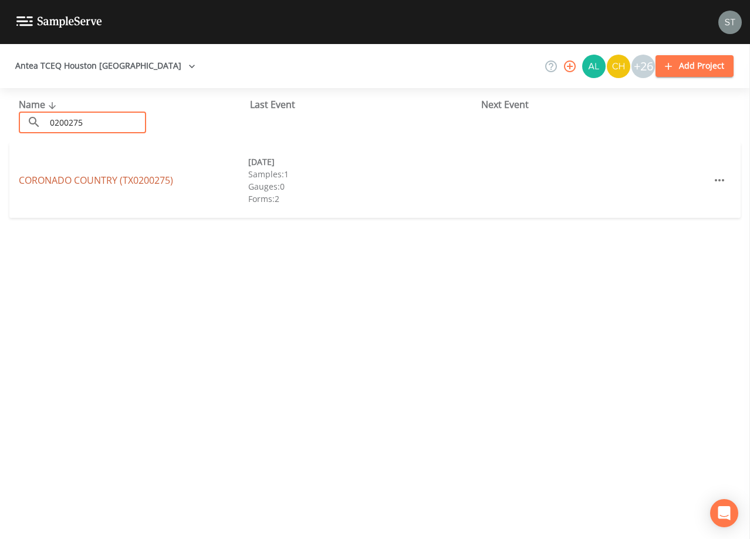
type input "0200275"
click at [127, 180] on link "CORONADO COUNTRY (TX0200275)" at bounding box center [96, 180] width 154 height 13
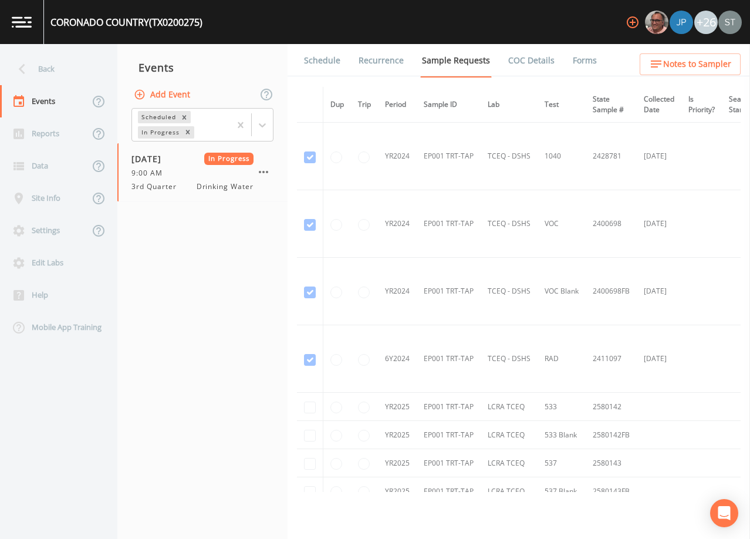
click at [573, 62] on link "Forms" at bounding box center [585, 60] width 28 height 33
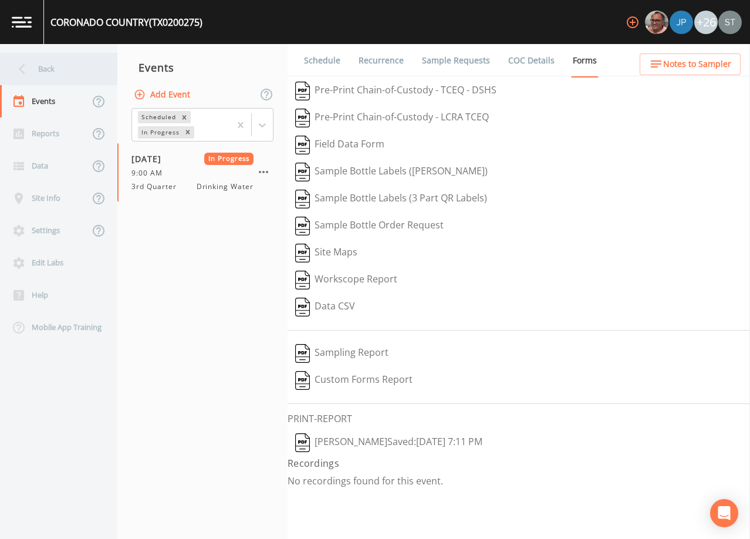
click at [51, 67] on div "Back" at bounding box center [53, 69] width 106 height 32
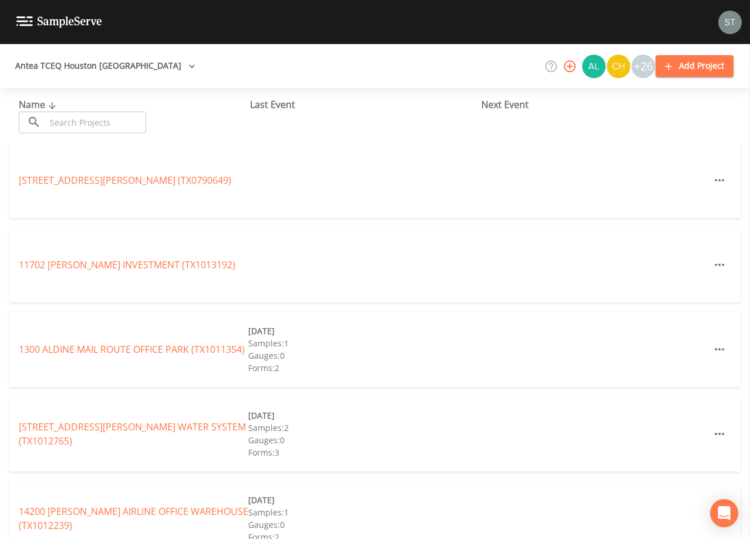
click at [87, 123] on input "text" at bounding box center [96, 123] width 100 height 22
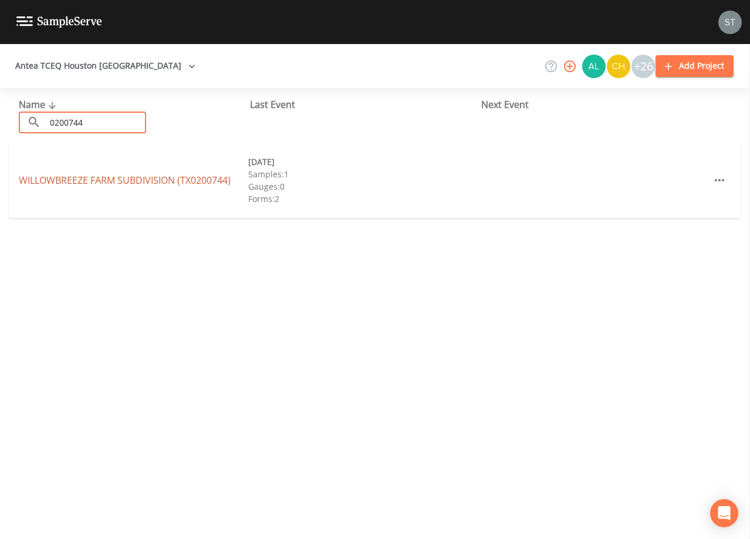
type input "0200744"
click at [109, 184] on link "[GEOGRAPHIC_DATA] (TX0200744)" at bounding box center [125, 180] width 212 height 13
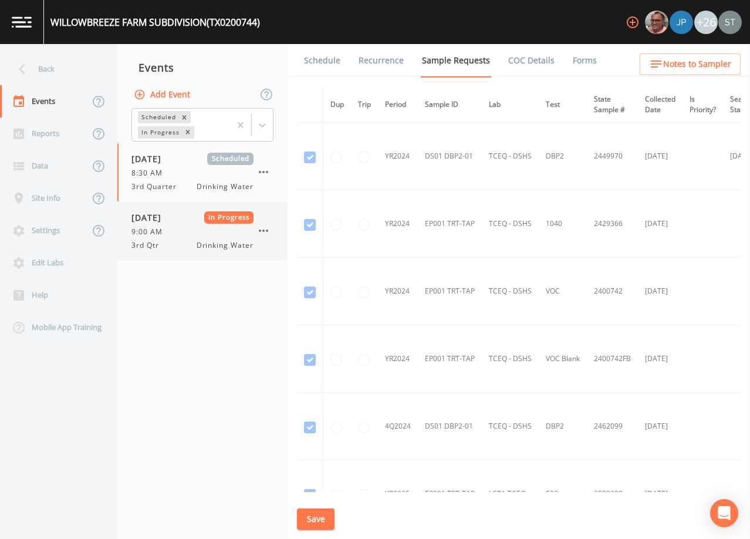
click at [149, 241] on span "3rd Qtr" at bounding box center [148, 245] width 35 height 11
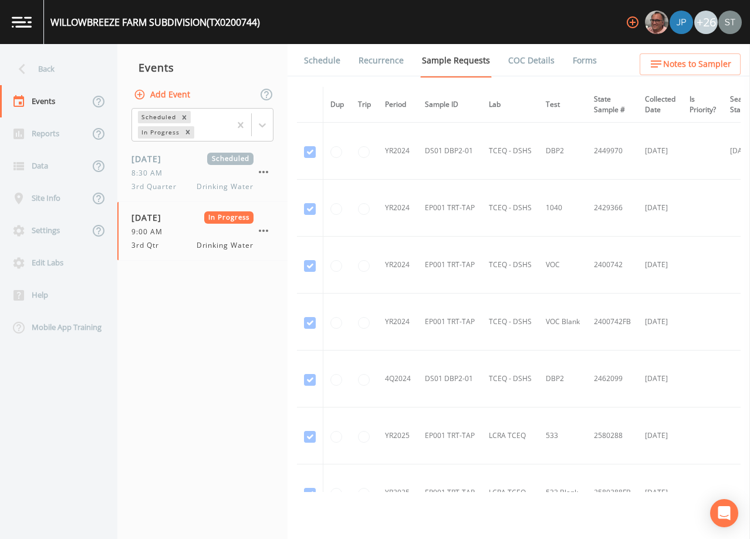
click at [585, 57] on link "Forms" at bounding box center [585, 60] width 28 height 33
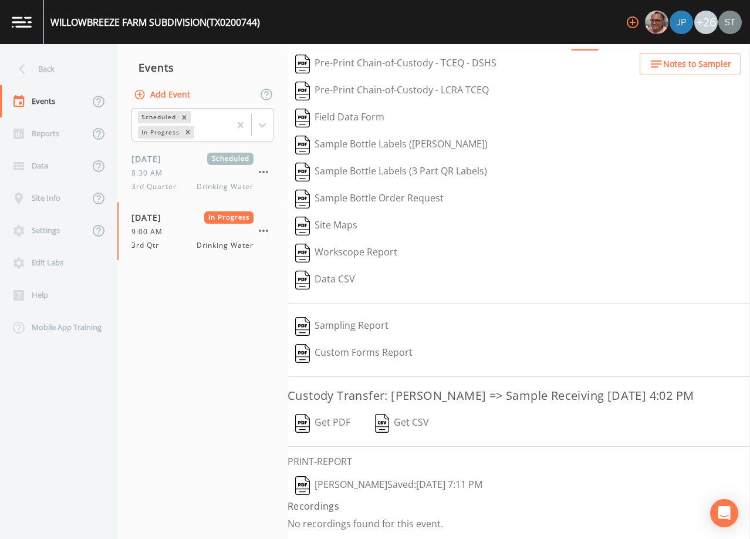
scroll to position [46, 0]
click at [340, 425] on button "Get PDF" at bounding box center [323, 423] width 70 height 27
click at [50, 67] on div "Back" at bounding box center [53, 69] width 106 height 32
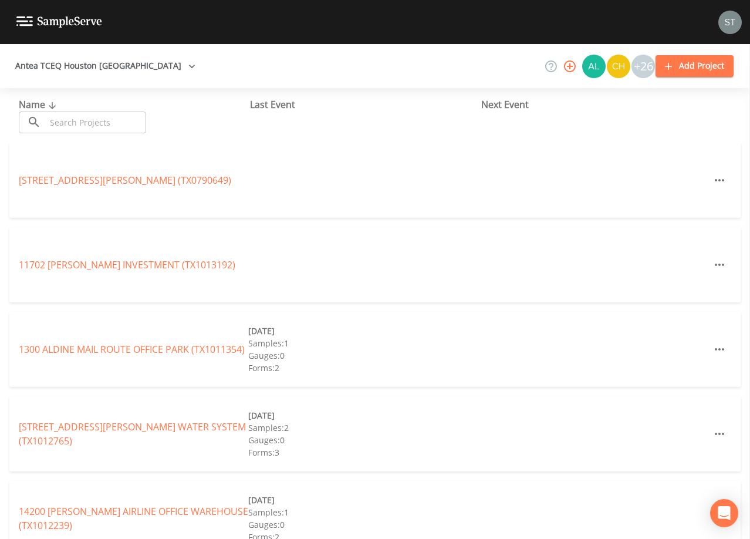
click at [88, 119] on input "text" at bounding box center [96, 123] width 100 height 22
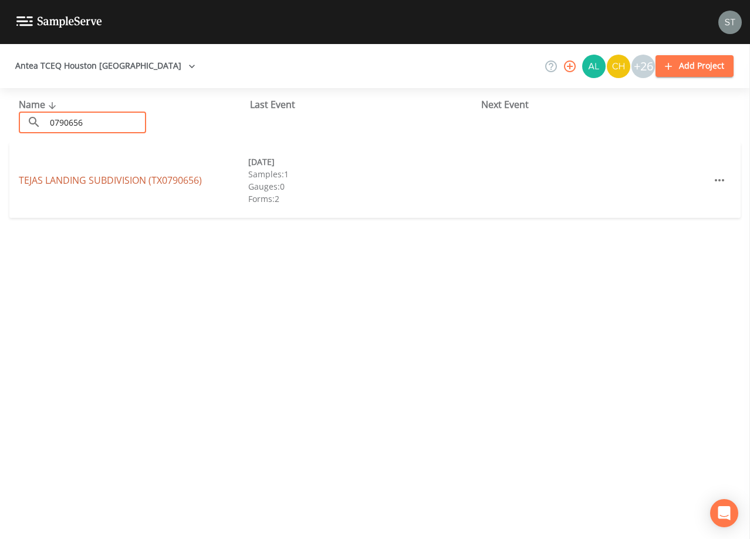
type input "0790656"
click at [149, 177] on link "[GEOGRAPHIC_DATA] (TX0790656)" at bounding box center [110, 180] width 183 height 13
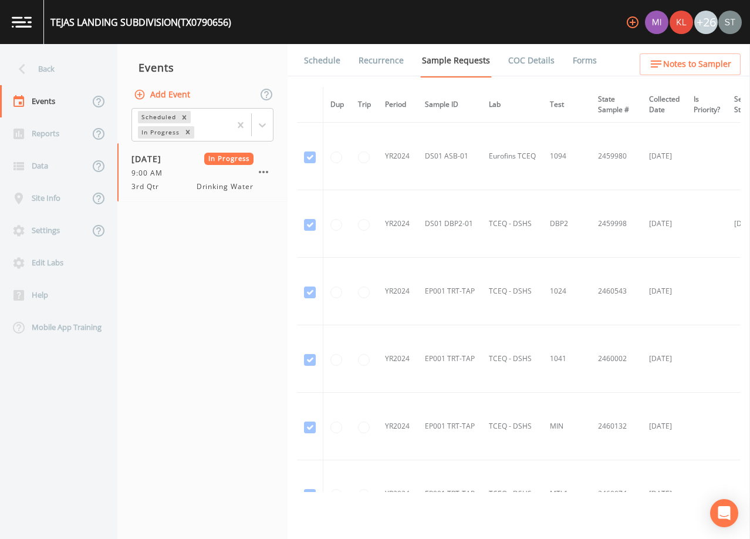
click at [572, 60] on link "Forms" at bounding box center [585, 60] width 28 height 33
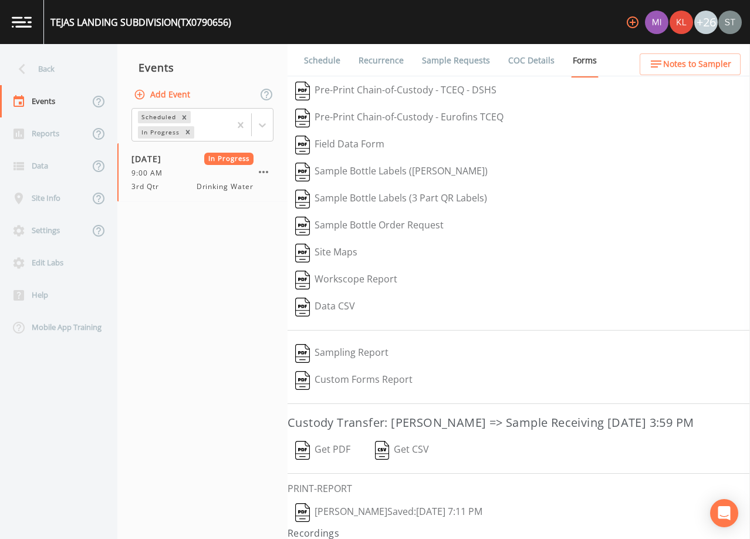
scroll to position [46, 0]
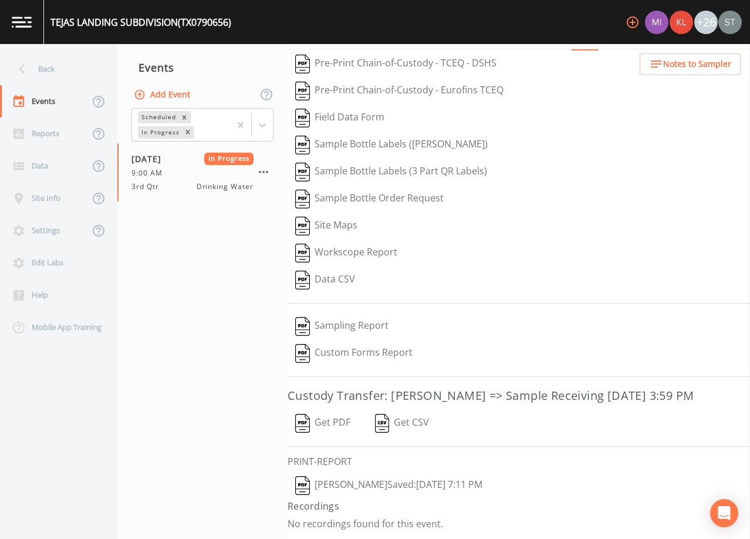
click at [341, 417] on button "Get PDF" at bounding box center [323, 423] width 70 height 27
click at [58, 69] on div "Back" at bounding box center [53, 69] width 106 height 32
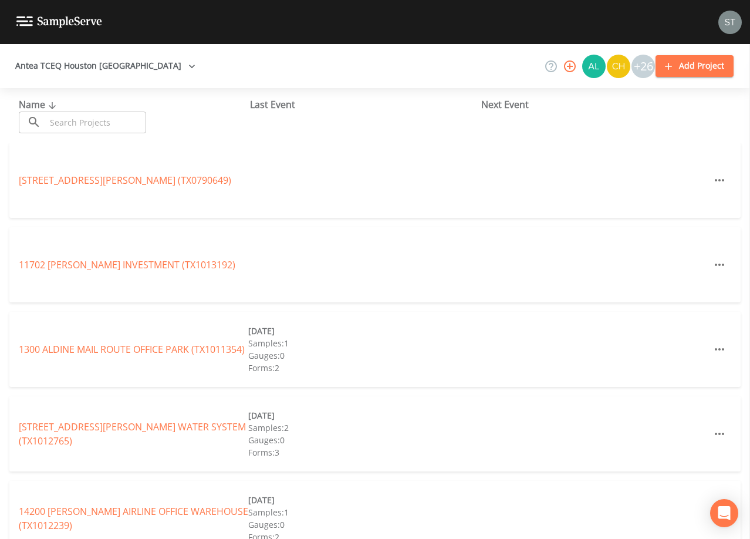
click at [99, 121] on input "text" at bounding box center [96, 123] width 100 height 22
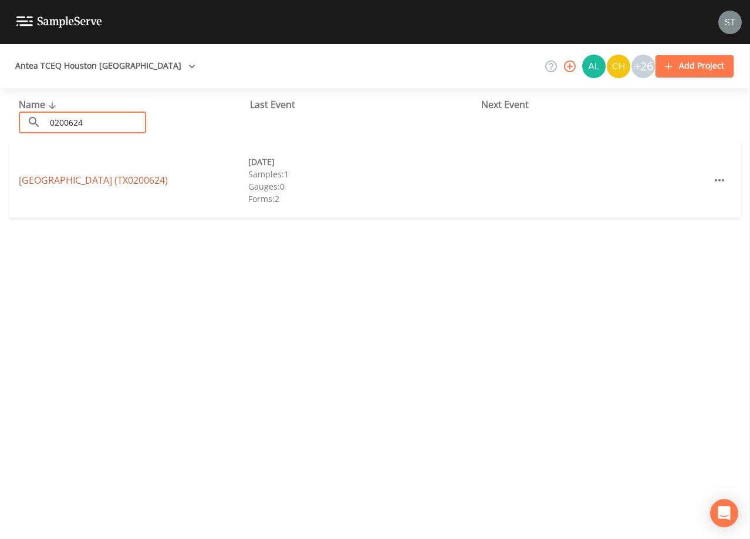
type input "0200624"
click at [126, 178] on link "[GEOGRAPHIC_DATA] (TX0200624)" at bounding box center [93, 180] width 149 height 13
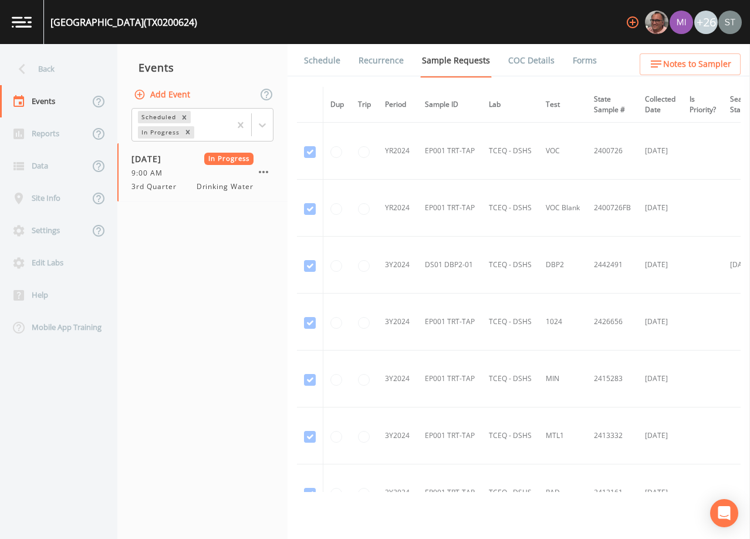
click at [577, 56] on link "Forms" at bounding box center [585, 60] width 28 height 33
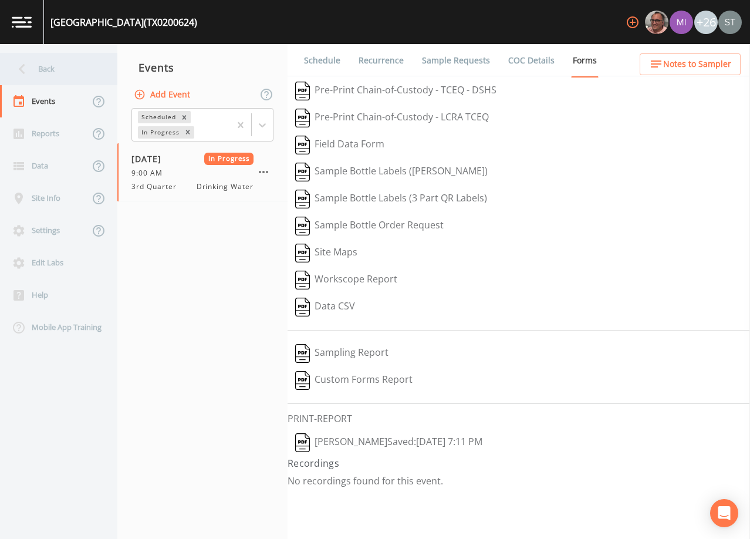
click at [61, 72] on div "Back" at bounding box center [53, 69] width 106 height 32
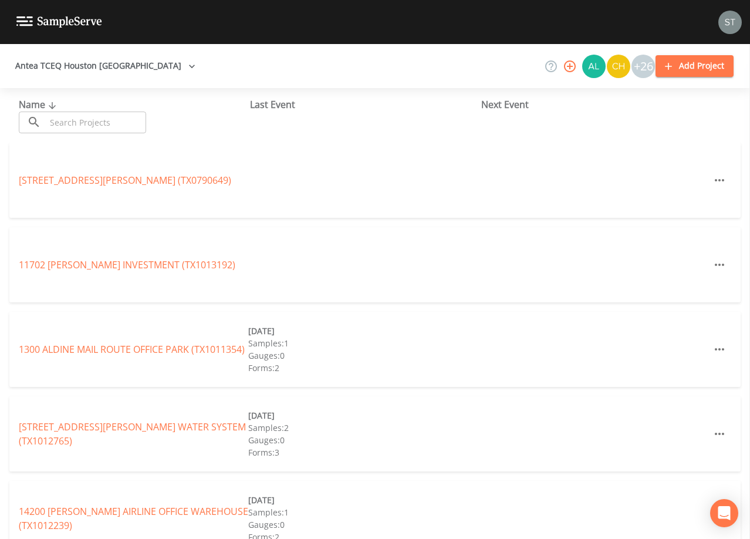
click at [93, 120] on input "text" at bounding box center [96, 123] width 100 height 22
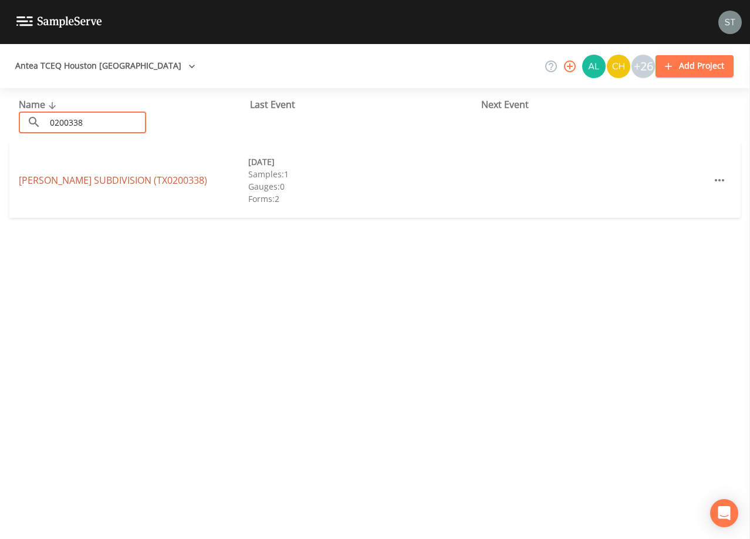
type input "0200338"
click at [131, 181] on link "[PERSON_NAME][GEOGRAPHIC_DATA] (TX0200338)" at bounding box center [113, 180] width 188 height 13
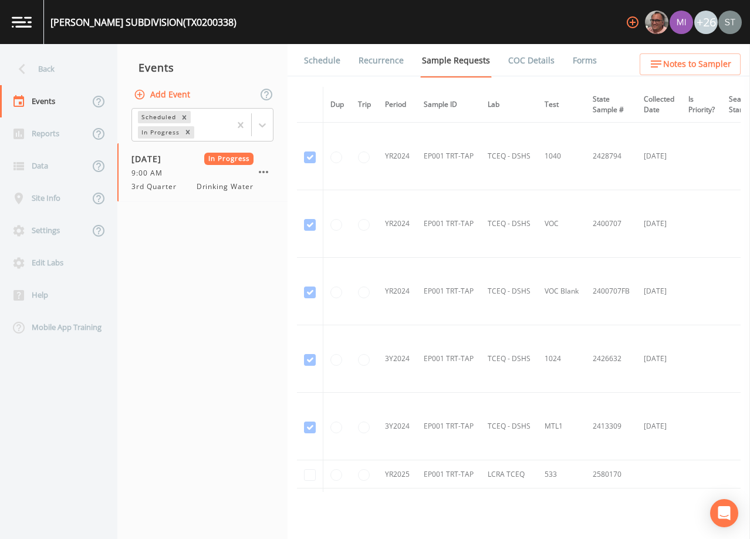
click at [577, 61] on link "Forms" at bounding box center [585, 60] width 28 height 33
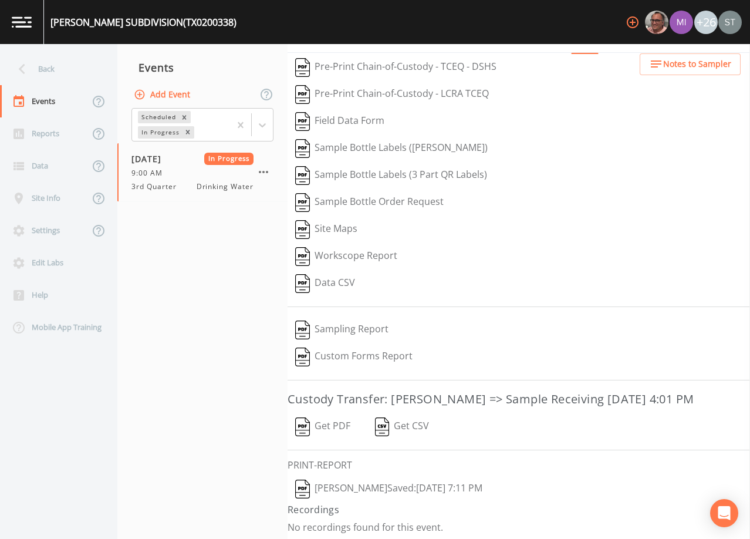
scroll to position [46, 0]
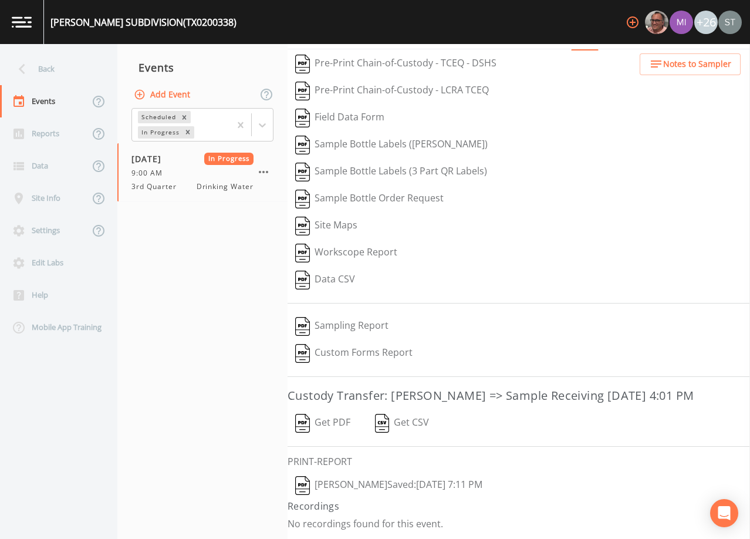
click at [332, 425] on button "Get PDF" at bounding box center [323, 423] width 70 height 27
click at [55, 71] on div "Back" at bounding box center [53, 69] width 106 height 32
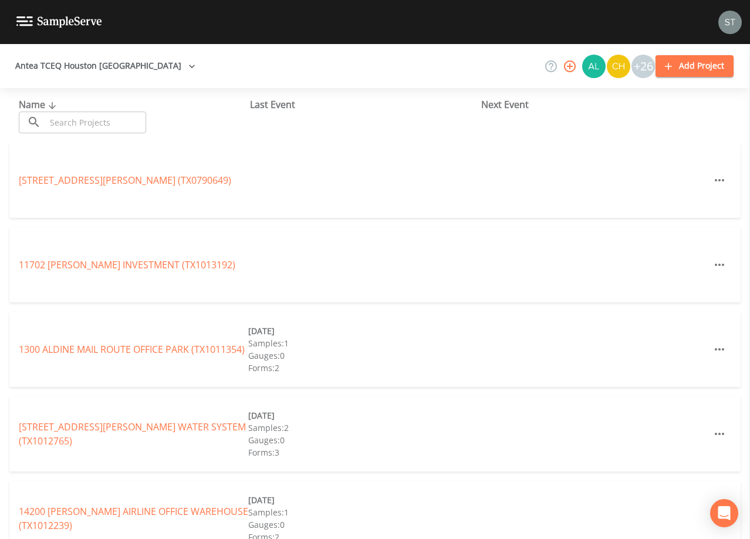
click at [93, 121] on input "text" at bounding box center [96, 123] width 100 height 22
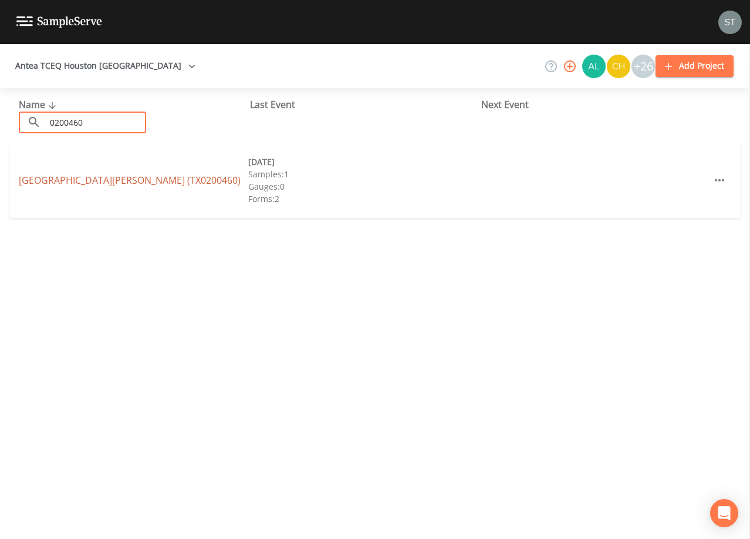
type input "0200460"
click at [59, 183] on link "[GEOGRAPHIC_DATA][PERSON_NAME] (TX0200460)" at bounding box center [130, 180] width 222 height 13
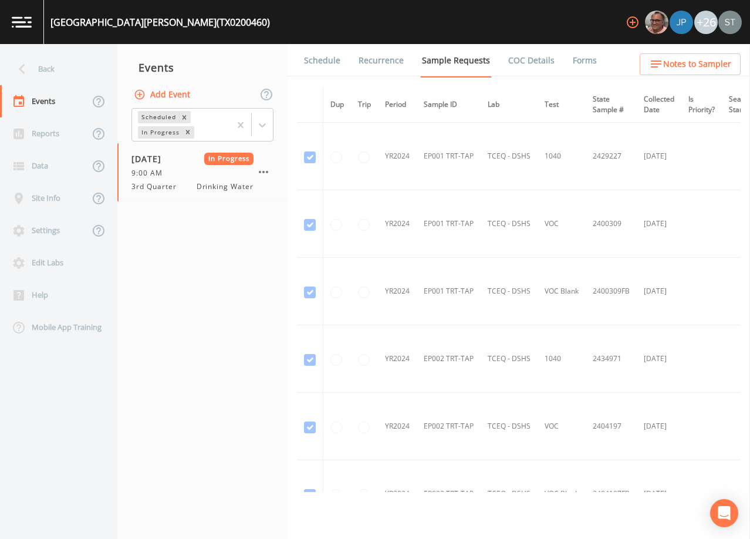
click at [579, 61] on link "Forms" at bounding box center [585, 60] width 28 height 33
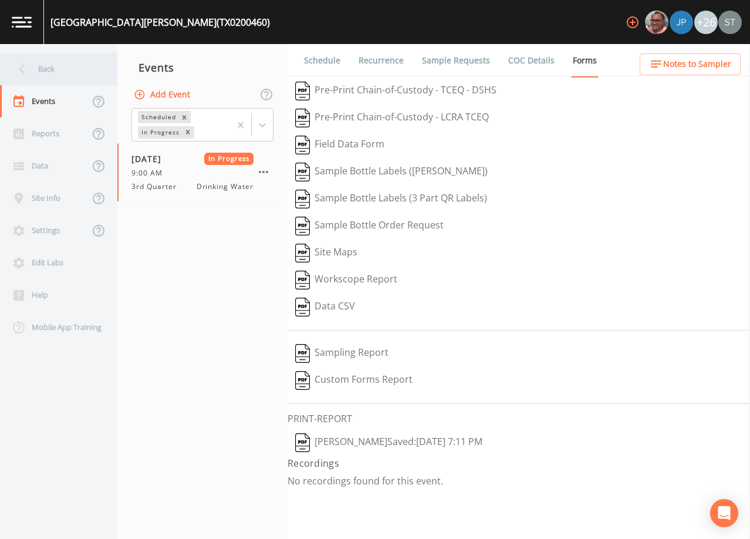
click at [46, 67] on div "Back" at bounding box center [53, 69] width 106 height 32
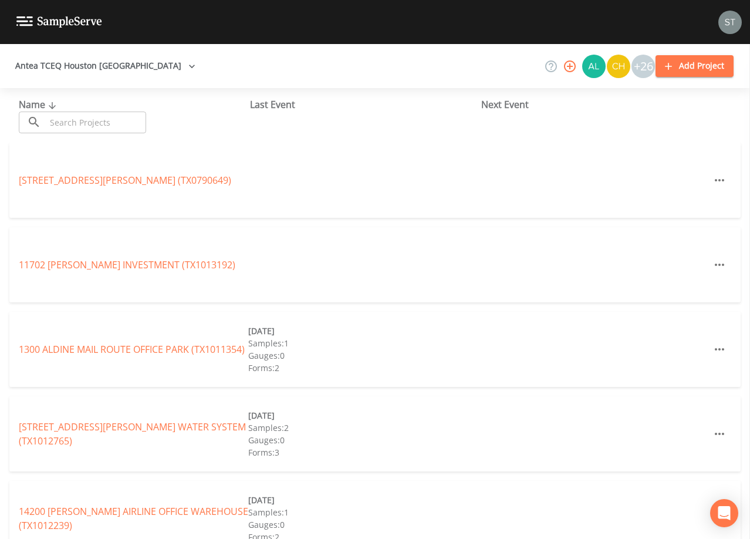
click at [114, 121] on input "text" at bounding box center [96, 123] width 100 height 22
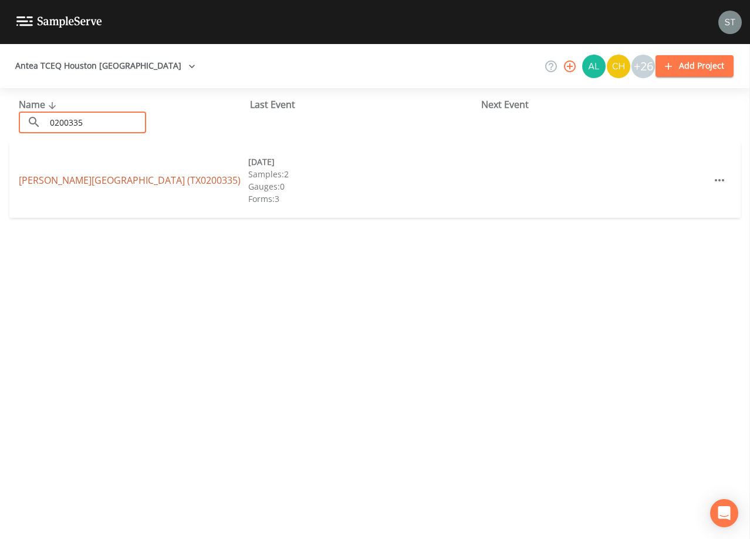
type input "0200335"
click at [170, 174] on link "[PERSON_NAME][GEOGRAPHIC_DATA] (TX0200335)" at bounding box center [130, 180] width 222 height 13
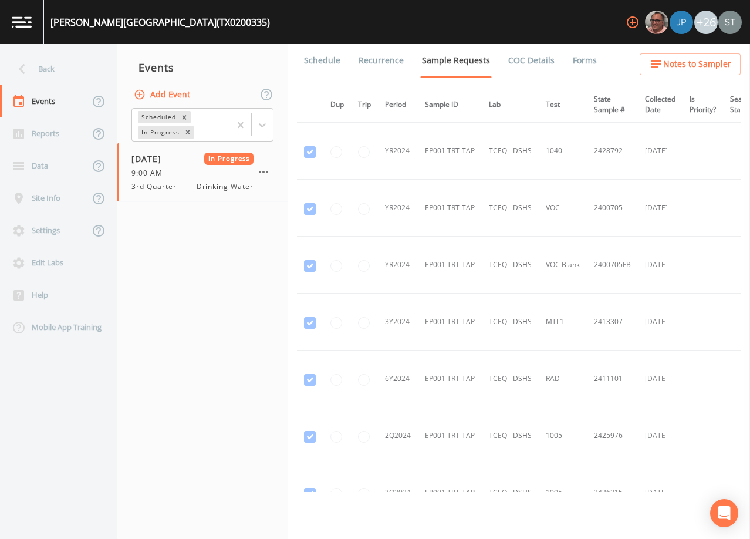
click at [573, 59] on link "Forms" at bounding box center [585, 60] width 28 height 33
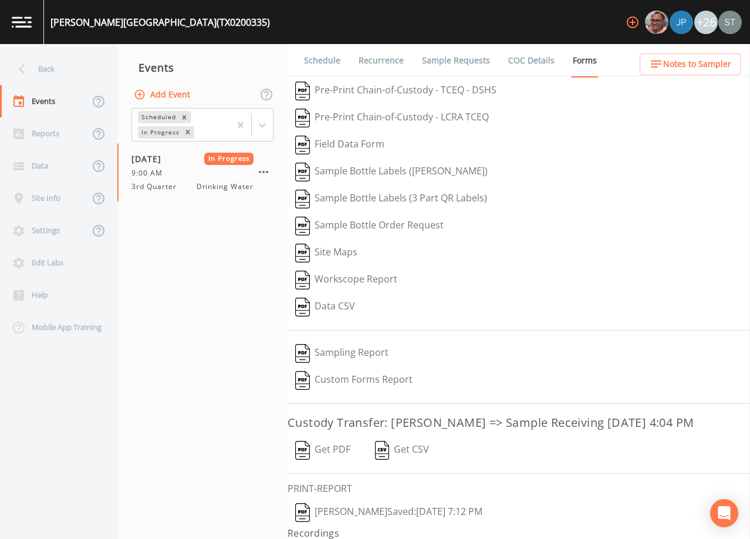
scroll to position [46, 0]
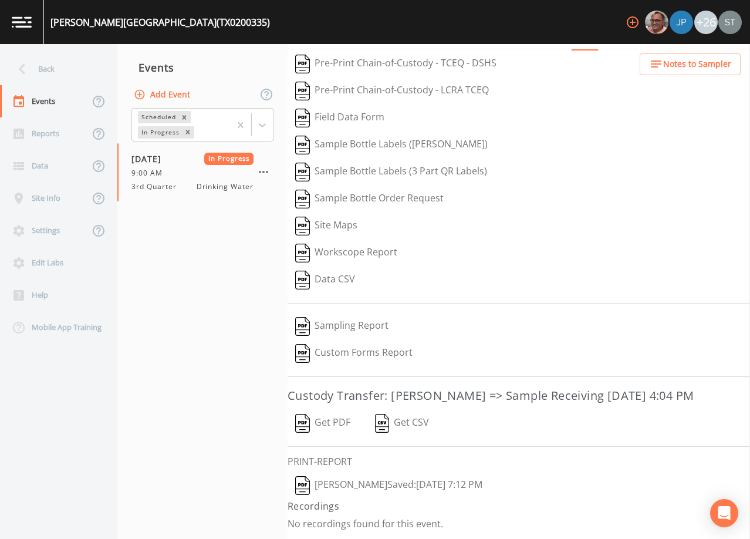
click at [333, 419] on button "Get PDF" at bounding box center [323, 423] width 70 height 27
click at [66, 67] on div "Back" at bounding box center [53, 69] width 106 height 32
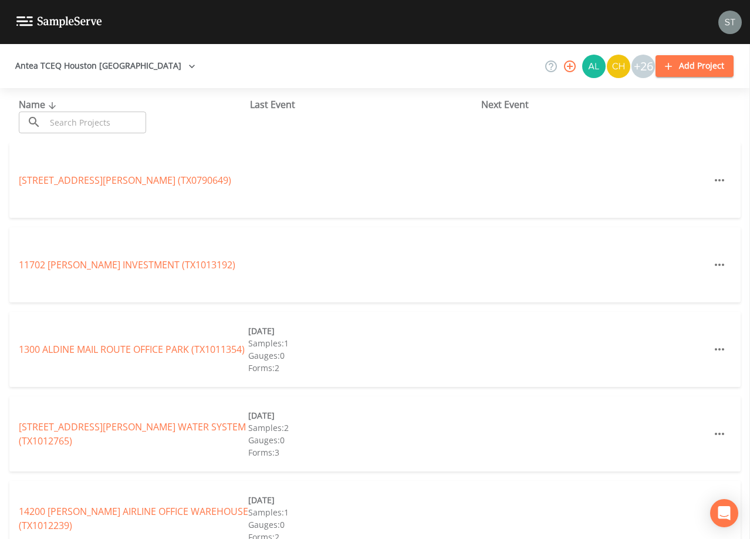
click at [93, 119] on input "text" at bounding box center [96, 123] width 100 height 22
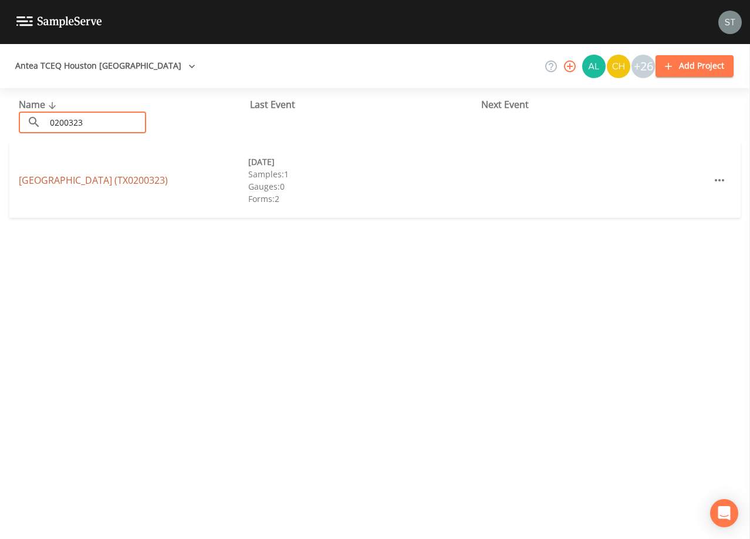
type input "0200323"
click at [140, 179] on link "[GEOGRAPHIC_DATA] (TX0200323)" at bounding box center [93, 180] width 149 height 13
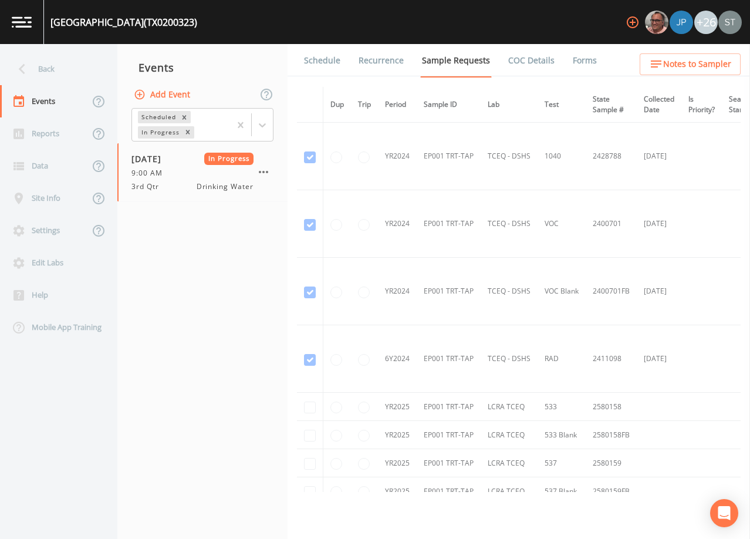
click at [571, 62] on link "Forms" at bounding box center [585, 60] width 28 height 33
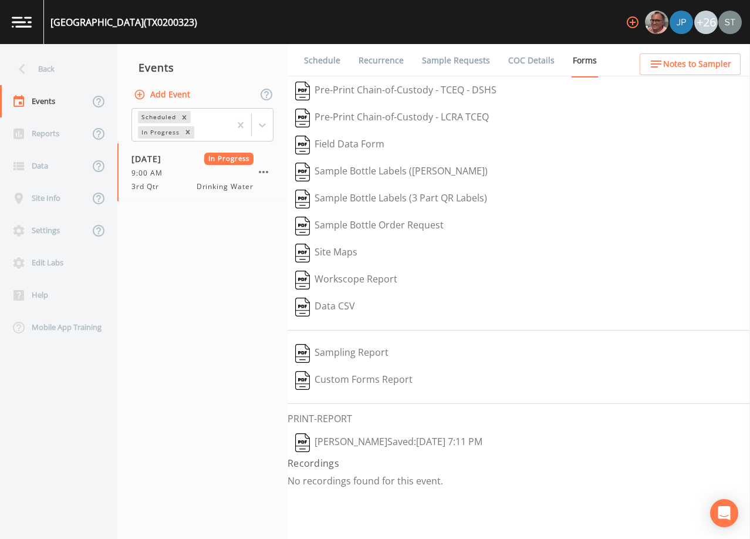
click at [471, 61] on link "Sample Requests" at bounding box center [456, 60] width 72 height 33
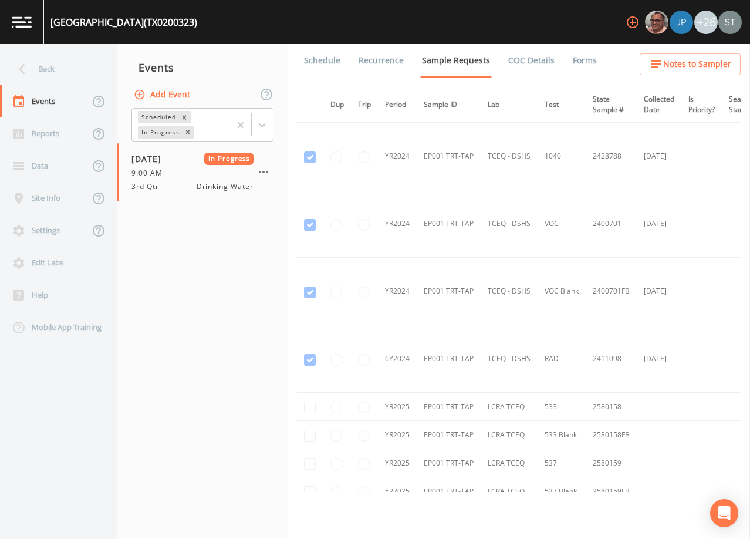
click at [577, 56] on link "Forms" at bounding box center [585, 60] width 28 height 33
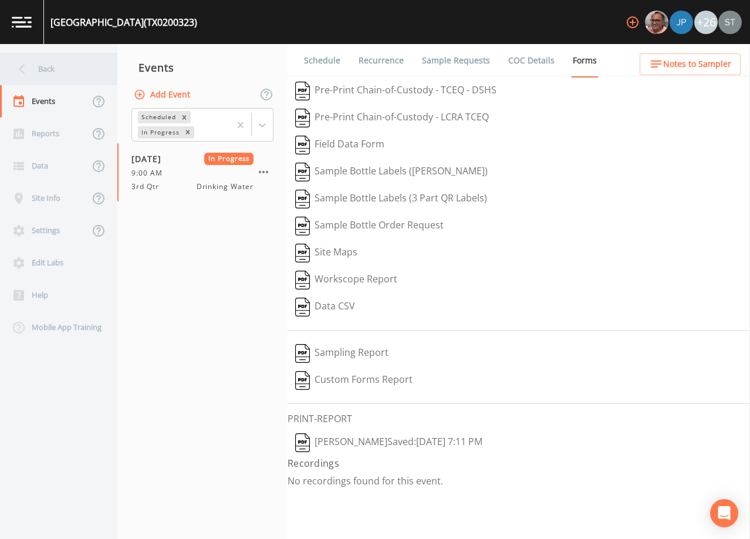
click at [64, 68] on div "Back" at bounding box center [53, 69] width 106 height 32
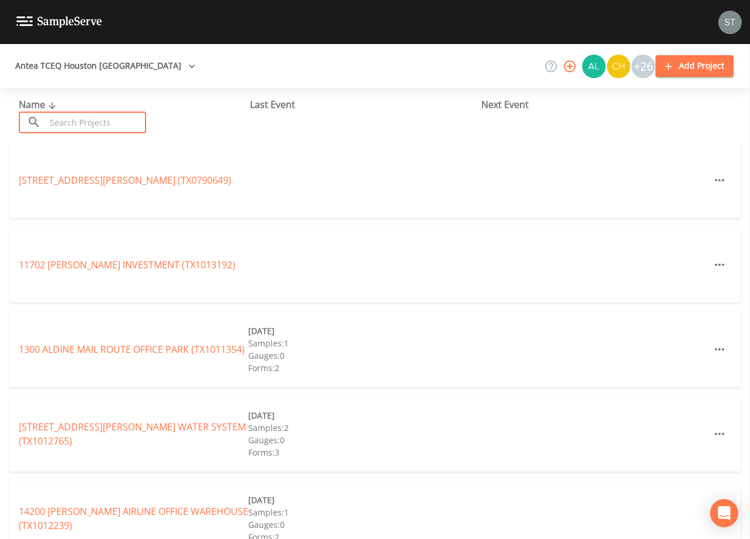
drag, startPoint x: 107, startPoint y: 118, endPoint x: 120, endPoint y: 115, distance: 13.8
click at [120, 116] on input "text" at bounding box center [96, 123] width 100 height 22
click at [114, 122] on input "text" at bounding box center [96, 123] width 100 height 22
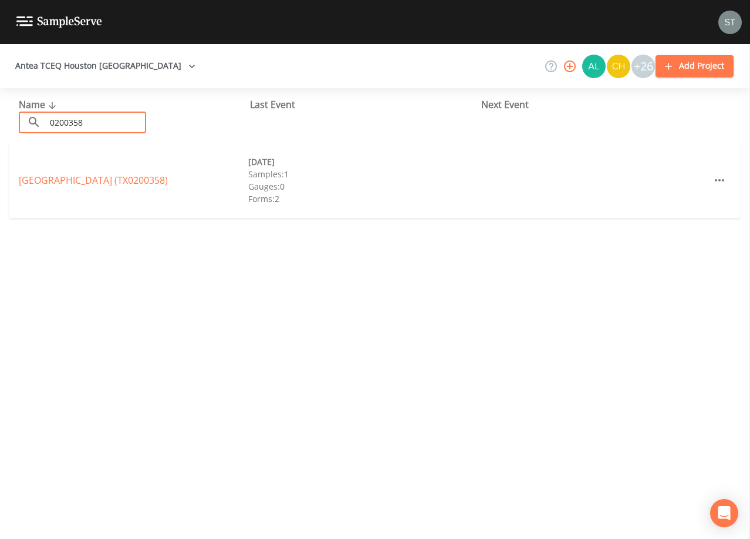
type input "0200358"
click at [159, 183] on link "[GEOGRAPHIC_DATA] (TX0200358)" at bounding box center [93, 180] width 149 height 13
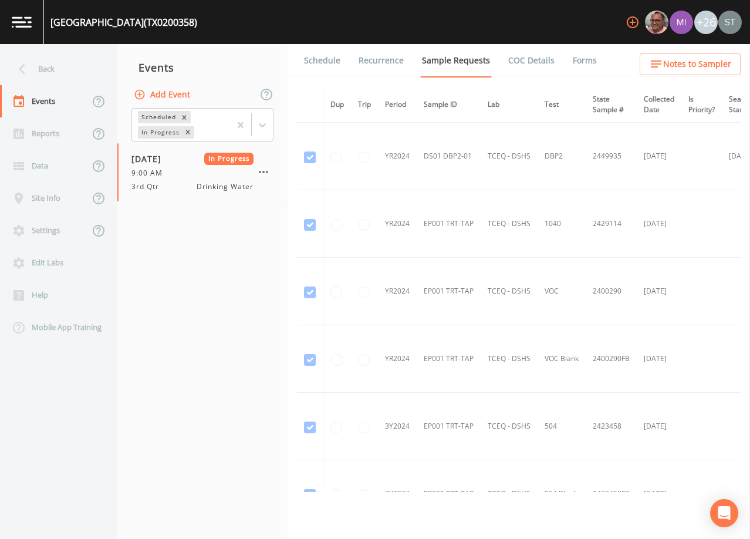
click at [582, 60] on link "Forms" at bounding box center [585, 60] width 28 height 33
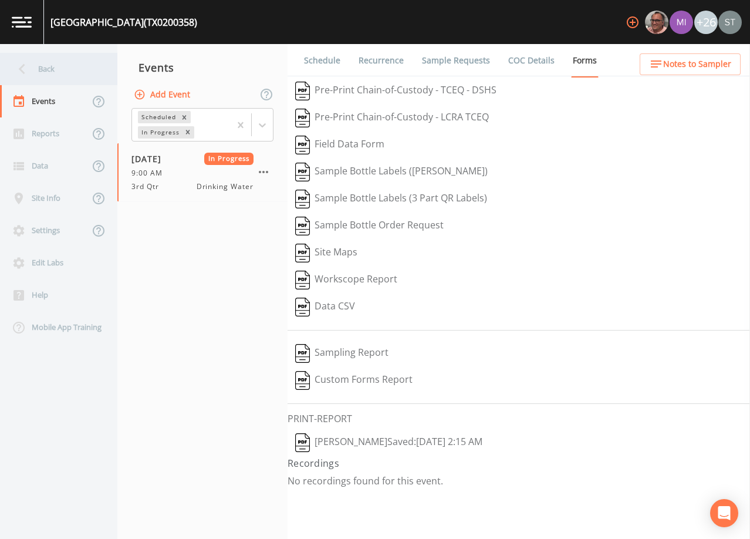
click at [52, 76] on div "Back" at bounding box center [53, 69] width 106 height 32
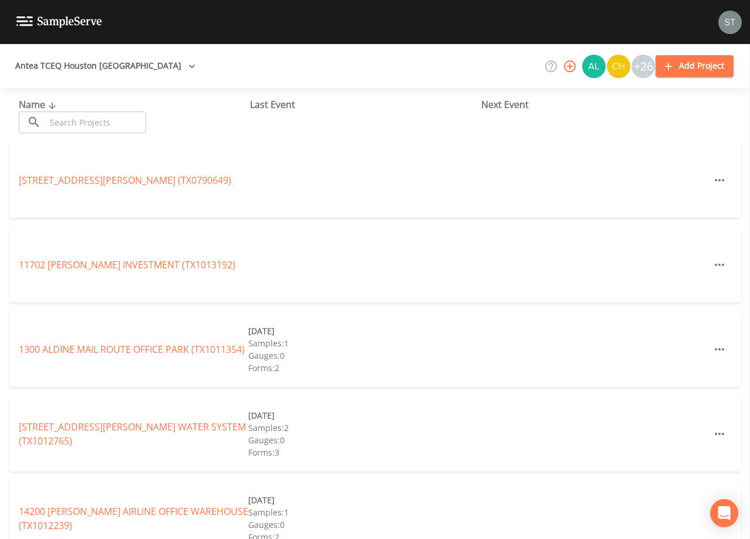
drag, startPoint x: 85, startPoint y: 116, endPoint x: 89, endPoint y: 105, distance: 11.3
click at [88, 114] on input "text" at bounding box center [96, 123] width 100 height 22
click at [52, 115] on input "text" at bounding box center [96, 123] width 100 height 22
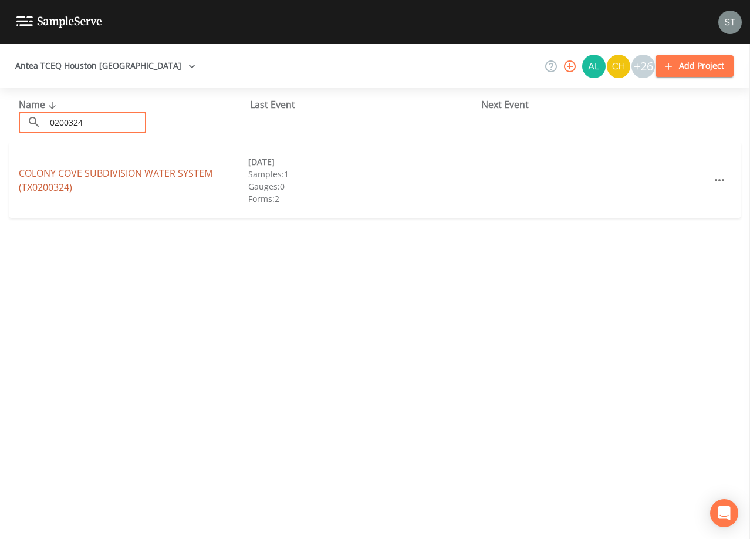
type input "0200324"
click at [129, 171] on link "COLONY COVE SUBDIVISION WATER SYSTEM (TX0200324)" at bounding box center [116, 180] width 194 height 27
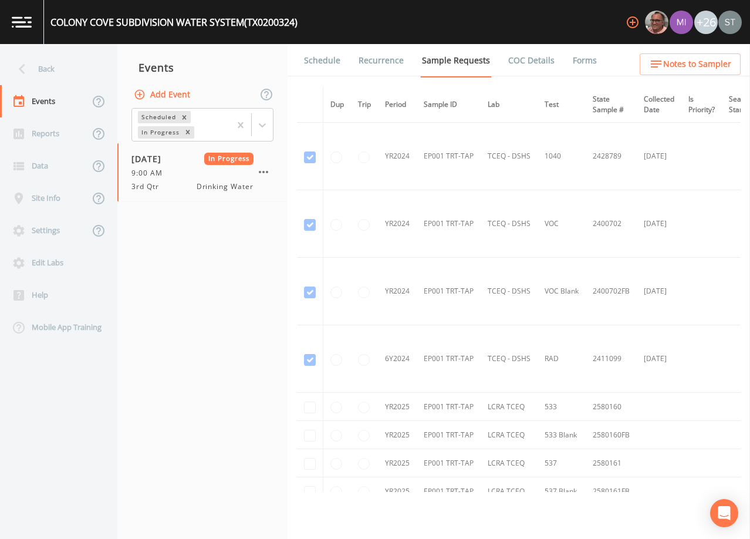
click at [574, 60] on link "Forms" at bounding box center [585, 60] width 28 height 33
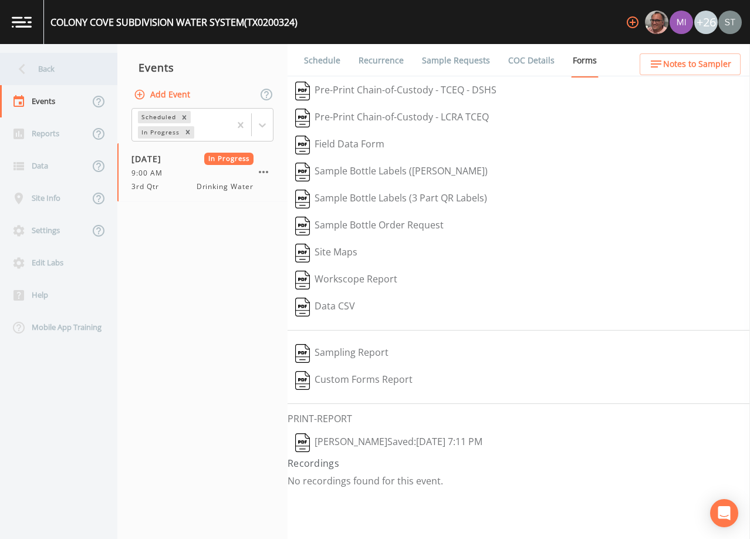
click at [67, 72] on div "Back" at bounding box center [53, 69] width 106 height 32
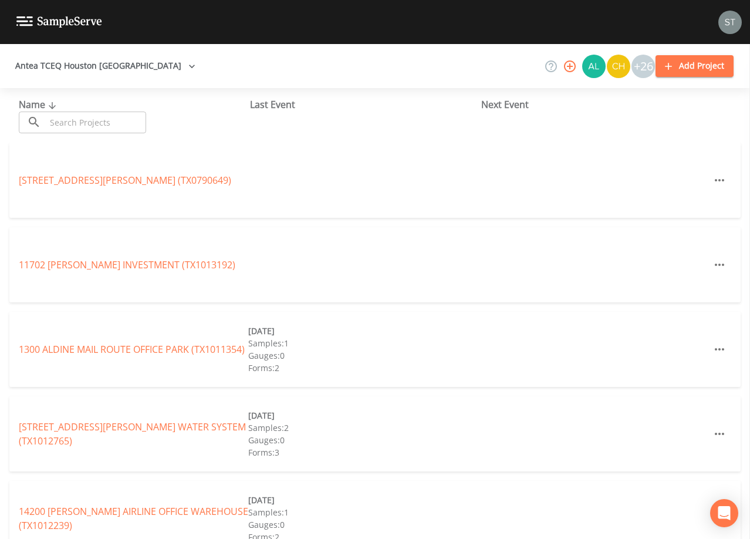
click at [87, 121] on input "text" at bounding box center [96, 123] width 100 height 22
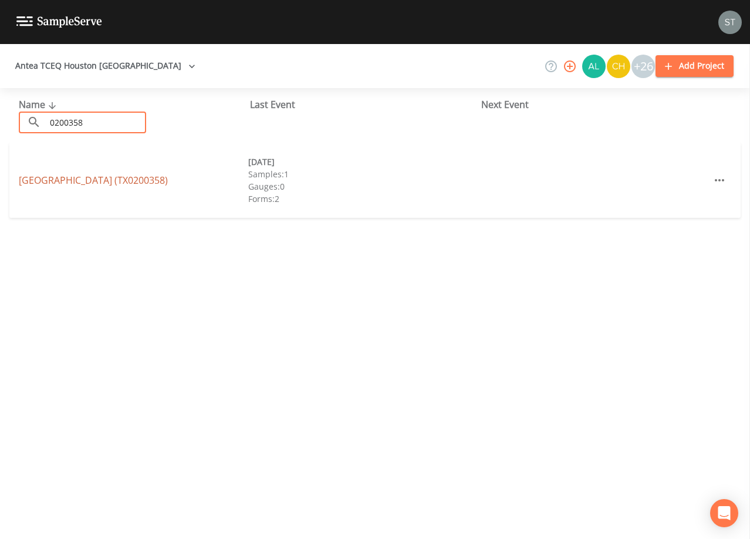
type input "0200358"
click at [168, 181] on link "[GEOGRAPHIC_DATA] (TX0200358)" at bounding box center [93, 180] width 149 height 13
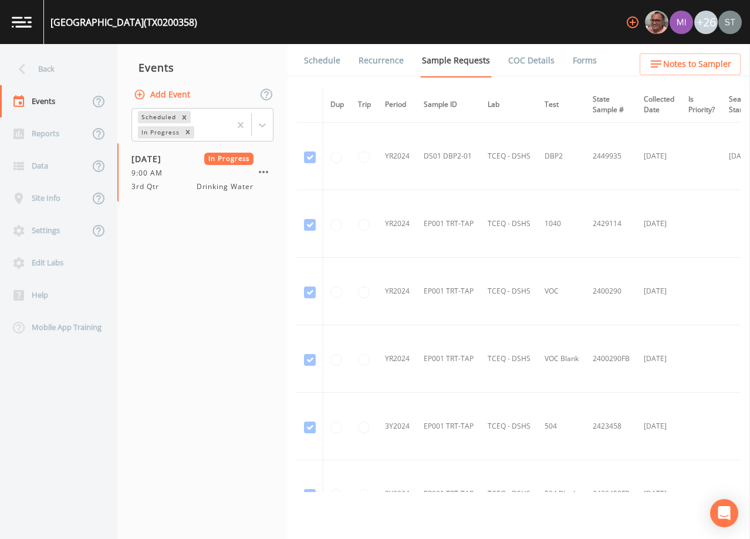
click at [571, 59] on link "Forms" at bounding box center [585, 60] width 28 height 33
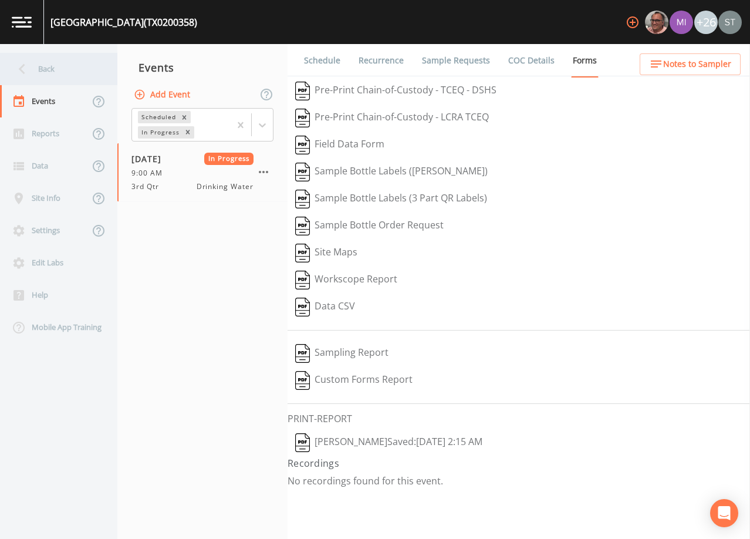
click at [48, 70] on div "Back" at bounding box center [53, 69] width 106 height 32
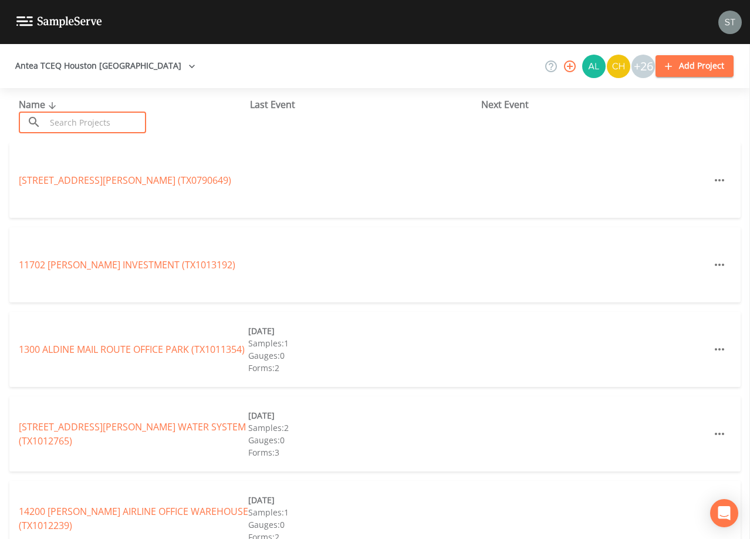
drag, startPoint x: 96, startPoint y: 124, endPoint x: 90, endPoint y: 113, distance: 13.4
click at [97, 118] on input "text" at bounding box center [96, 123] width 100 height 22
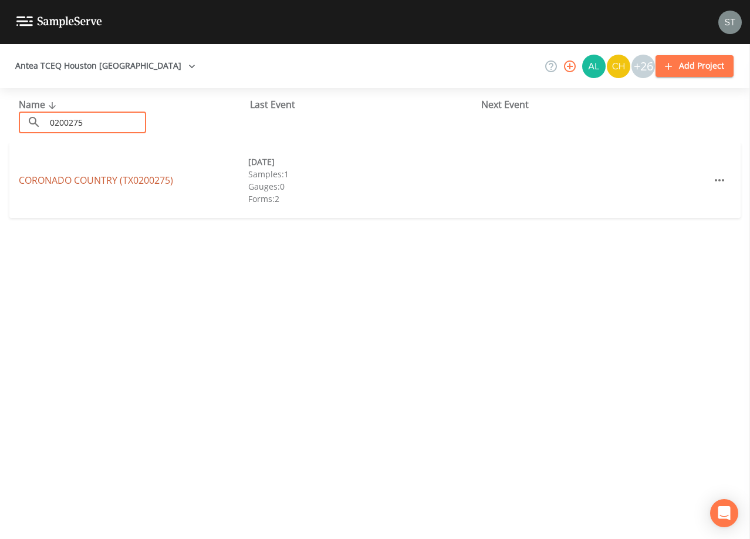
type input "0200275"
click at [144, 178] on link "CORONADO COUNTRY (TX0200275)" at bounding box center [96, 180] width 154 height 13
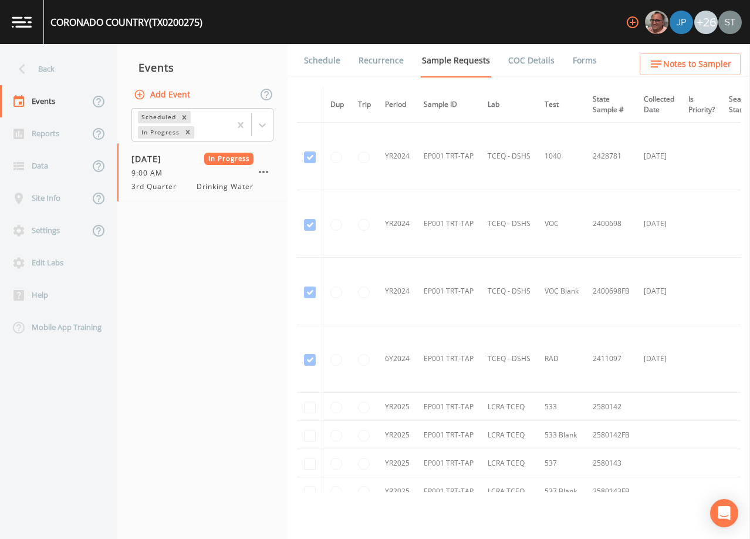
click at [582, 60] on link "Forms" at bounding box center [585, 60] width 28 height 33
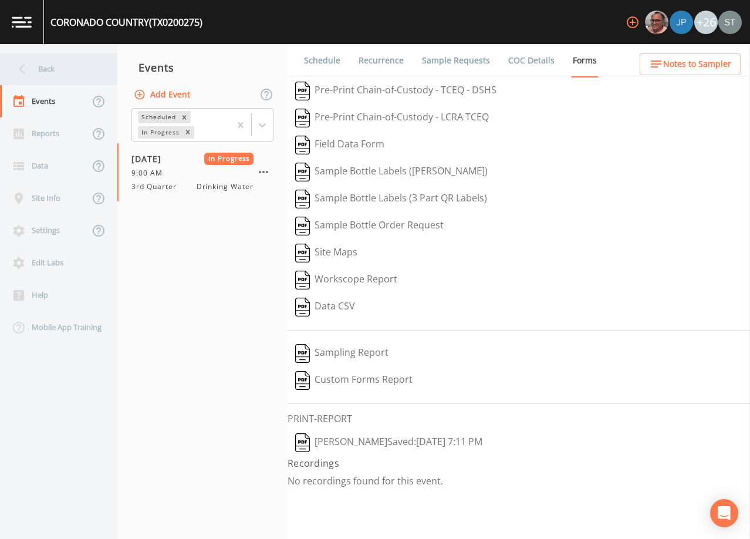
click at [52, 71] on div "Back" at bounding box center [53, 69] width 106 height 32
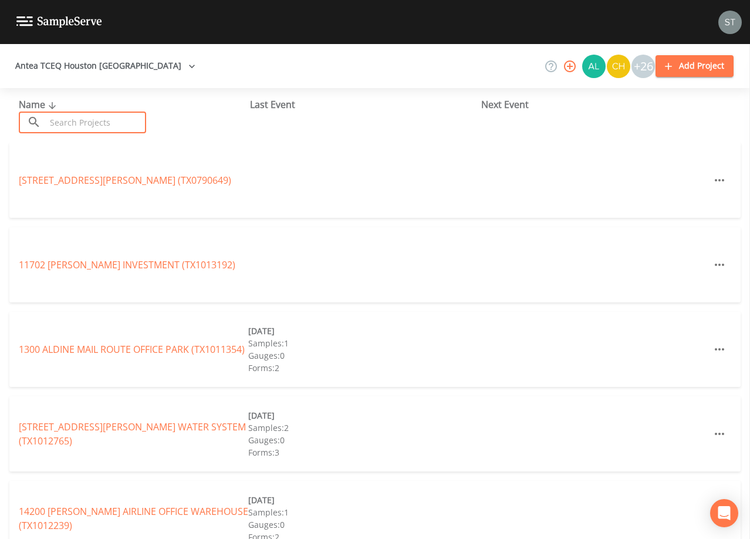
click at [112, 121] on input "text" at bounding box center [96, 123] width 100 height 22
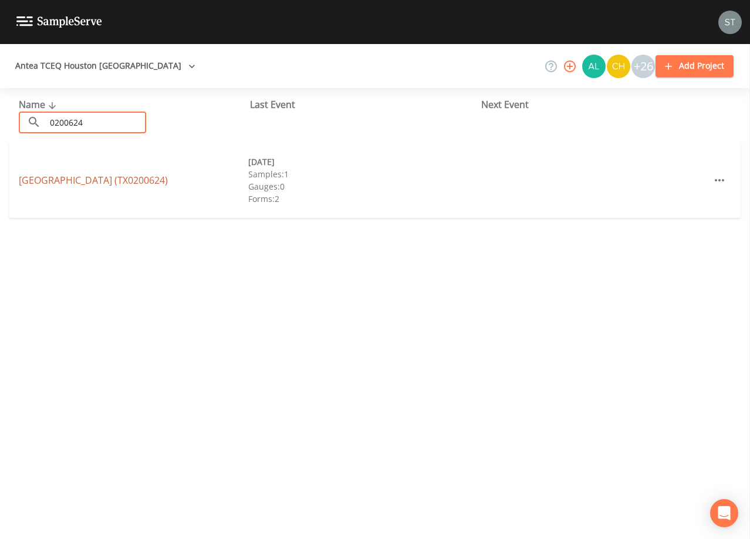
type input "0200624"
click at [140, 180] on link "[GEOGRAPHIC_DATA] (TX0200624)" at bounding box center [93, 180] width 149 height 13
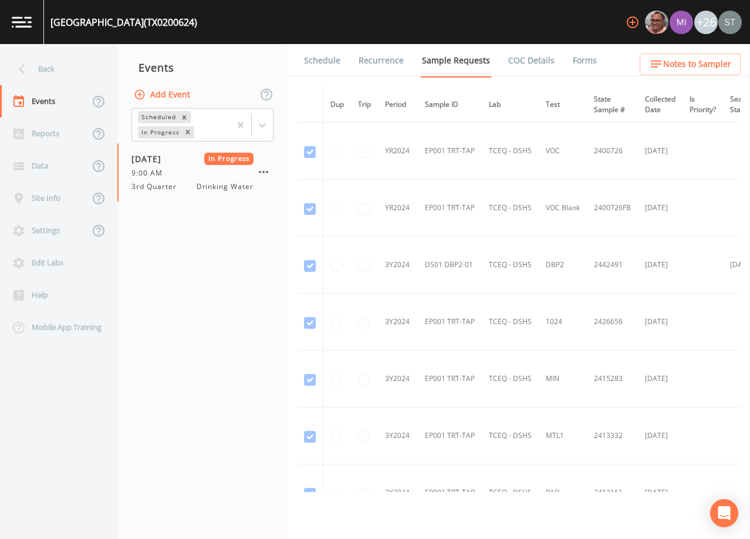
click at [572, 63] on link "Forms" at bounding box center [585, 60] width 28 height 33
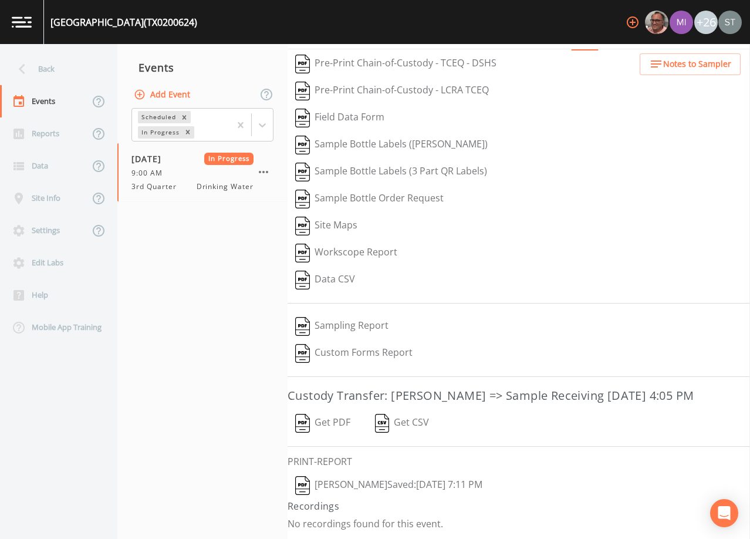
scroll to position [46, 0]
click at [343, 421] on button "Get PDF" at bounding box center [323, 423] width 70 height 27
click at [52, 72] on div "Back" at bounding box center [53, 69] width 106 height 32
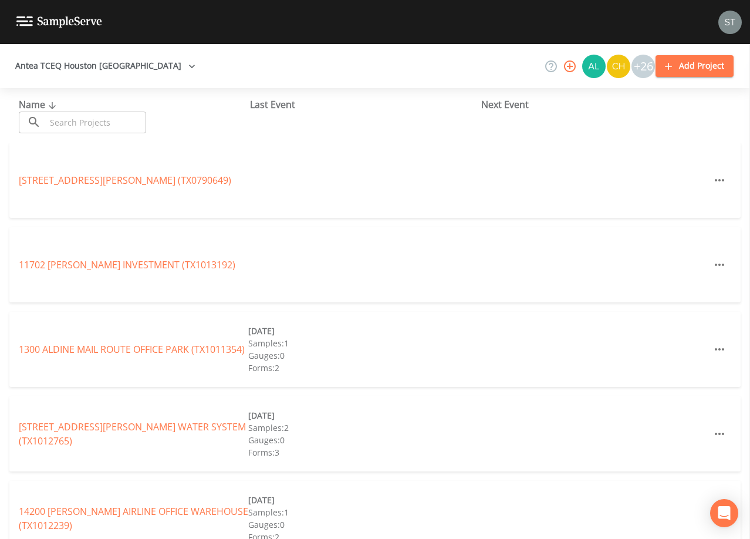
click at [96, 119] on input "text" at bounding box center [96, 123] width 100 height 22
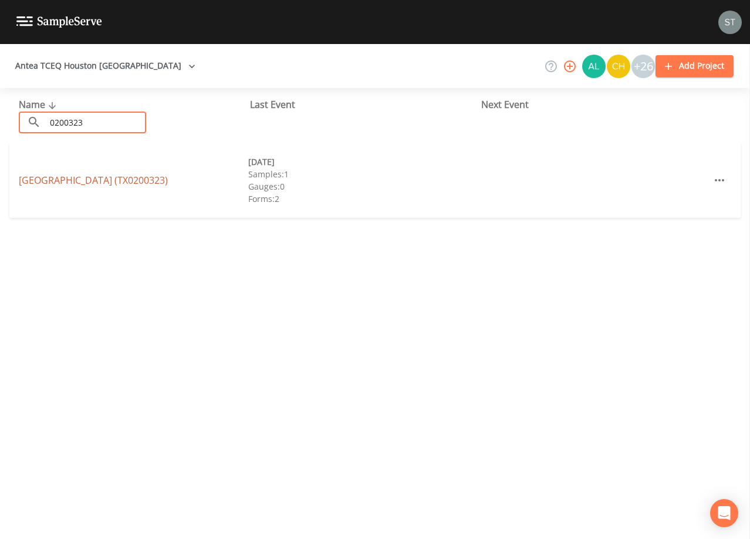
type input "0200323"
click at [168, 179] on link "[GEOGRAPHIC_DATA] (TX0200323)" at bounding box center [93, 180] width 149 height 13
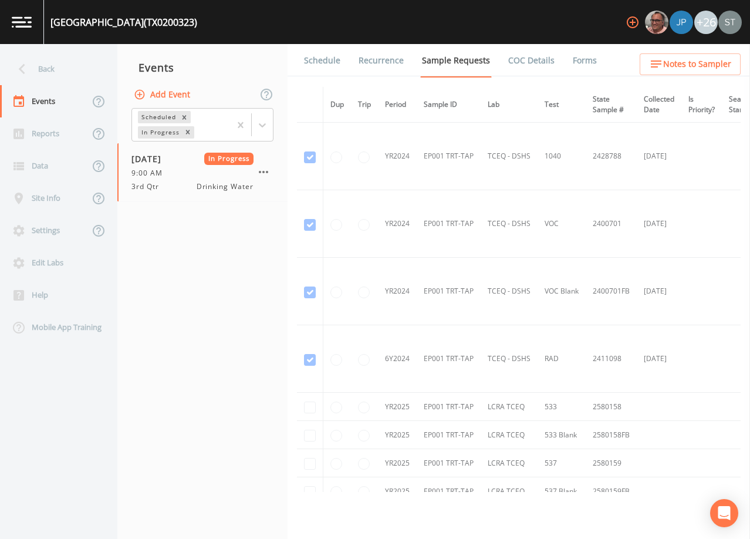
click at [571, 59] on link "Forms" at bounding box center [585, 60] width 28 height 33
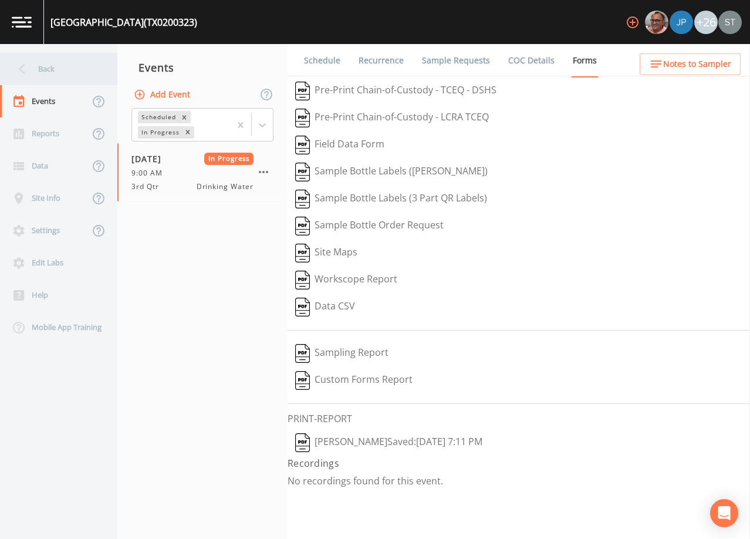
click at [49, 71] on div "Back" at bounding box center [53, 69] width 106 height 32
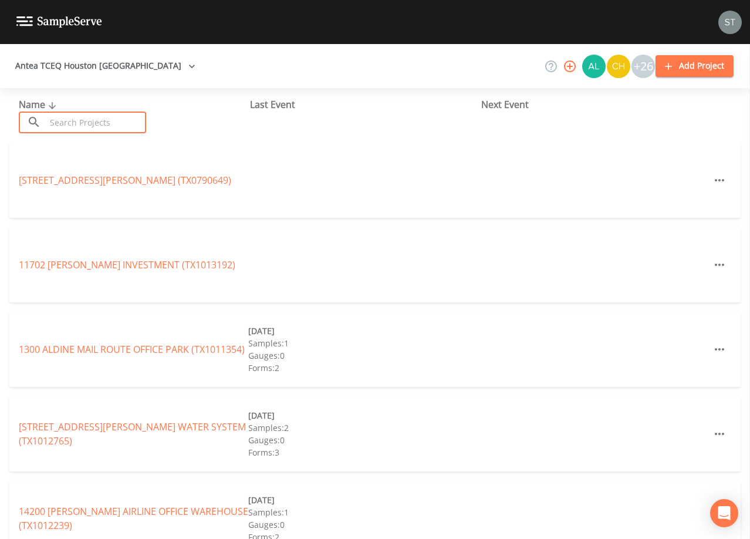
click at [85, 116] on input "text" at bounding box center [96, 123] width 100 height 22
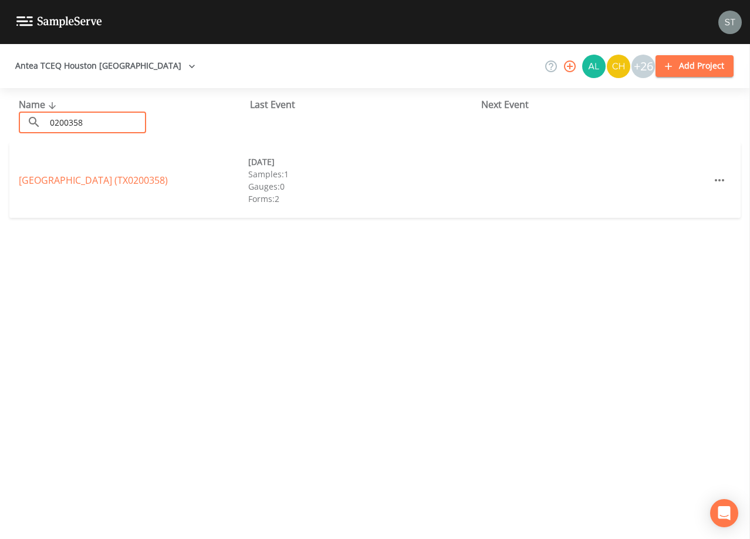
type input "0200358"
click at [136, 173] on div "[GEOGRAPHIC_DATA] (TX0200358)" at bounding box center [133, 180] width 229 height 14
click at [153, 179] on link "[GEOGRAPHIC_DATA] (TX0200358)" at bounding box center [93, 180] width 149 height 13
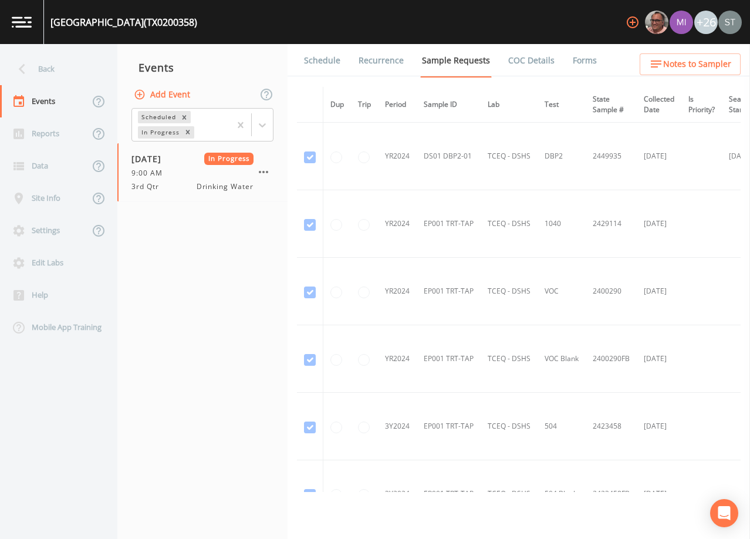
click at [573, 59] on link "Forms" at bounding box center [585, 60] width 28 height 33
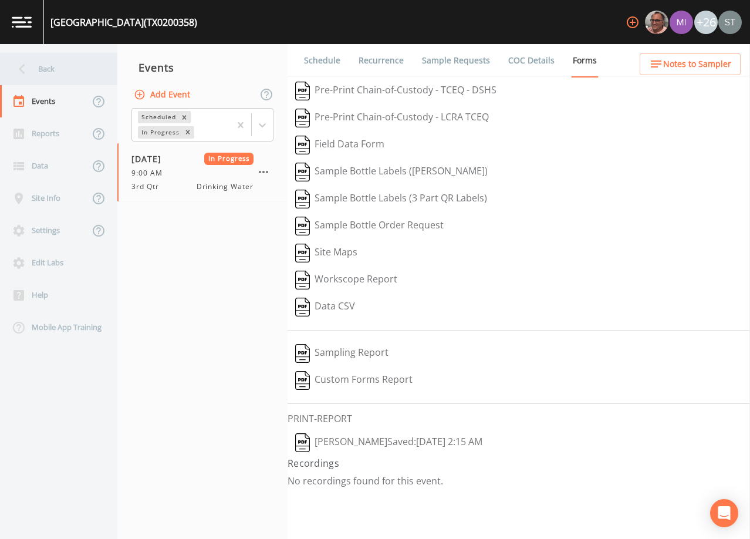
click at [53, 75] on div "Back" at bounding box center [53, 69] width 106 height 32
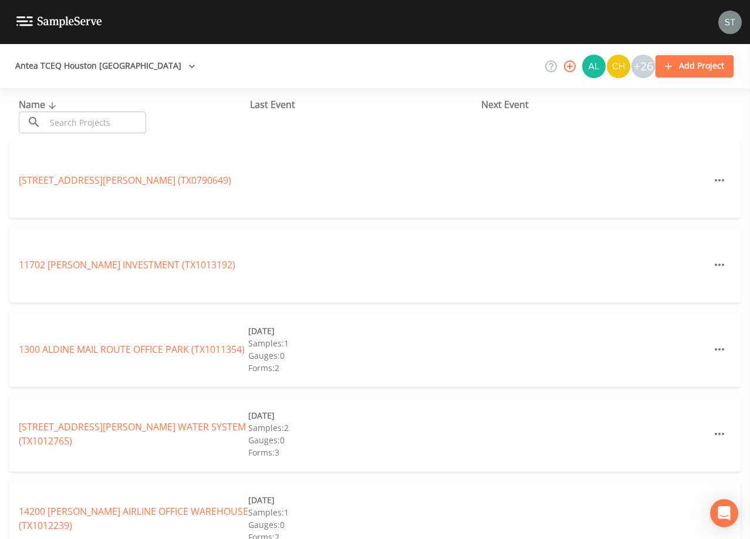
drag, startPoint x: 110, startPoint y: 119, endPoint x: 106, endPoint y: 112, distance: 8.7
click at [110, 117] on input "text" at bounding box center [96, 123] width 100 height 22
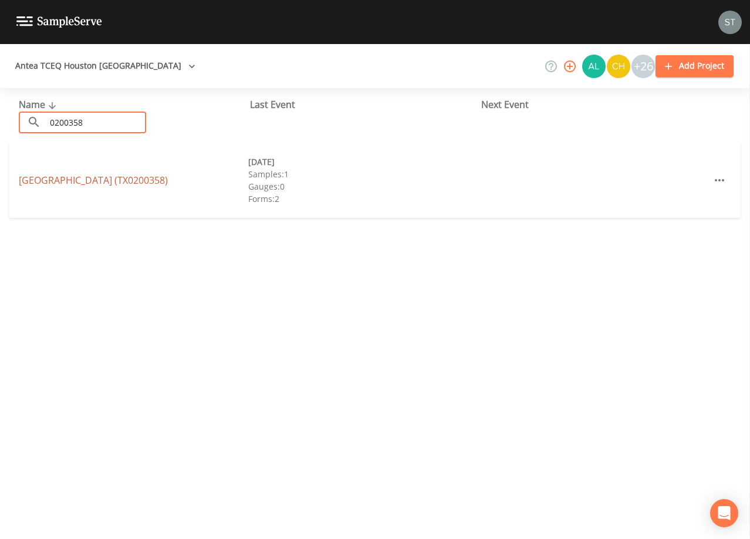
type input "0200358"
click at [168, 181] on link "[GEOGRAPHIC_DATA] (TX0200358)" at bounding box center [93, 180] width 149 height 13
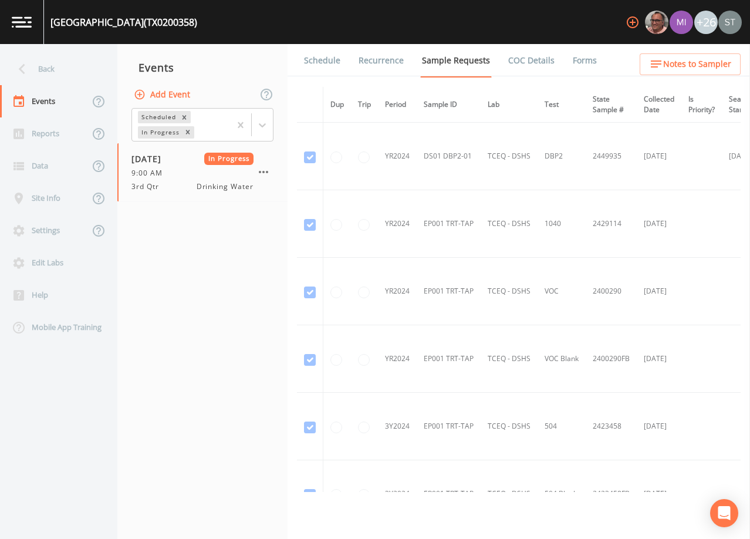
click at [571, 62] on link "Forms" at bounding box center [585, 60] width 28 height 33
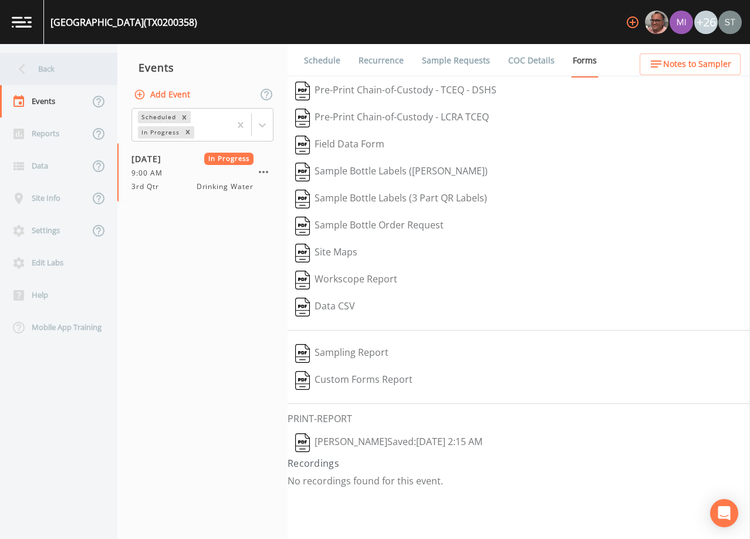
click at [53, 72] on div "Back" at bounding box center [53, 69] width 106 height 32
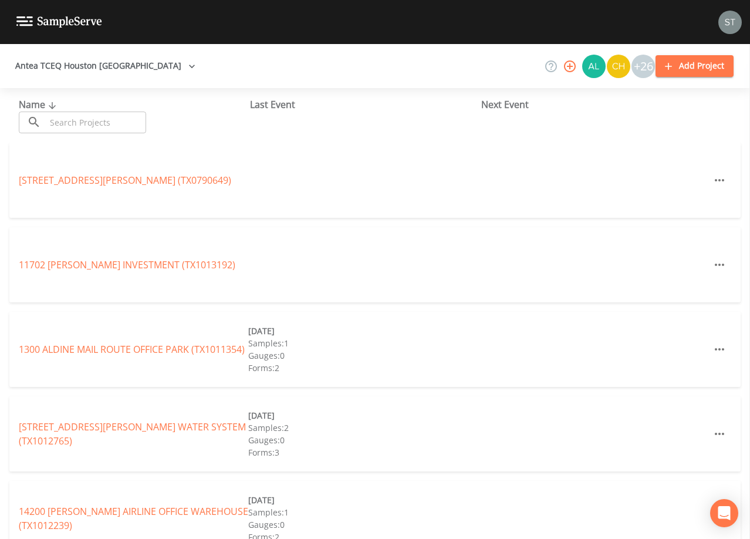
click at [78, 121] on input "text" at bounding box center [96, 123] width 100 height 22
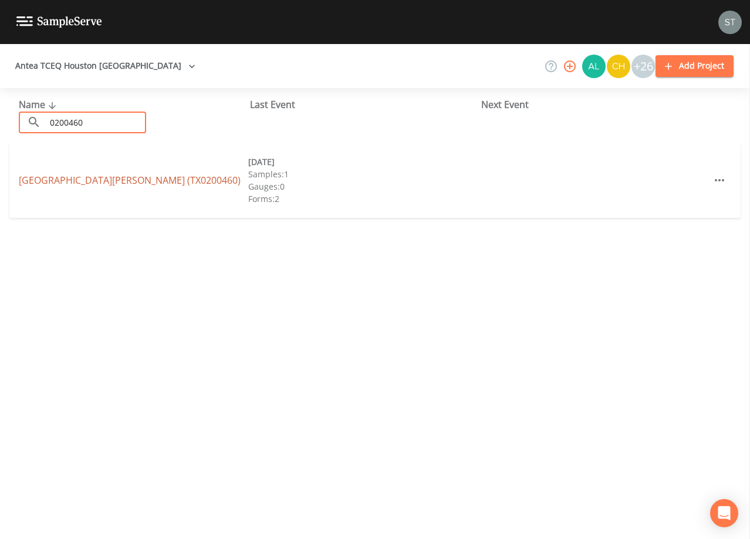
type input "0200460"
click at [47, 180] on link "[GEOGRAPHIC_DATA][PERSON_NAME] (TX0200460)" at bounding box center [130, 180] width 222 height 13
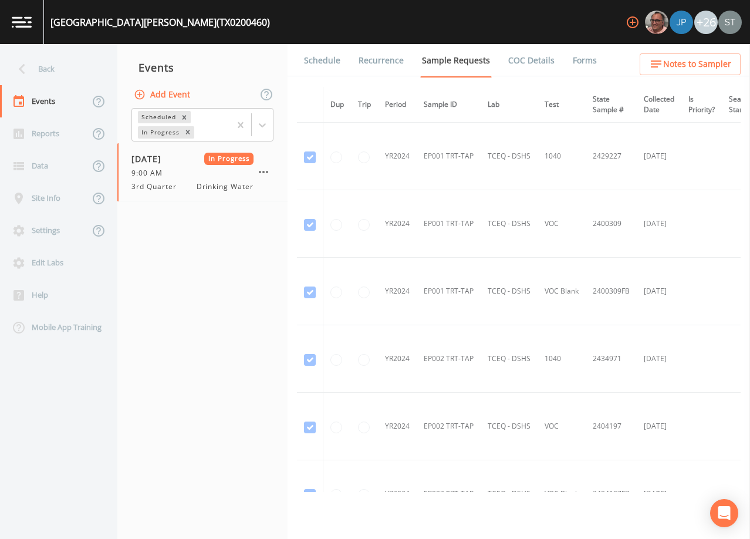
click at [581, 57] on link "Forms" at bounding box center [585, 60] width 28 height 33
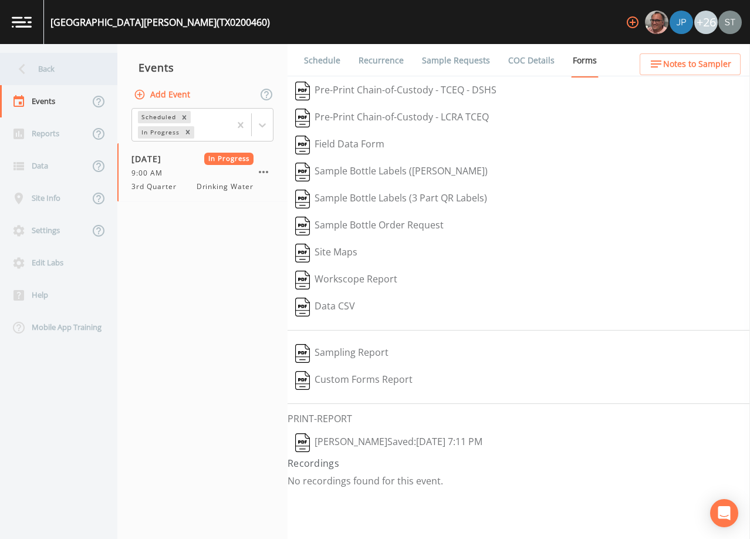
click at [53, 69] on div "Back" at bounding box center [53, 69] width 106 height 32
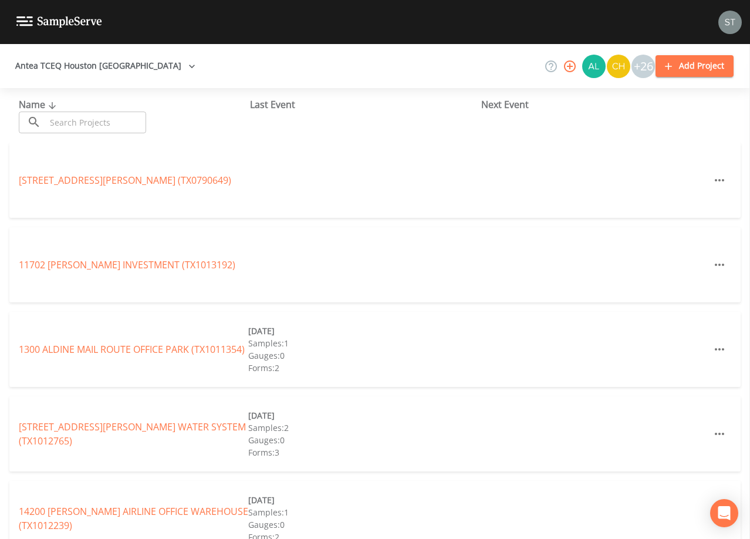
drag, startPoint x: 100, startPoint y: 124, endPoint x: 97, endPoint y: 117, distance: 7.1
click at [100, 124] on input "text" at bounding box center [96, 123] width 100 height 22
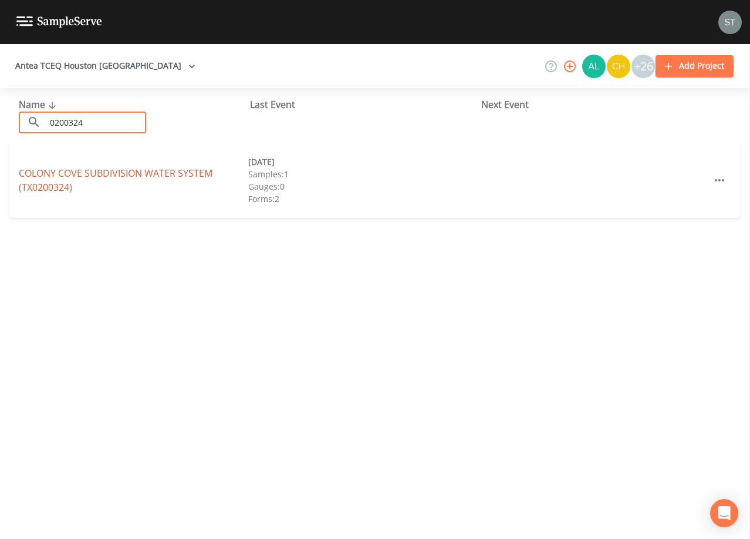
type input "0200324"
click at [142, 174] on link "COLONY COVE SUBDIVISION WATER SYSTEM (TX0200324)" at bounding box center [116, 180] width 194 height 27
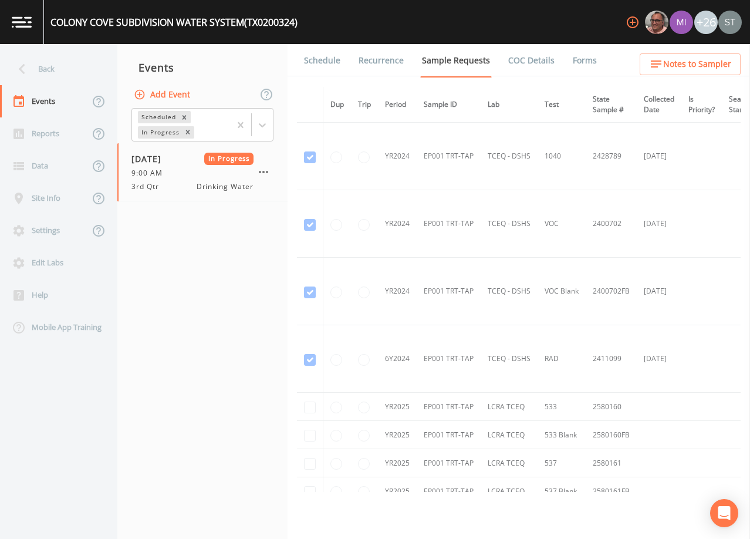
click at [571, 55] on link "Forms" at bounding box center [585, 60] width 28 height 33
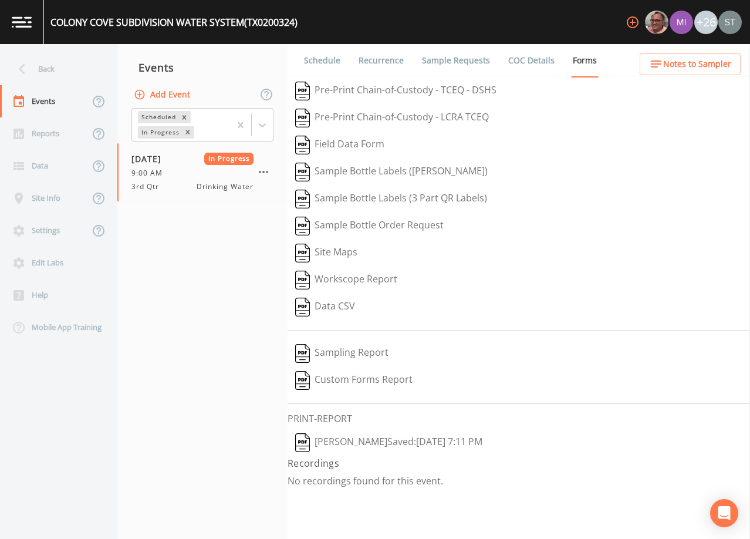
click at [72, 73] on div "Back" at bounding box center [53, 69] width 106 height 32
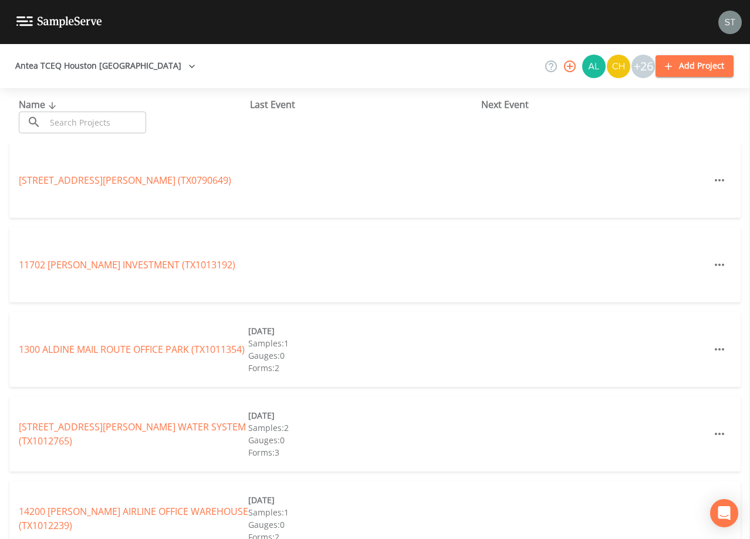
click at [91, 117] on input "text" at bounding box center [96, 123] width 100 height 22
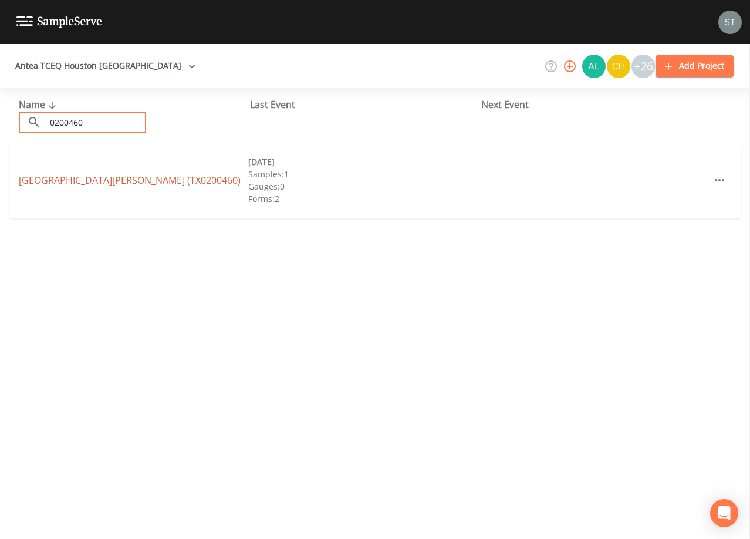
type input "0200460"
click at [52, 180] on link "[GEOGRAPHIC_DATA][PERSON_NAME] (TX0200460)" at bounding box center [130, 180] width 222 height 13
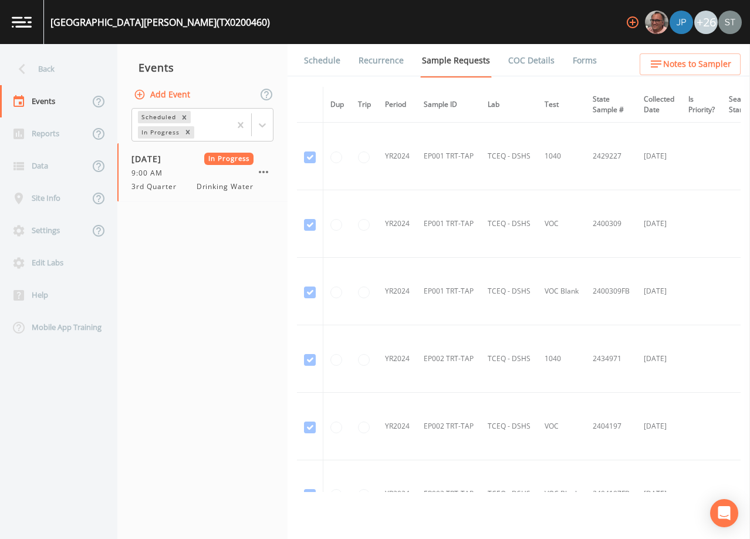
click at [579, 63] on link "Forms" at bounding box center [585, 60] width 28 height 33
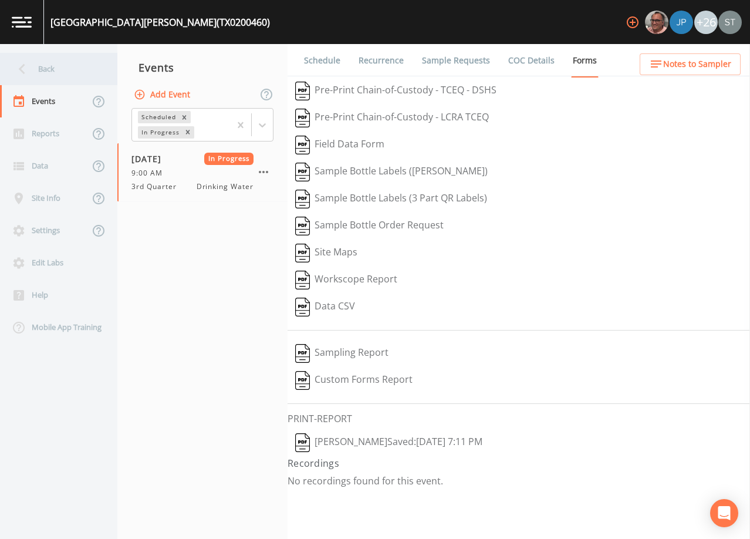
click at [59, 66] on div "Back" at bounding box center [53, 69] width 106 height 32
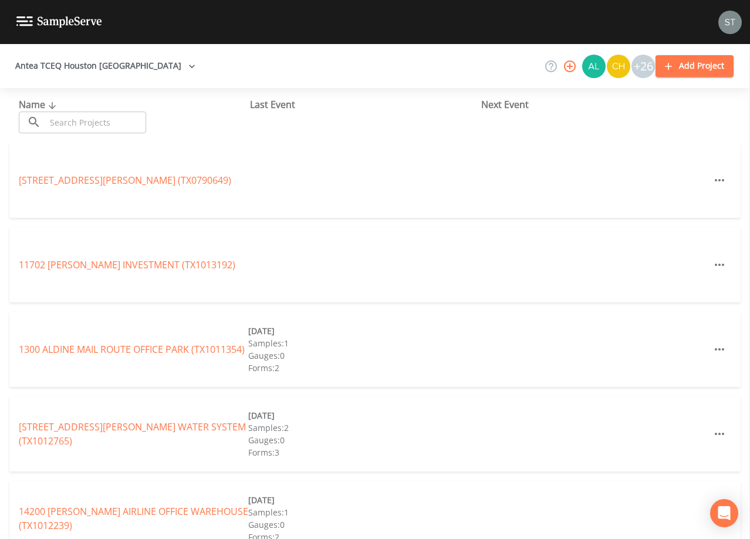
click at [85, 117] on input "text" at bounding box center [96, 123] width 100 height 22
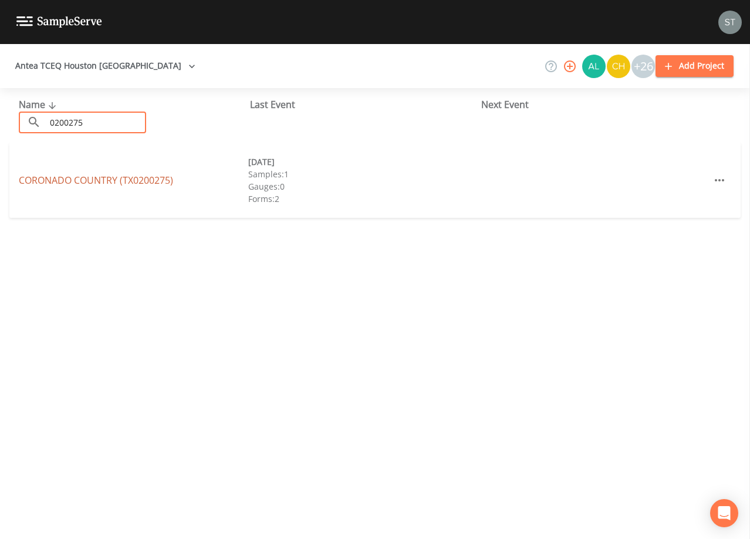
type input "0200275"
click at [151, 181] on link "CORONADO COUNTRY (TX0200275)" at bounding box center [96, 180] width 154 height 13
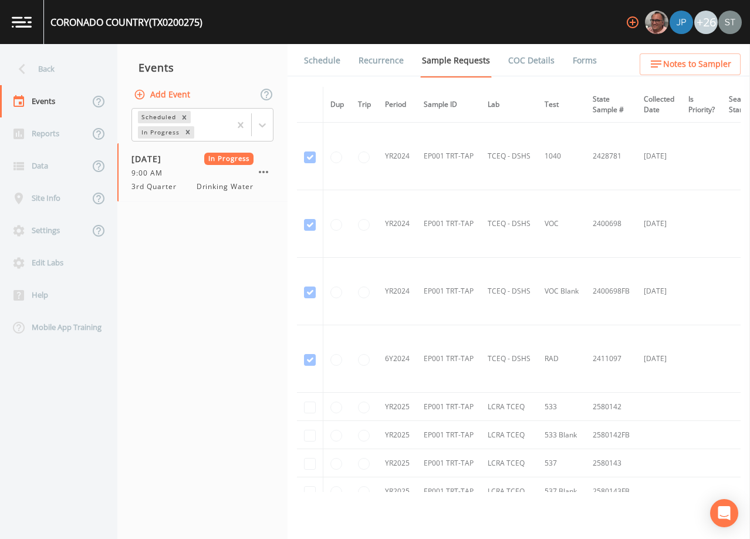
click at [571, 59] on link "Forms" at bounding box center [585, 60] width 28 height 33
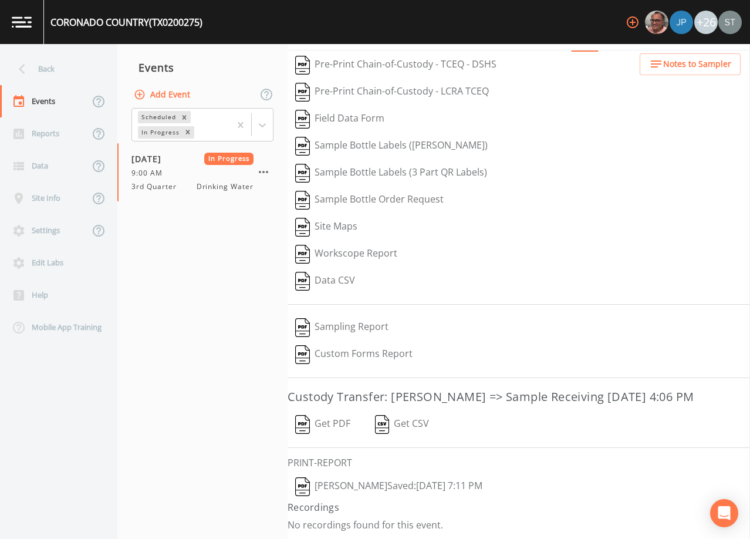
scroll to position [46, 0]
click at [329, 420] on button "Get PDF" at bounding box center [323, 423] width 70 height 27
click at [65, 67] on div "Back" at bounding box center [53, 69] width 106 height 32
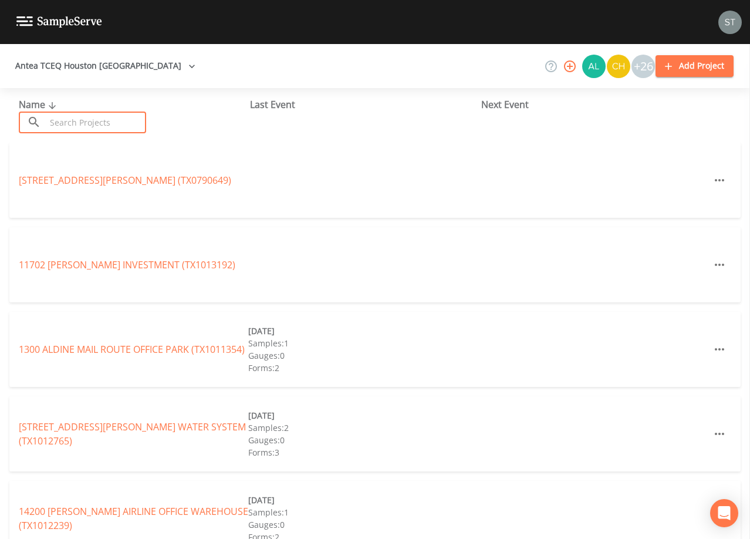
drag, startPoint x: 98, startPoint y: 117, endPoint x: 103, endPoint y: 113, distance: 7.1
click at [100, 117] on input "text" at bounding box center [96, 123] width 100 height 22
click at [103, 113] on input "text" at bounding box center [96, 123] width 100 height 22
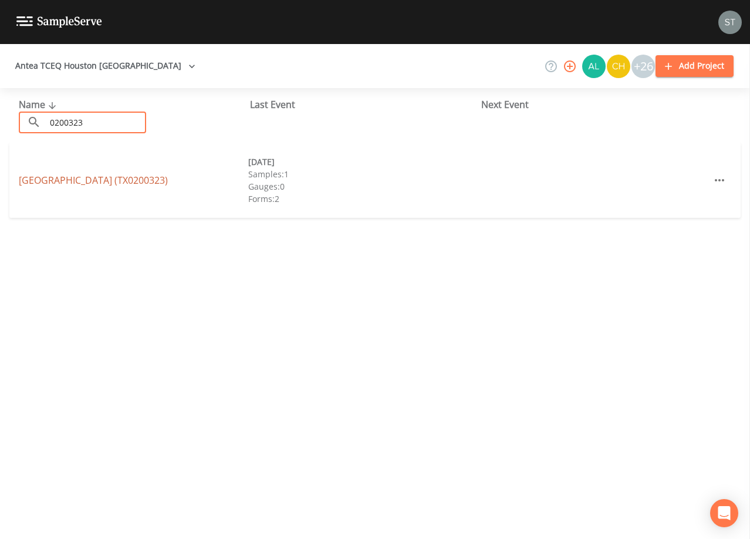
type input "0200323"
click at [160, 184] on link "[GEOGRAPHIC_DATA] (TX0200323)" at bounding box center [93, 180] width 149 height 13
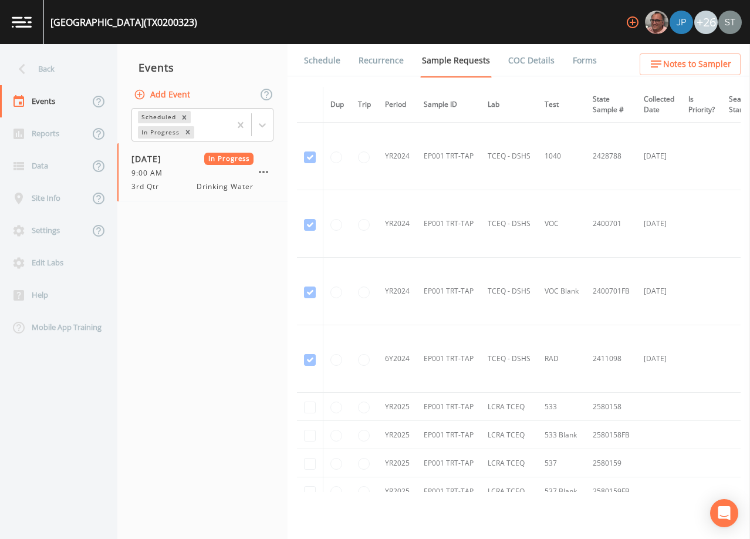
click at [571, 63] on link "Forms" at bounding box center [585, 60] width 28 height 33
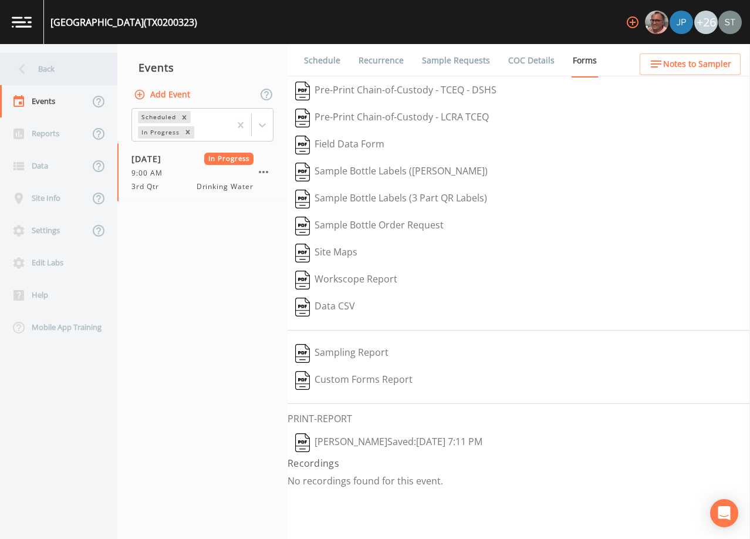
click at [59, 75] on div "Back" at bounding box center [53, 69] width 106 height 32
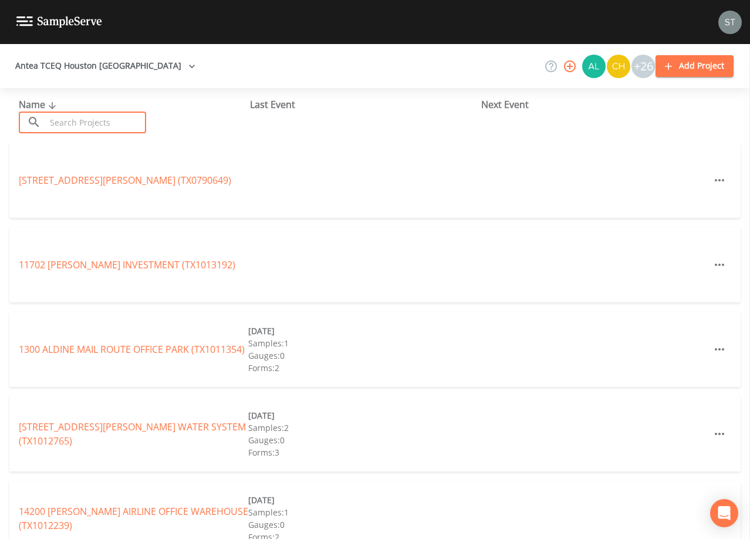
click at [95, 119] on input "text" at bounding box center [96, 123] width 100 height 22
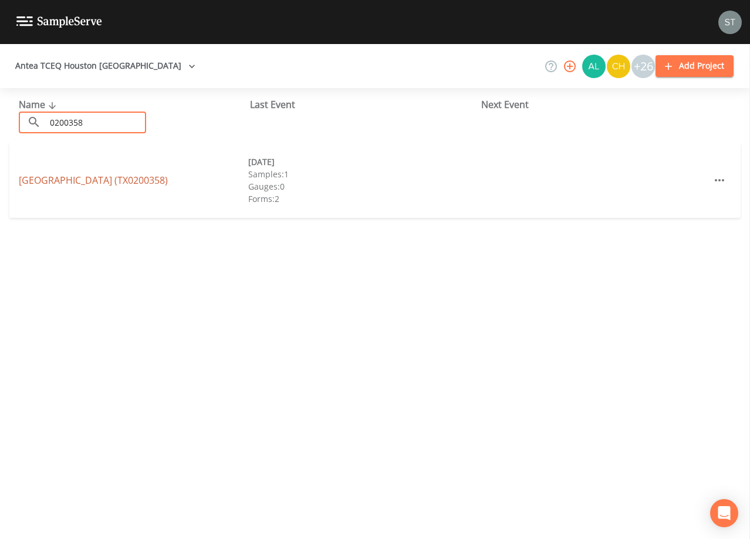
type input "0200358"
click at [153, 178] on link "[GEOGRAPHIC_DATA] (TX0200358)" at bounding box center [93, 180] width 149 height 13
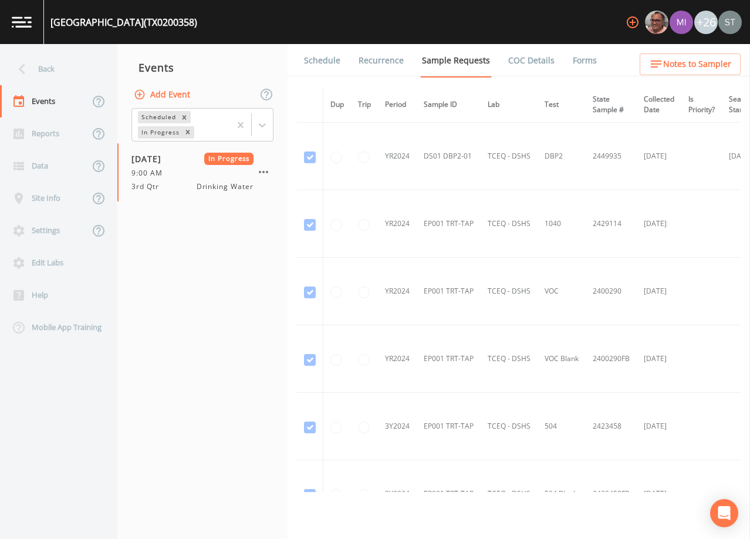
click at [562, 59] on li "Forms" at bounding box center [577, 60] width 42 height 33
click at [572, 59] on link "Forms" at bounding box center [585, 60] width 28 height 33
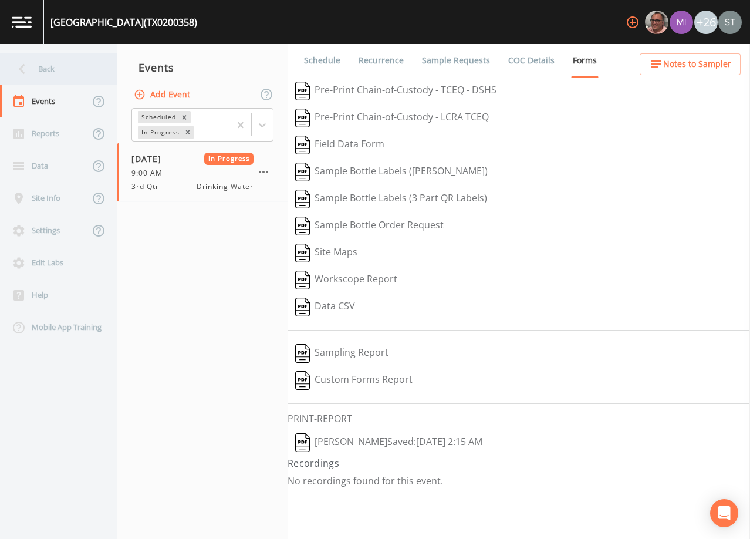
click at [52, 67] on div "Back" at bounding box center [53, 69] width 106 height 32
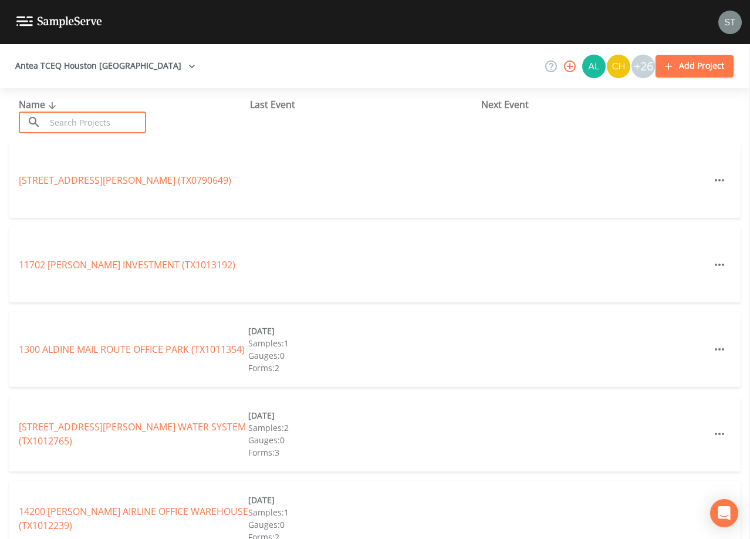
click at [102, 119] on input "text" at bounding box center [96, 123] width 100 height 22
type input "0"
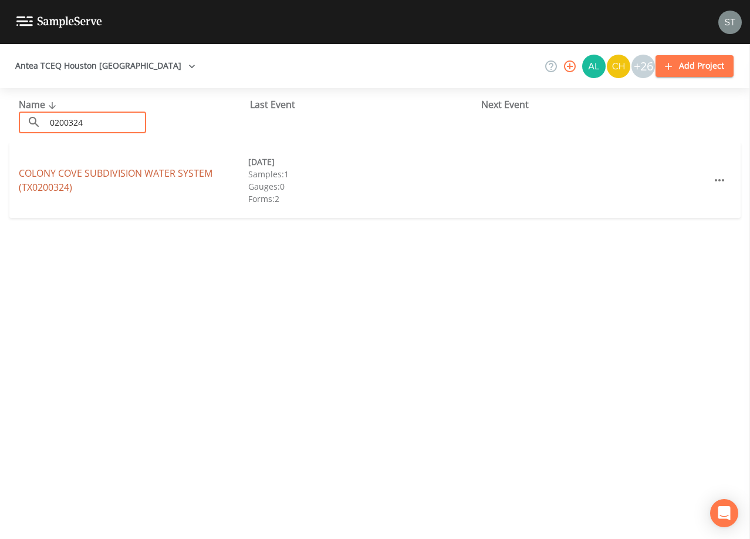
type input "0200324"
click at [190, 171] on link "COLONY COVE SUBDIVISION WATER SYSTEM (TX0200324)" at bounding box center [116, 180] width 194 height 27
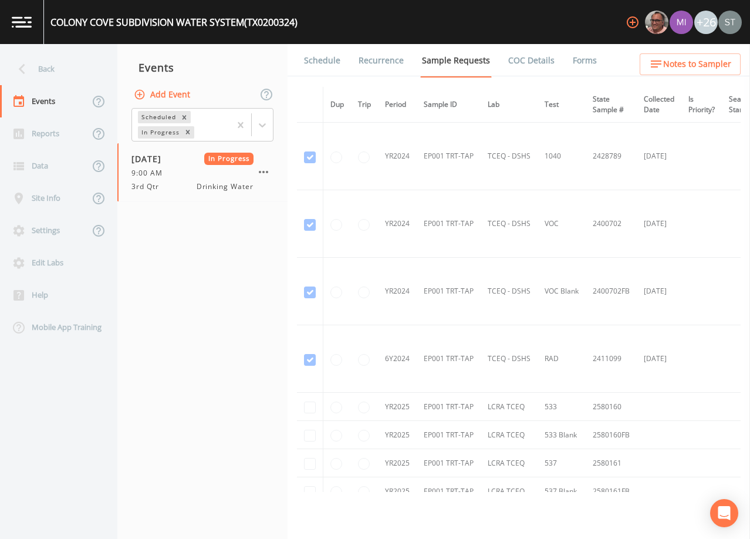
click at [573, 61] on link "Forms" at bounding box center [585, 60] width 28 height 33
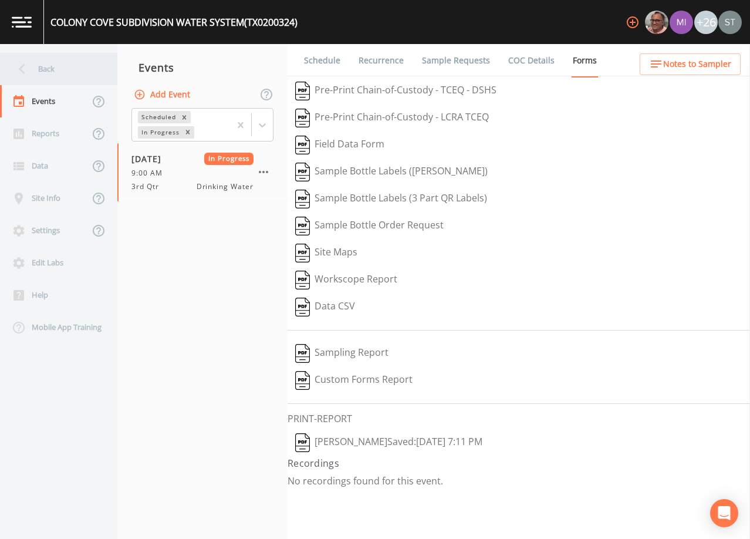
click at [52, 69] on div "Back" at bounding box center [53, 69] width 106 height 32
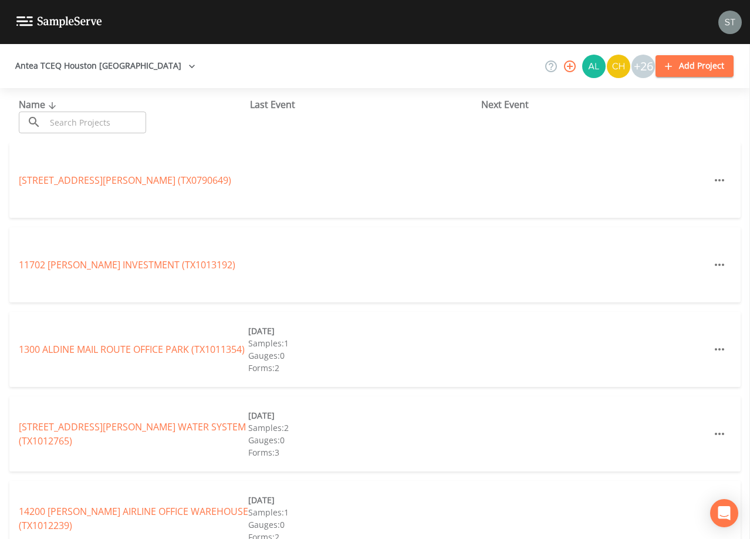
drag, startPoint x: 106, startPoint y: 122, endPoint x: 106, endPoint y: 112, distance: 10.0
click at [106, 122] on input "text" at bounding box center [96, 123] width 100 height 22
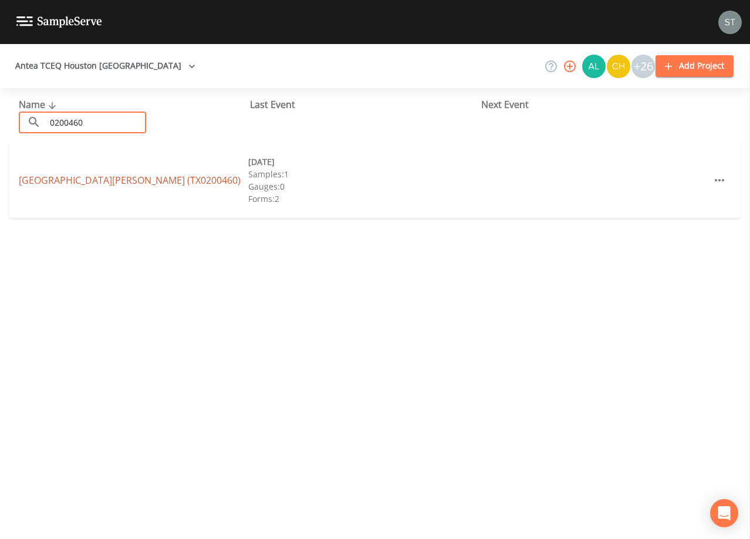
type input "0200460"
click at [70, 179] on link "[GEOGRAPHIC_DATA][PERSON_NAME] (TX0200460)" at bounding box center [130, 180] width 222 height 13
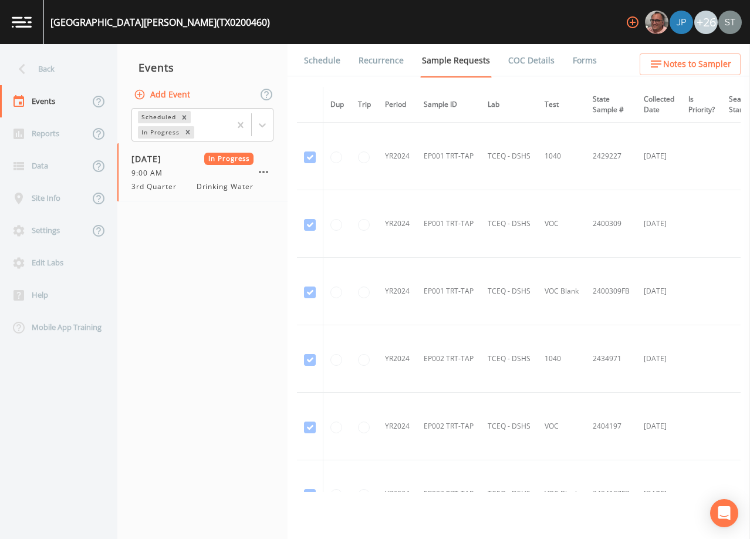
click at [579, 59] on link "Forms" at bounding box center [585, 60] width 28 height 33
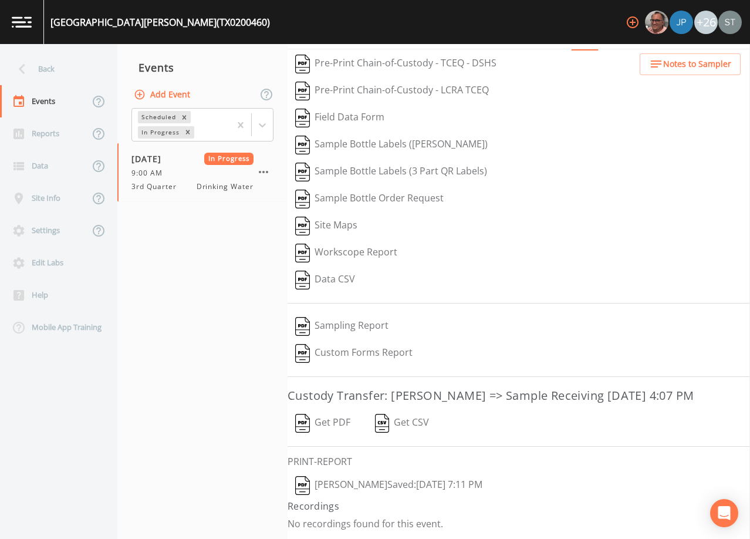
scroll to position [46, 0]
click at [332, 418] on button "Get PDF" at bounding box center [323, 423] width 70 height 27
click at [67, 75] on div "Back" at bounding box center [53, 69] width 106 height 32
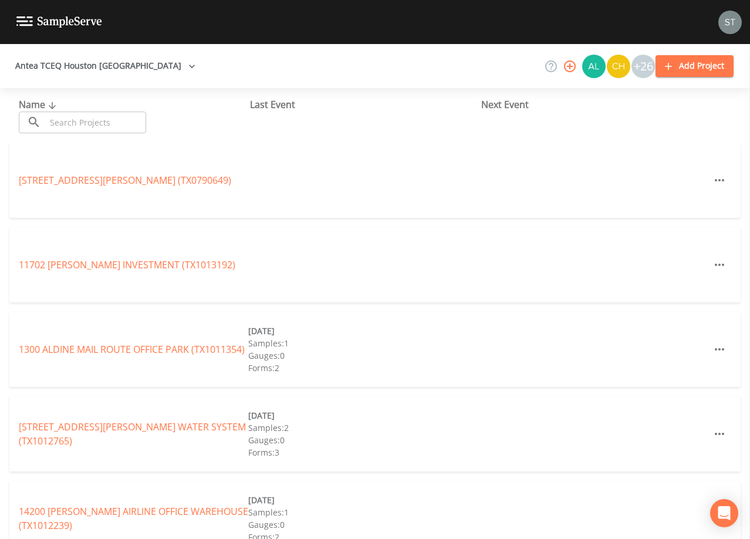
click at [100, 119] on input "text" at bounding box center [96, 123] width 100 height 22
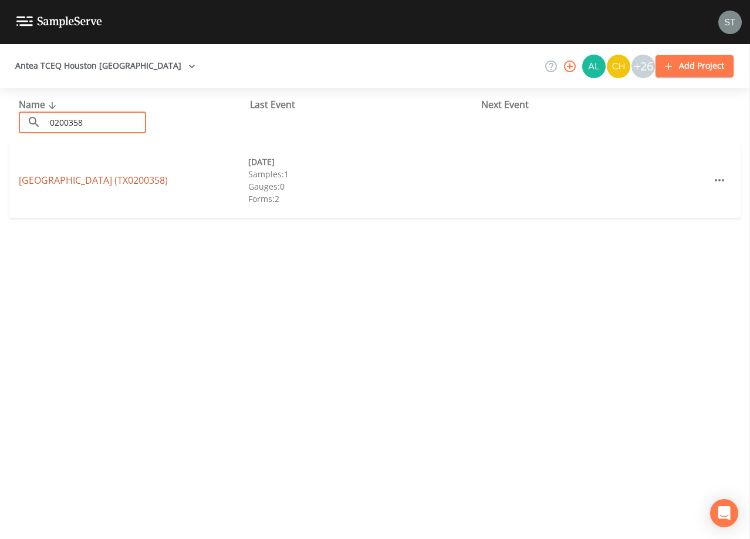
type input "0200358"
click at [160, 183] on link "[GEOGRAPHIC_DATA] (TX0200358)" at bounding box center [93, 180] width 149 height 13
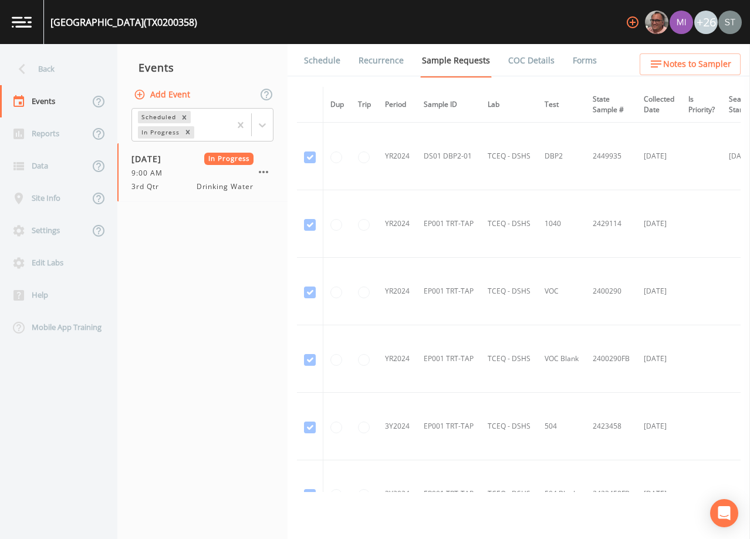
click at [575, 61] on link "Forms" at bounding box center [585, 60] width 28 height 33
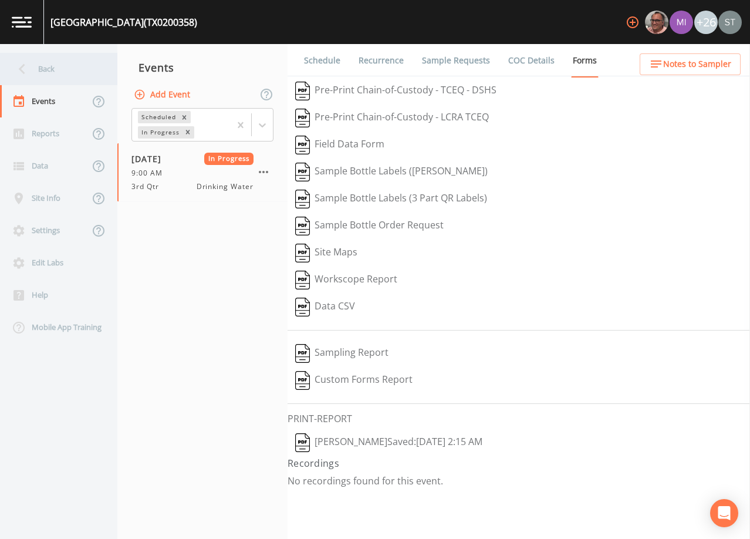
click at [58, 62] on div "Back" at bounding box center [53, 69] width 106 height 32
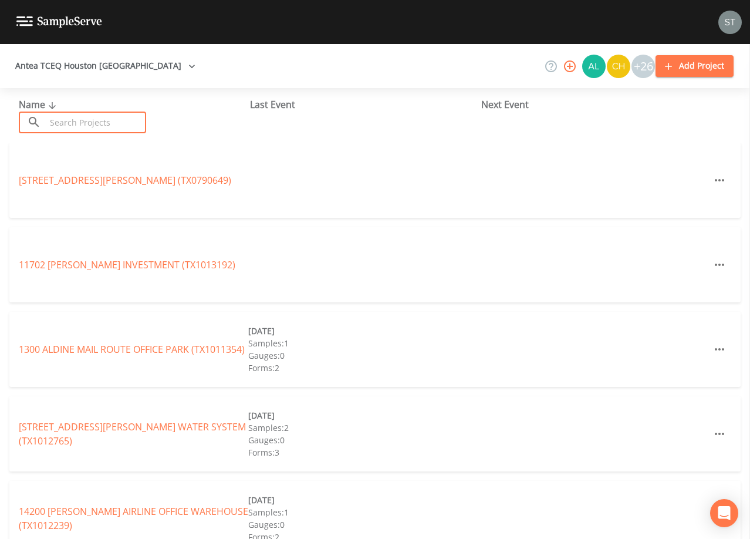
drag, startPoint x: 97, startPoint y: 115, endPoint x: 104, endPoint y: 112, distance: 8.2
click at [102, 114] on input "text" at bounding box center [96, 123] width 100 height 22
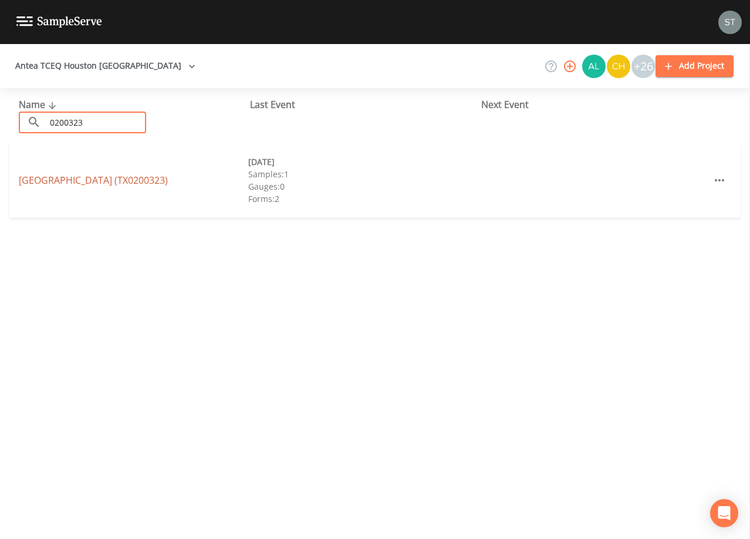
type input "0200323"
click at [168, 178] on link "[GEOGRAPHIC_DATA] (TX0200323)" at bounding box center [93, 180] width 149 height 13
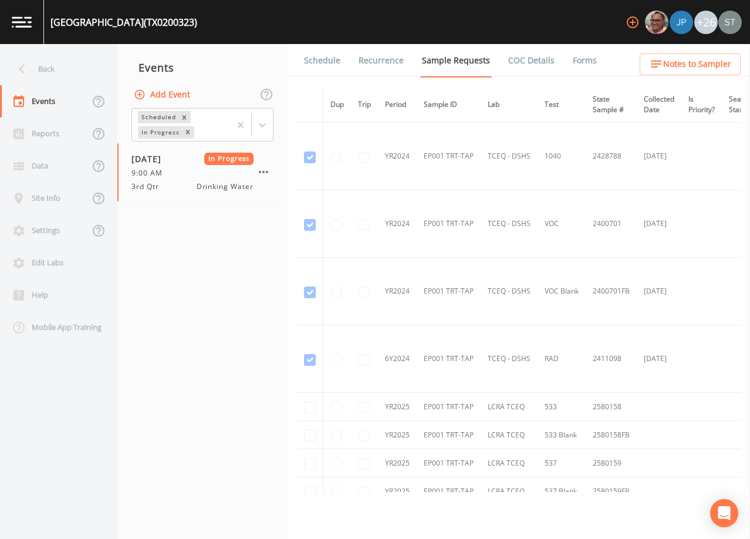
click at [580, 62] on link "Forms" at bounding box center [585, 60] width 28 height 33
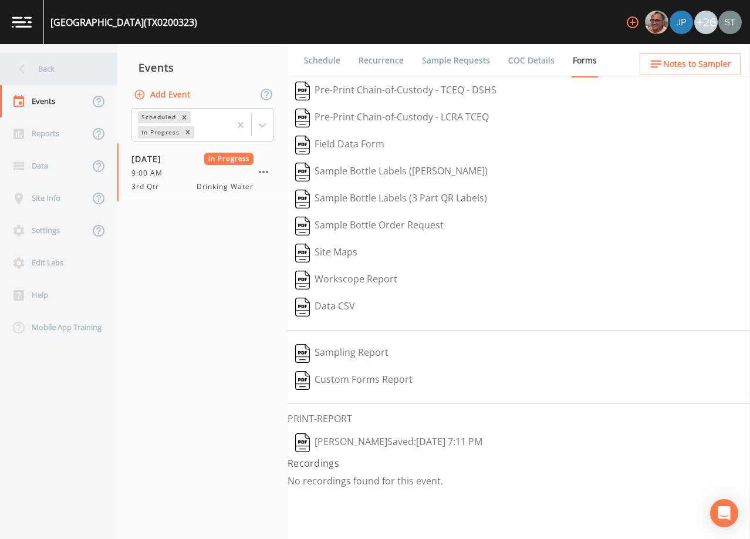
click at [45, 73] on div "Back" at bounding box center [53, 69] width 106 height 32
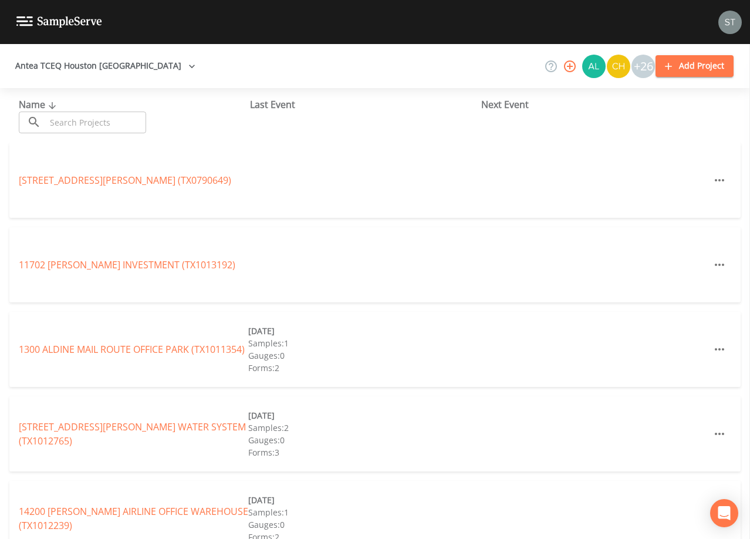
click at [93, 117] on input "text" at bounding box center [96, 123] width 100 height 22
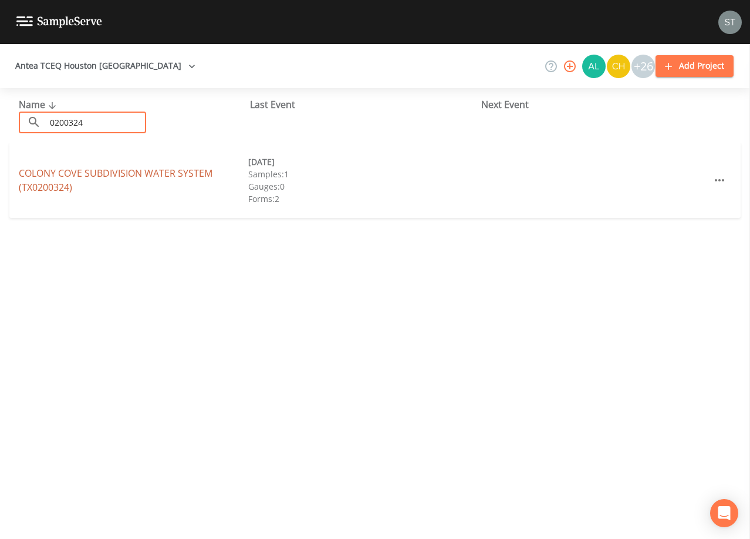
type input "0200324"
click at [157, 173] on link "COLONY COVE SUBDIVISION WATER SYSTEM (TX0200324)" at bounding box center [116, 180] width 194 height 27
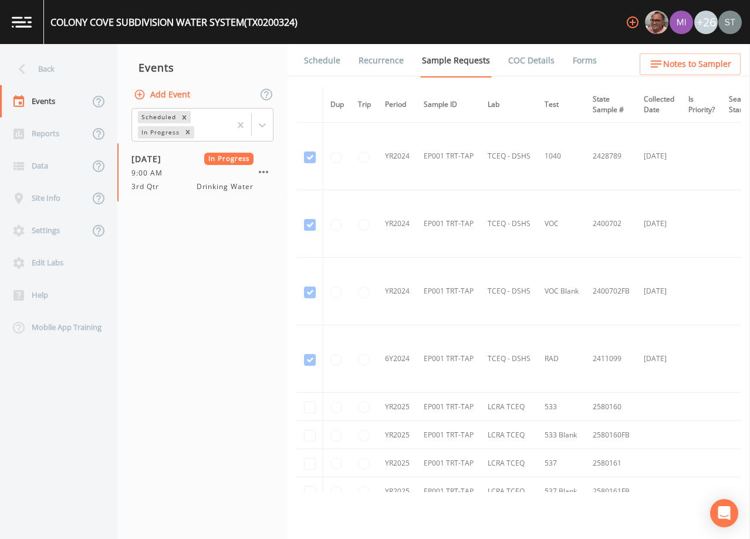
click at [573, 65] on link "Forms" at bounding box center [585, 60] width 28 height 33
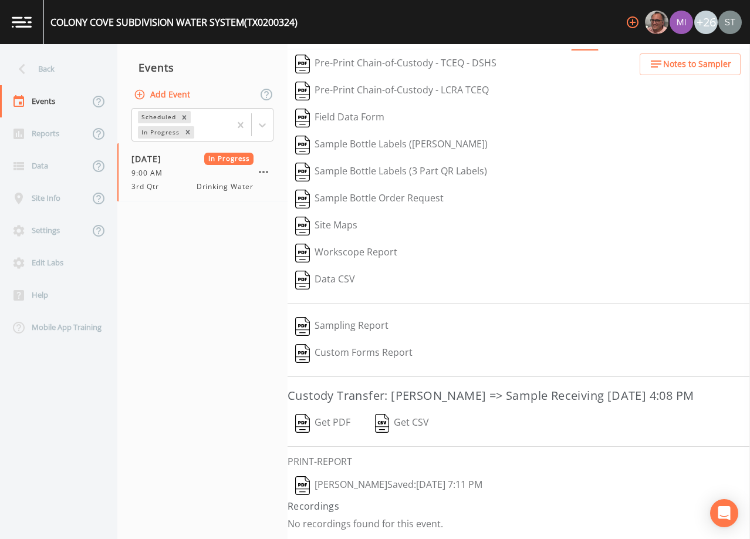
scroll to position [46, 0]
click at [338, 418] on button "Get PDF" at bounding box center [323, 423] width 70 height 27
click at [52, 67] on div "Back" at bounding box center [53, 69] width 106 height 32
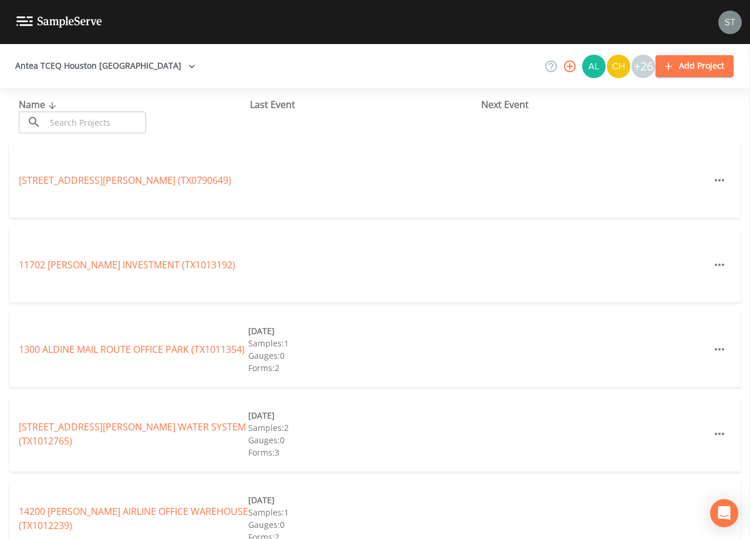
click at [100, 124] on input "text" at bounding box center [96, 123] width 100 height 22
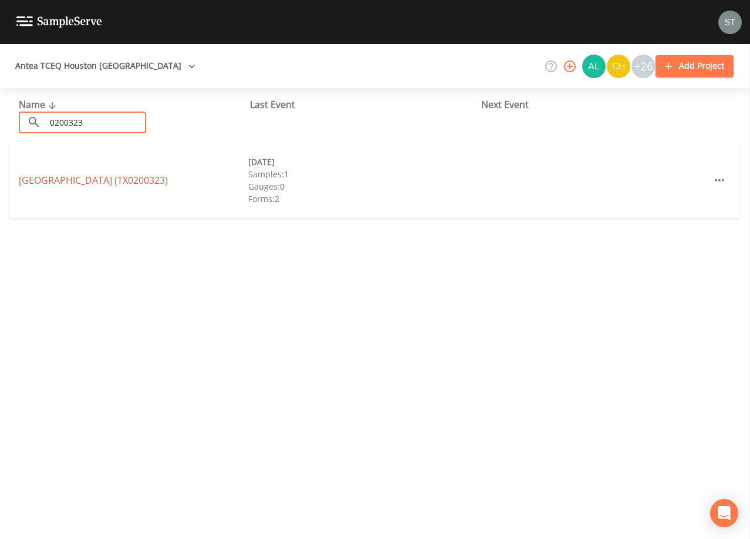
type input "0200323"
click at [168, 181] on link "[GEOGRAPHIC_DATA] (TX0200323)" at bounding box center [93, 180] width 149 height 13
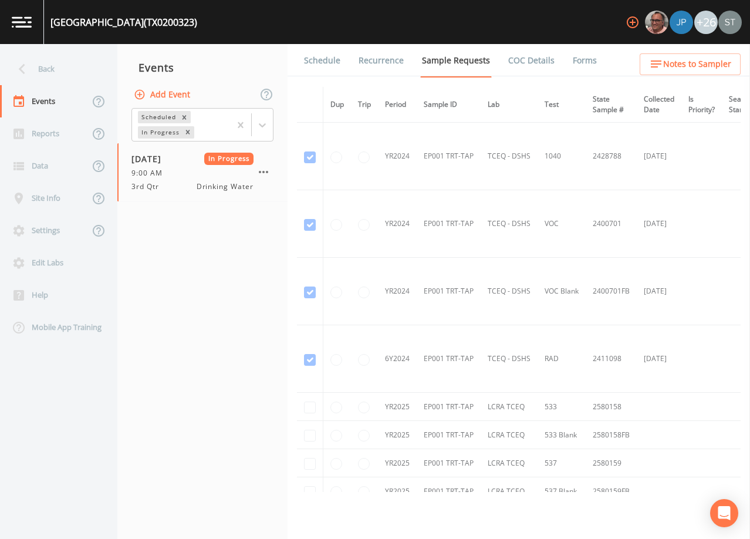
click at [571, 59] on link "Forms" at bounding box center [585, 60] width 28 height 33
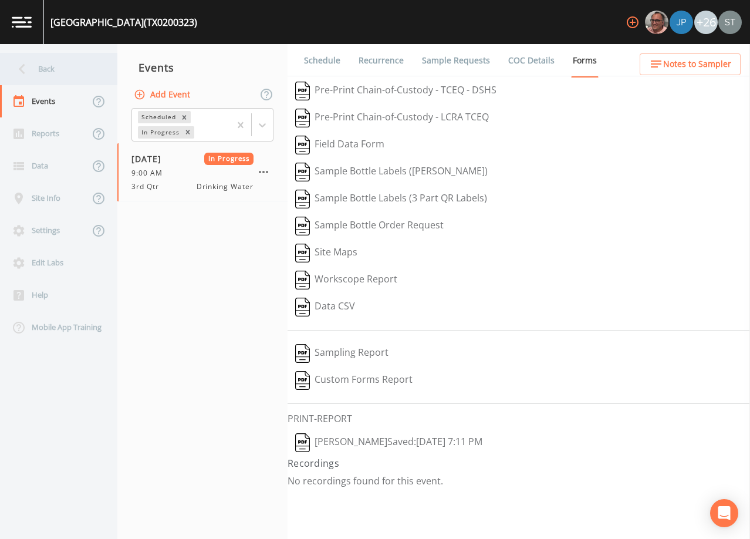
click at [58, 73] on div "Back" at bounding box center [53, 69] width 106 height 32
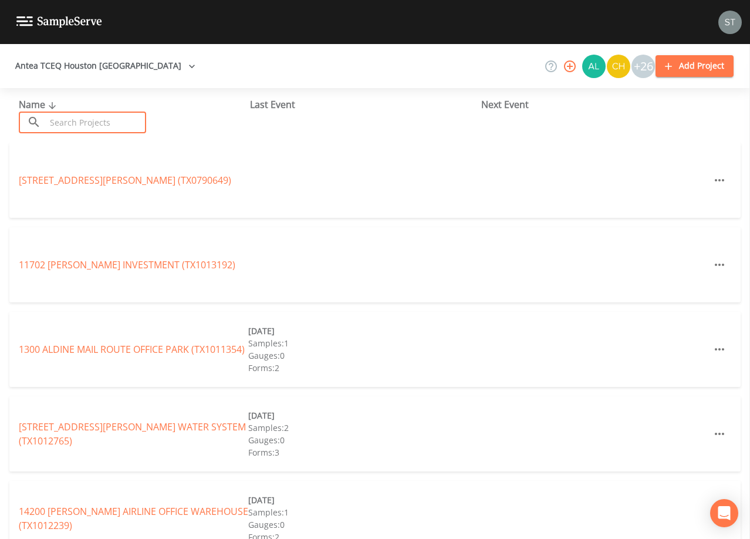
click at [81, 120] on input "text" at bounding box center [96, 123] width 100 height 22
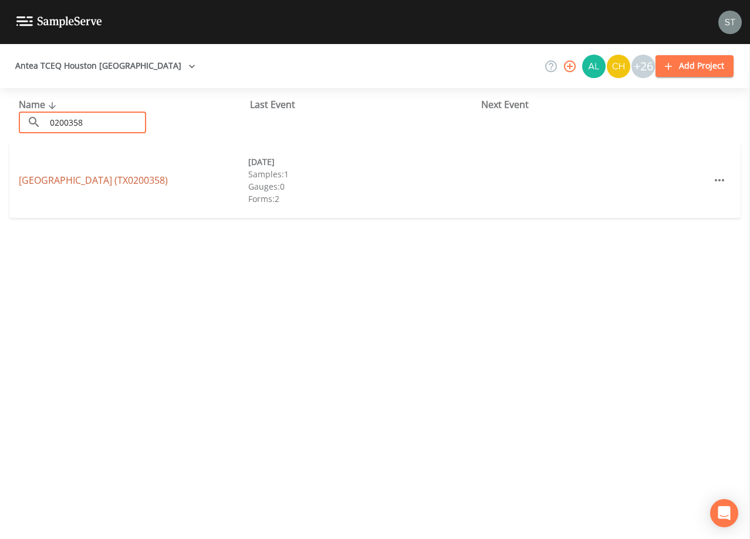
type input "0200358"
click at [168, 182] on link "[GEOGRAPHIC_DATA] (TX0200358)" at bounding box center [93, 180] width 149 height 13
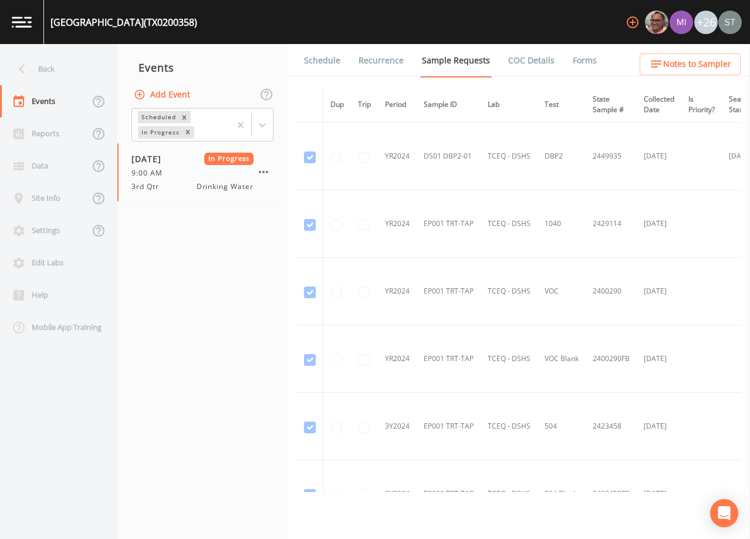
click at [572, 58] on link "Forms" at bounding box center [585, 60] width 28 height 33
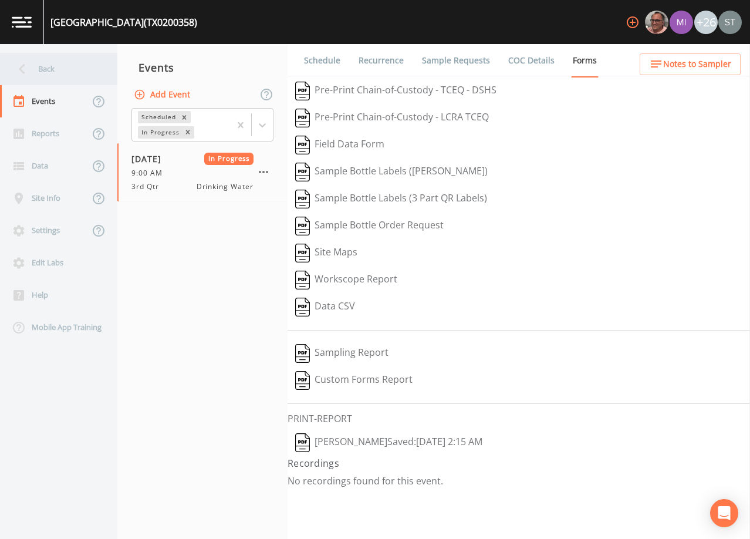
click at [62, 72] on div "Back" at bounding box center [53, 69] width 106 height 32
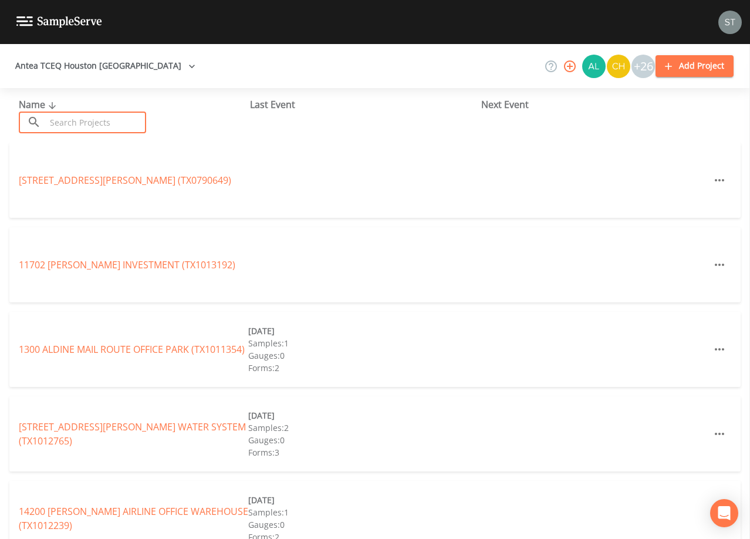
click at [93, 121] on input "text" at bounding box center [96, 123] width 100 height 22
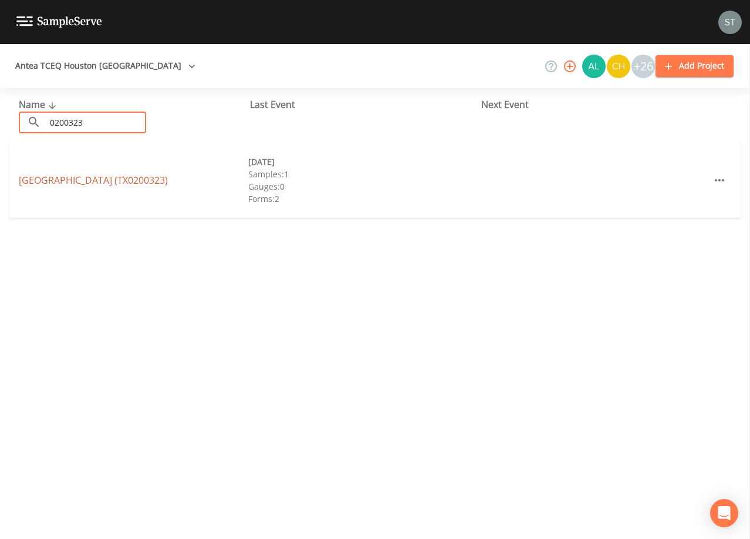
type input "0200323"
click at [168, 177] on link "[GEOGRAPHIC_DATA] (TX0200323)" at bounding box center [93, 180] width 149 height 13
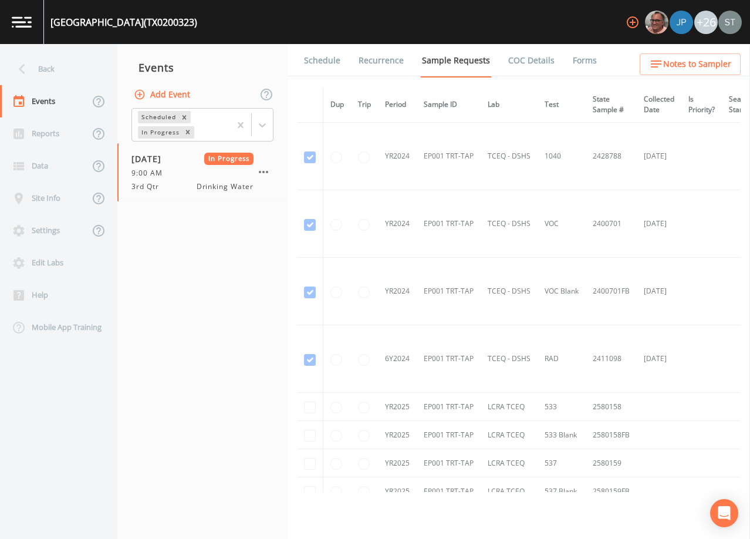
click at [573, 62] on link "Forms" at bounding box center [585, 60] width 28 height 33
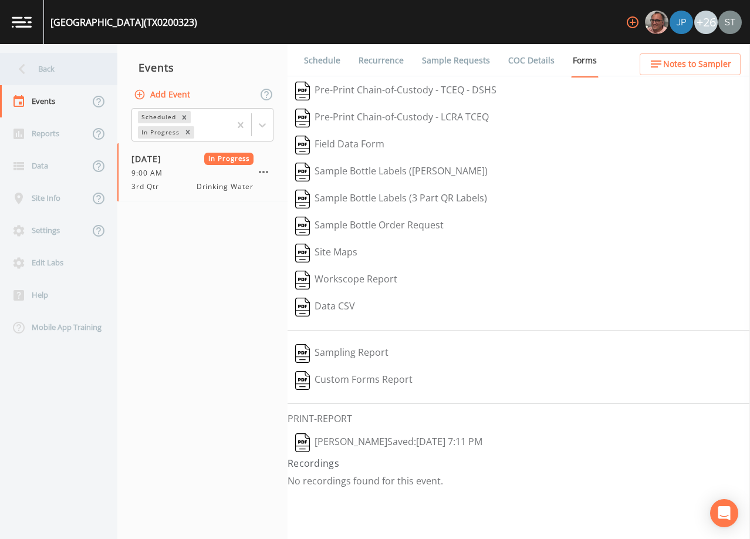
click at [35, 71] on div "Back" at bounding box center [53, 69] width 106 height 32
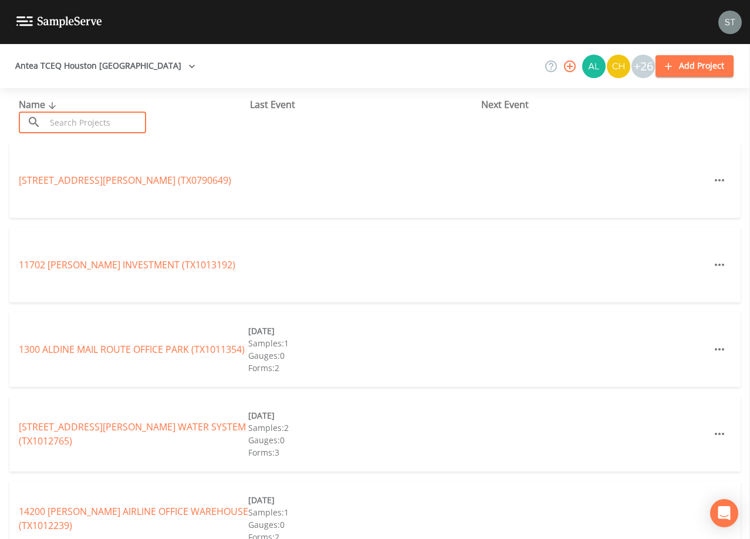
click at [83, 116] on input "text" at bounding box center [96, 123] width 100 height 22
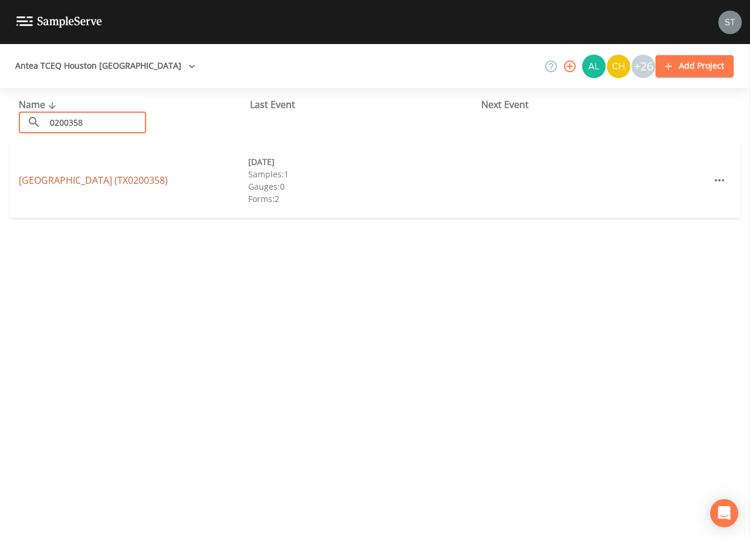
type input "0200358"
click at [168, 182] on link "[GEOGRAPHIC_DATA] (TX0200358)" at bounding box center [93, 180] width 149 height 13
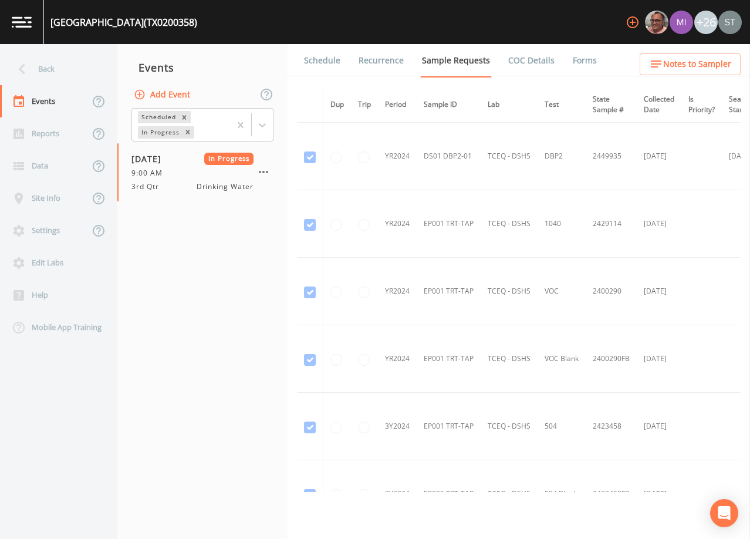
click at [573, 58] on link "Forms" at bounding box center [585, 60] width 28 height 33
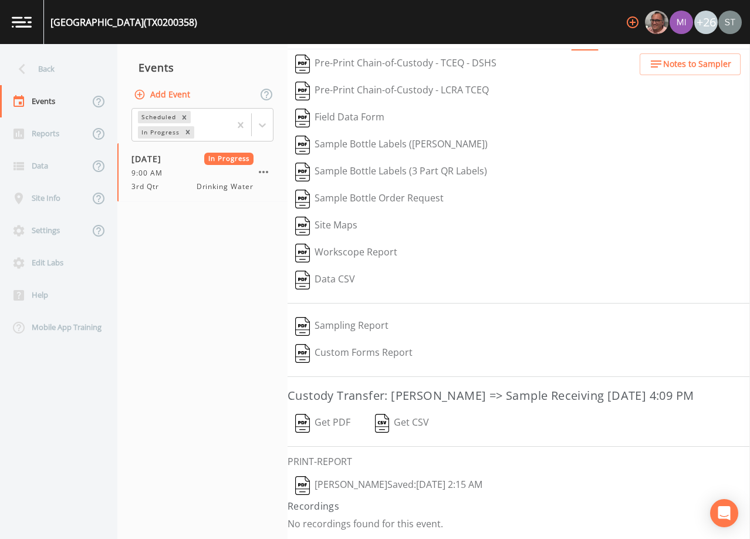
scroll to position [46, 0]
click at [343, 420] on button "Get PDF" at bounding box center [323, 423] width 70 height 27
click at [30, 68] on icon at bounding box center [22, 69] width 21 height 21
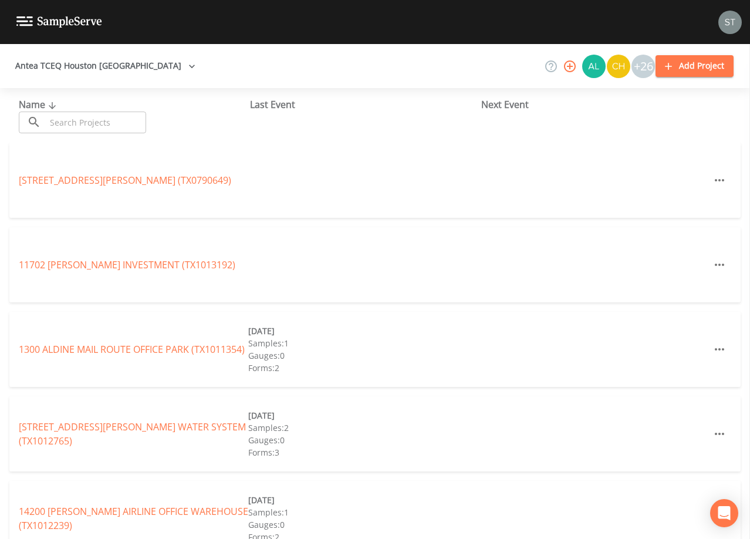
click at [92, 117] on input "text" at bounding box center [96, 123] width 100 height 22
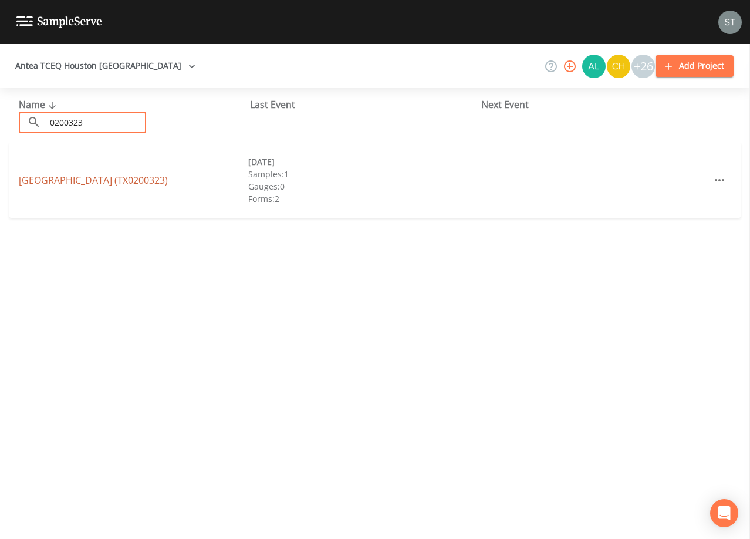
type input "0200323"
click at [168, 177] on link "[GEOGRAPHIC_DATA] (TX0200323)" at bounding box center [93, 180] width 149 height 13
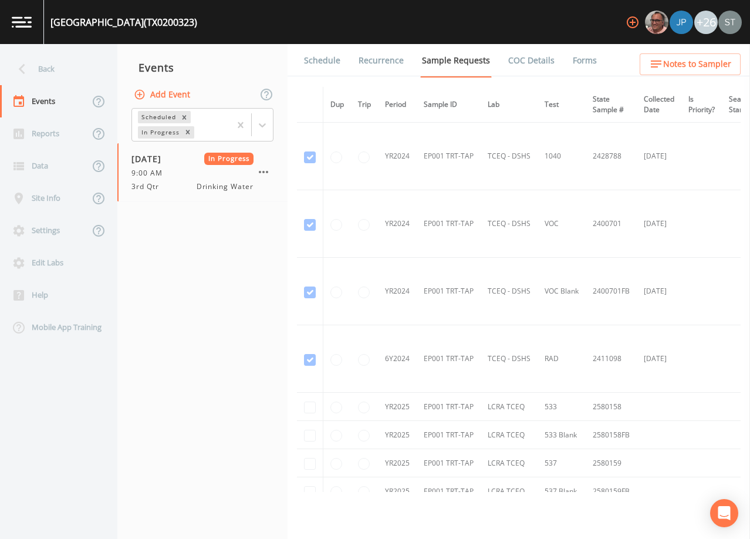
click at [580, 63] on link "Forms" at bounding box center [585, 60] width 28 height 33
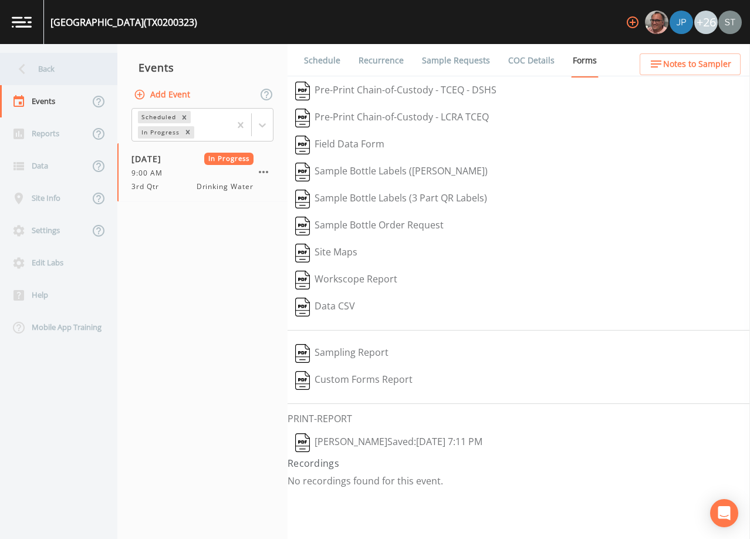
click at [57, 67] on div "Back" at bounding box center [53, 69] width 106 height 32
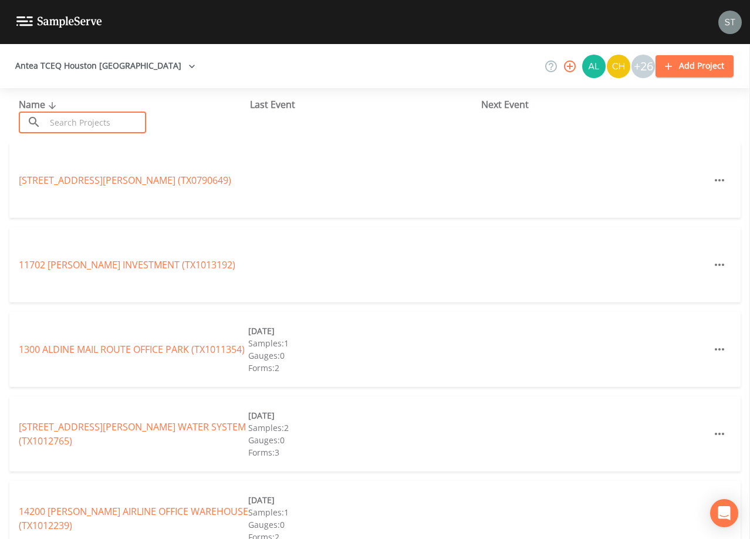
click at [129, 123] on input "text" at bounding box center [96, 123] width 100 height 22
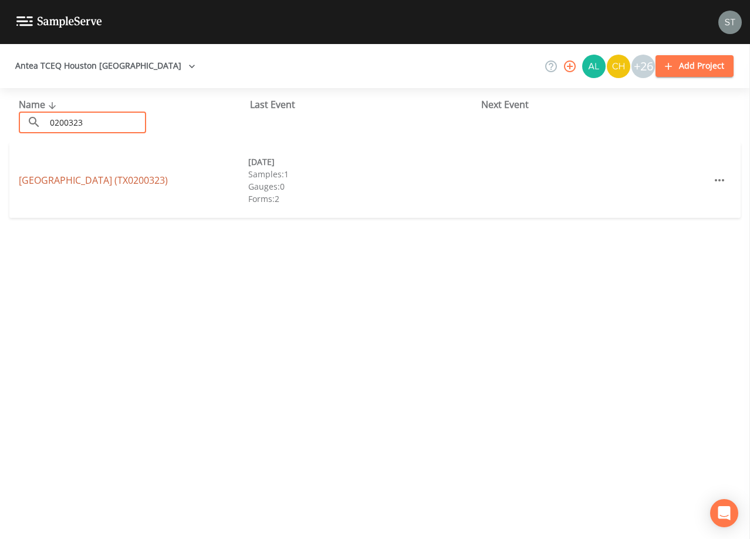
type input "0200323"
click at [168, 175] on link "[GEOGRAPHIC_DATA] (TX0200323)" at bounding box center [93, 180] width 149 height 13
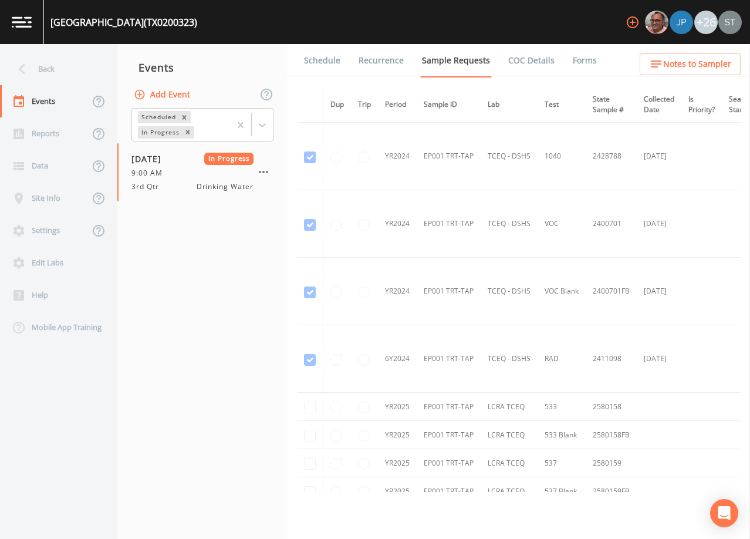
click at [579, 60] on link "Forms" at bounding box center [585, 60] width 28 height 33
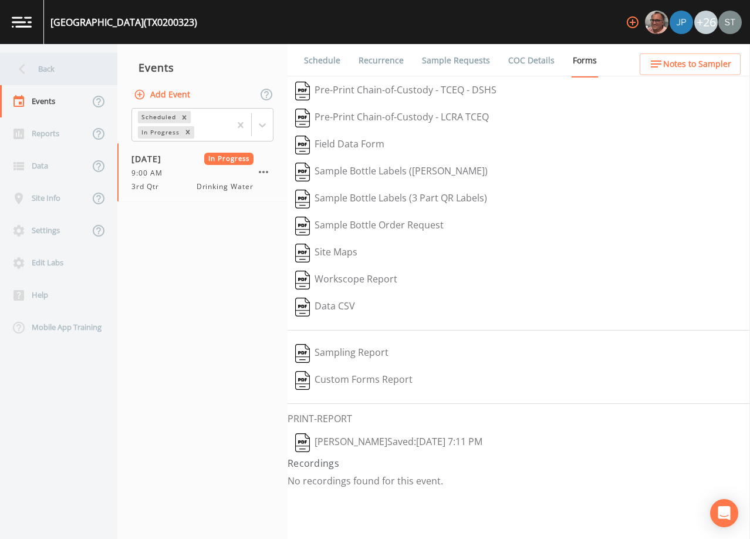
click at [48, 72] on div "Back" at bounding box center [53, 69] width 106 height 32
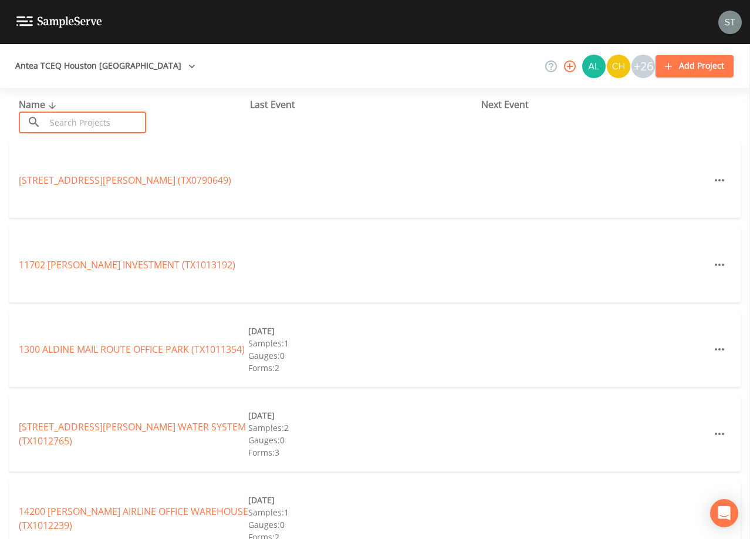
click at [125, 127] on input "text" at bounding box center [96, 123] width 100 height 22
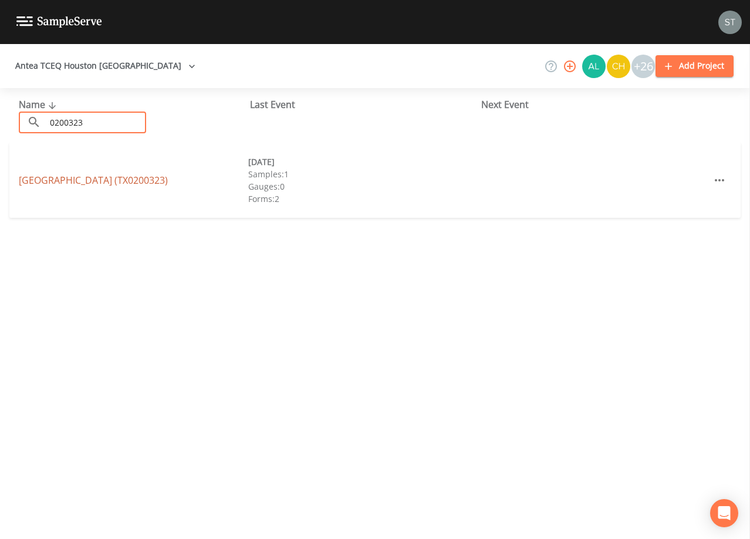
type input "0200323"
click at [168, 182] on link "[GEOGRAPHIC_DATA] (TX0200323)" at bounding box center [93, 180] width 149 height 13
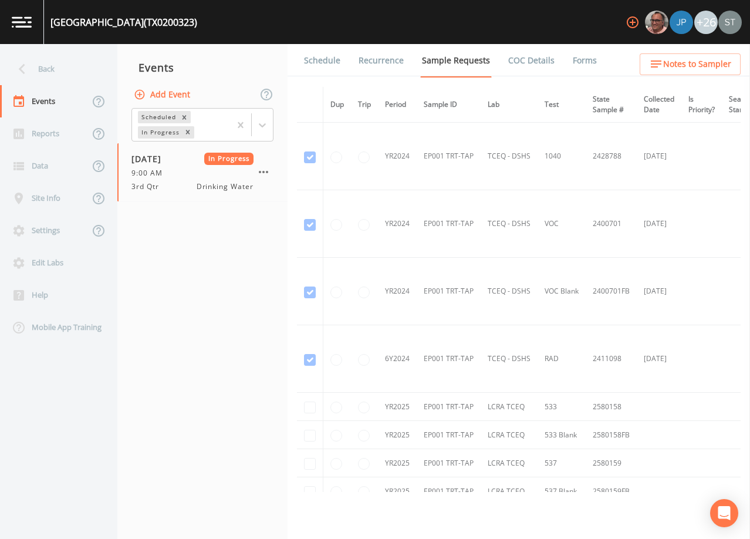
click at [576, 60] on link "Forms" at bounding box center [585, 60] width 28 height 33
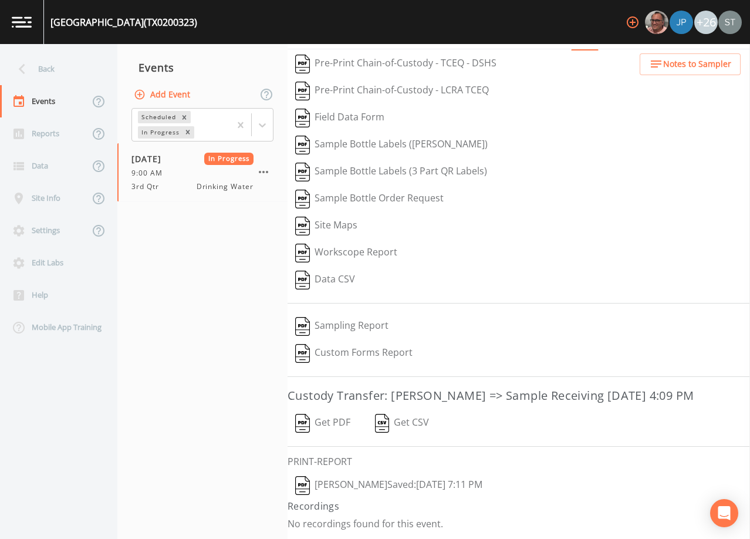
scroll to position [46, 0]
click at [330, 419] on button "Get PDF" at bounding box center [323, 423] width 70 height 27
click at [61, 67] on div "Back" at bounding box center [53, 69] width 106 height 32
